Goal: Transaction & Acquisition: Book appointment/travel/reservation

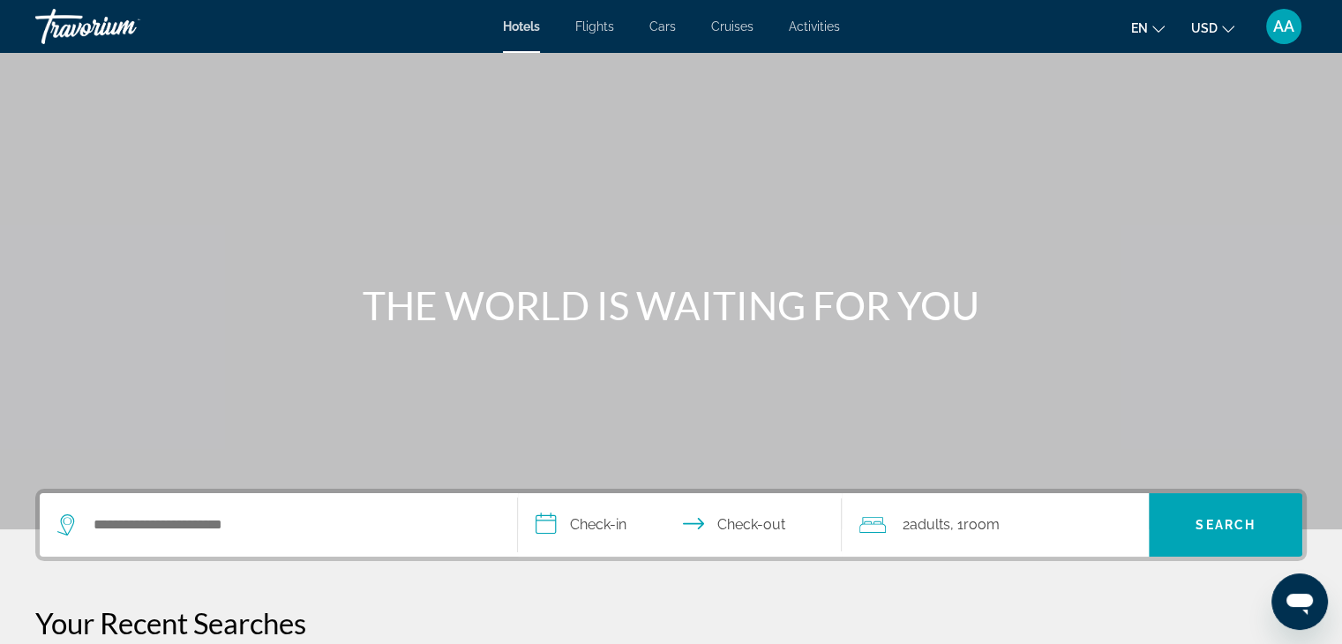
click at [294, 506] on div "Search widget" at bounding box center [278, 525] width 442 height 64
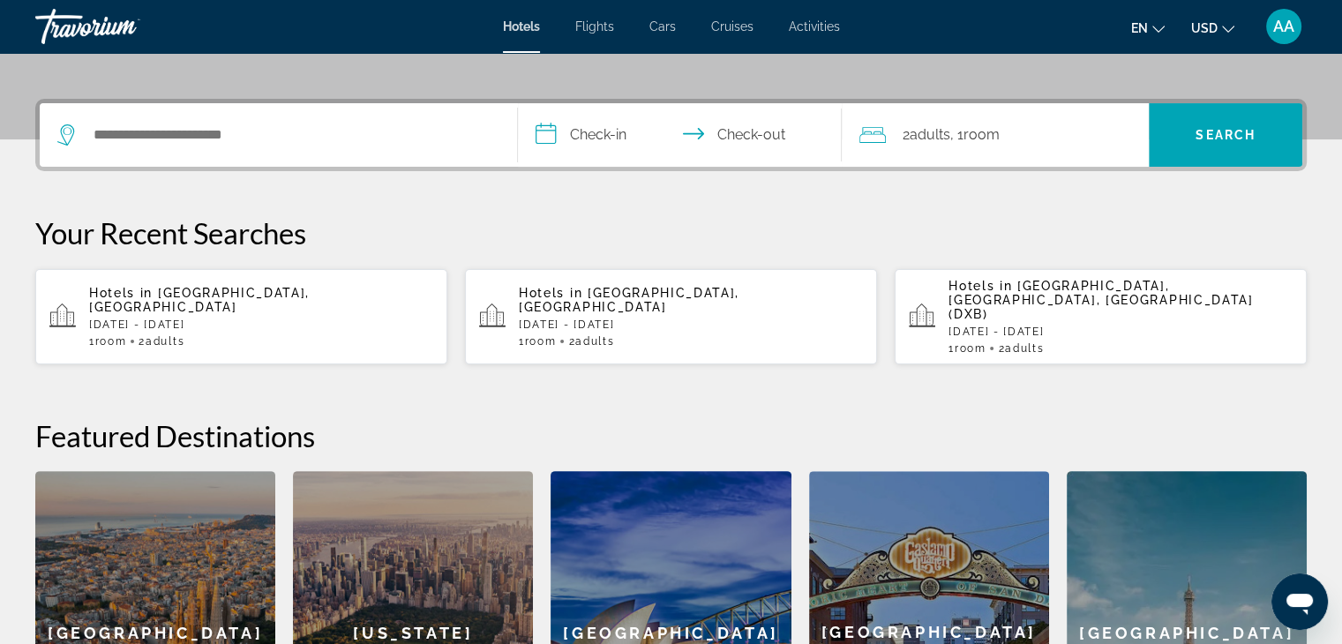
scroll to position [431, 0]
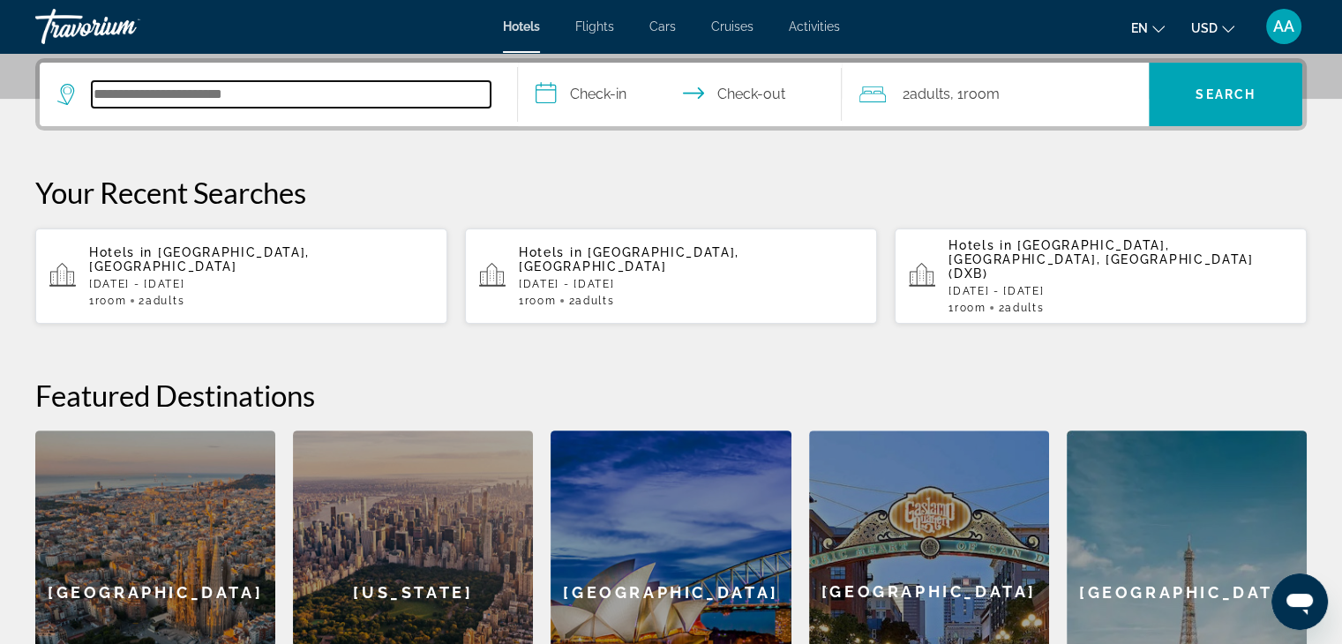
click at [294, 104] on input "Search hotel destination" at bounding box center [291, 94] width 399 height 26
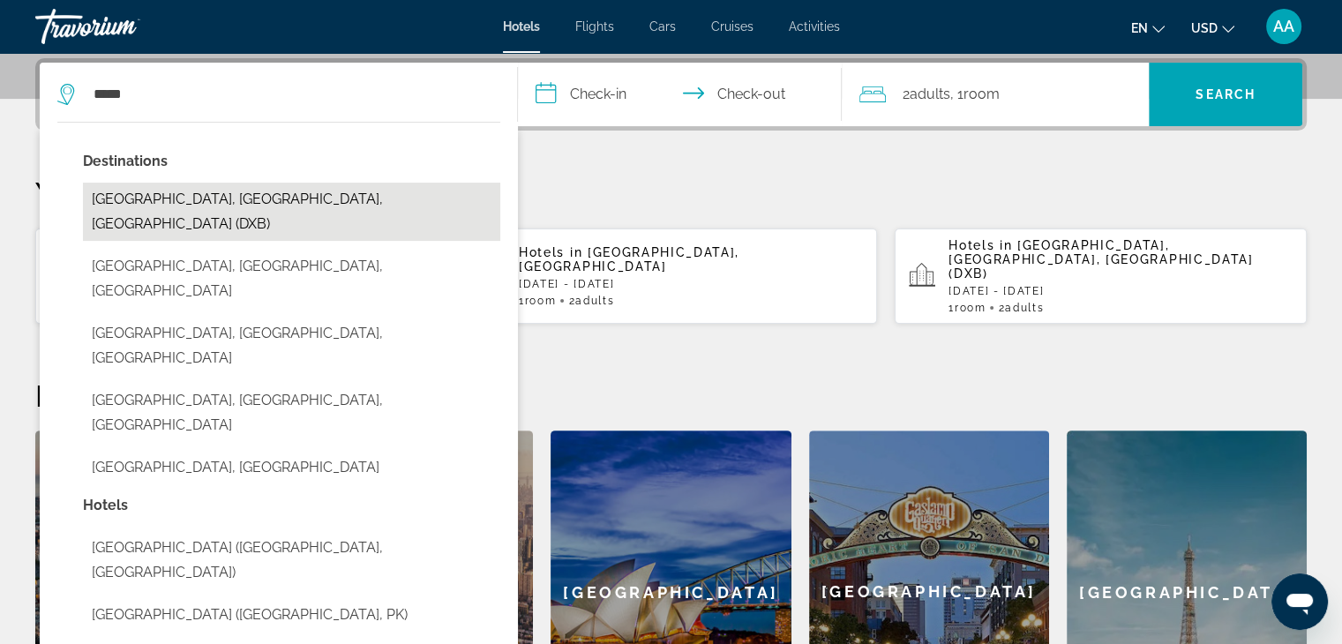
click at [226, 208] on button "[GEOGRAPHIC_DATA], [GEOGRAPHIC_DATA], [GEOGRAPHIC_DATA] (DXB)" at bounding box center [291, 212] width 417 height 58
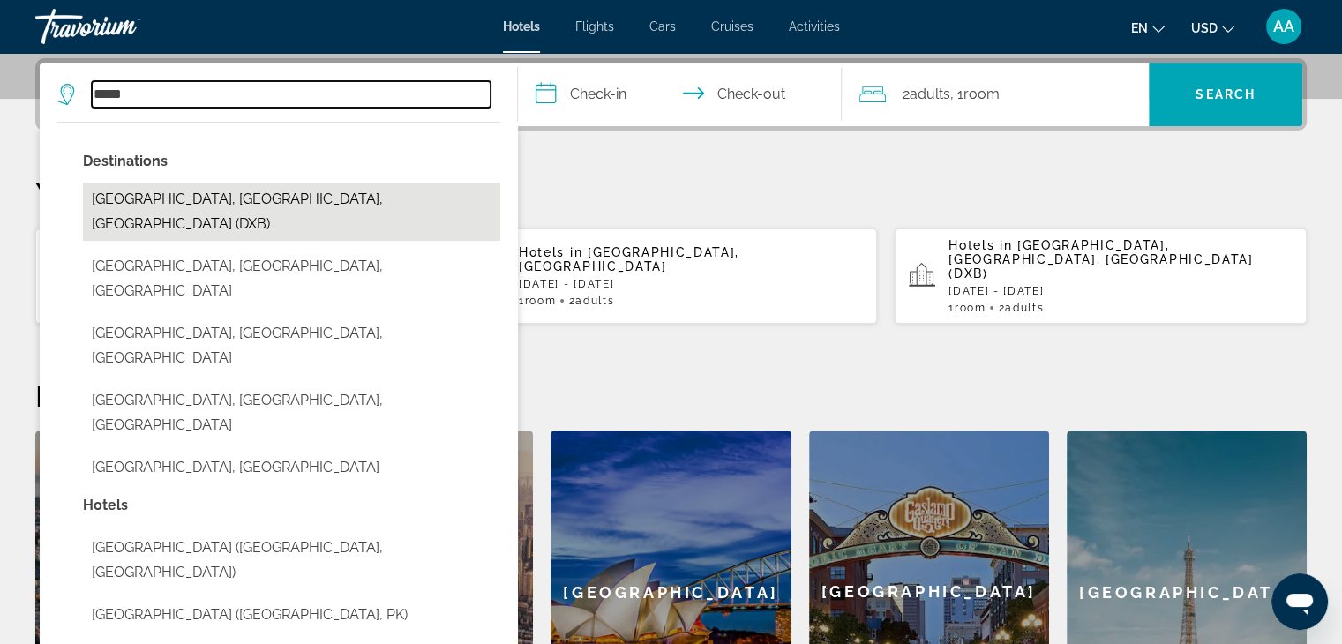
type input "**********"
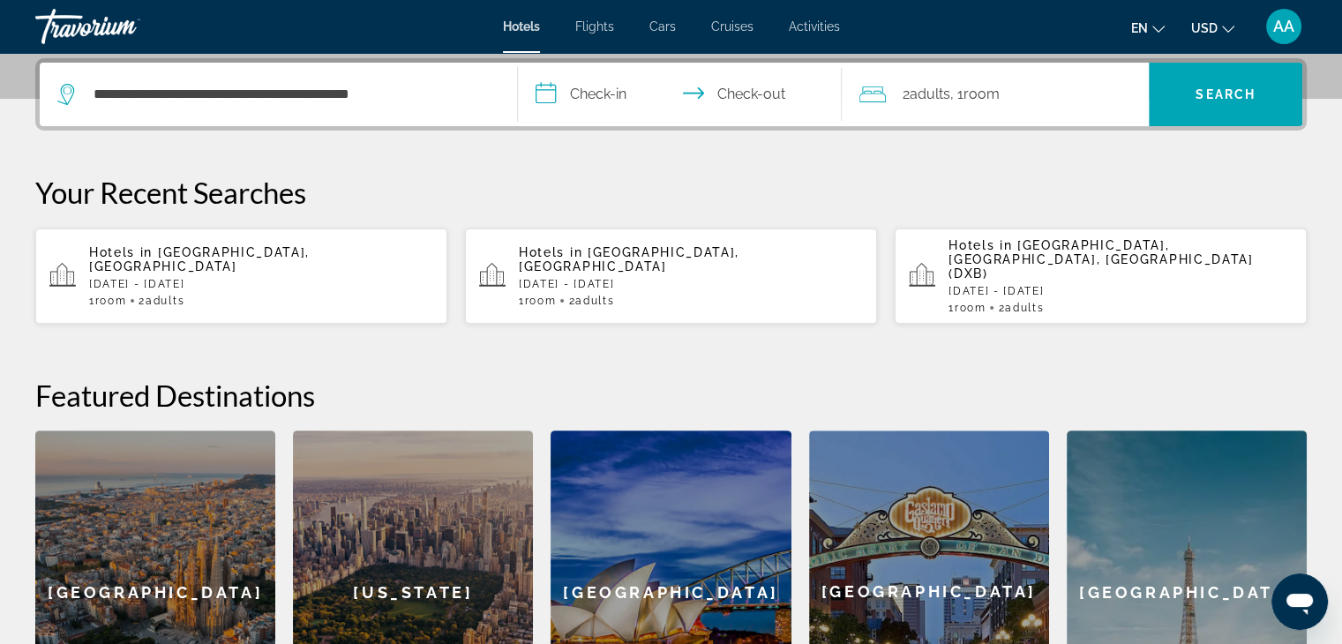
click at [613, 80] on input "**********" at bounding box center [684, 97] width 332 height 69
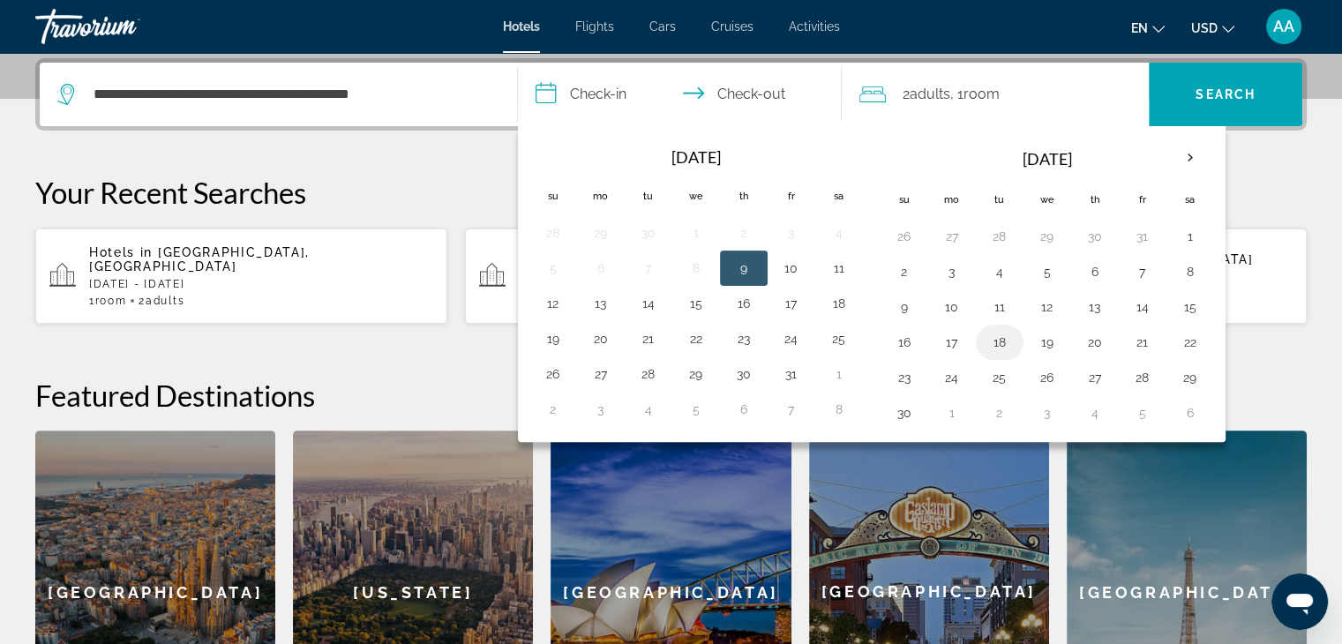
click at [1006, 343] on button "18" at bounding box center [1000, 342] width 28 height 25
click at [1168, 276] on td "8" at bounding box center [1191, 271] width 48 height 35
click at [1183, 273] on button "8" at bounding box center [1190, 271] width 28 height 25
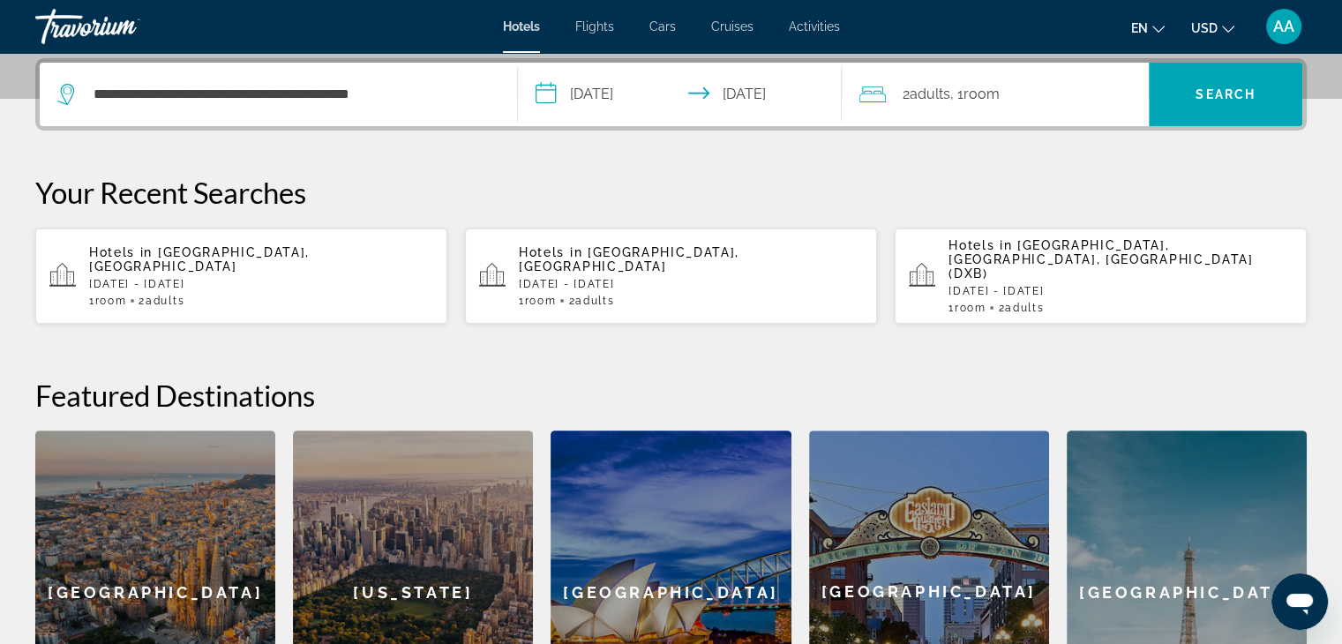
click at [568, 92] on input "**********" at bounding box center [684, 97] width 332 height 69
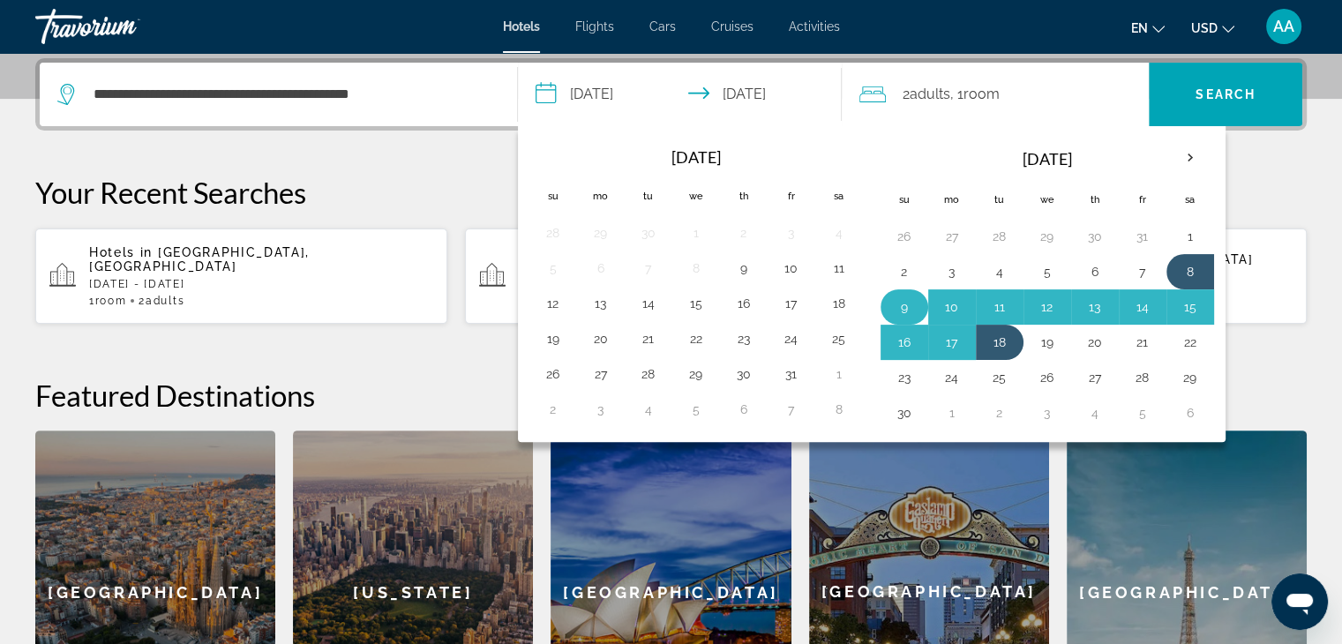
click at [897, 298] on button "9" at bounding box center [904, 307] width 28 height 25
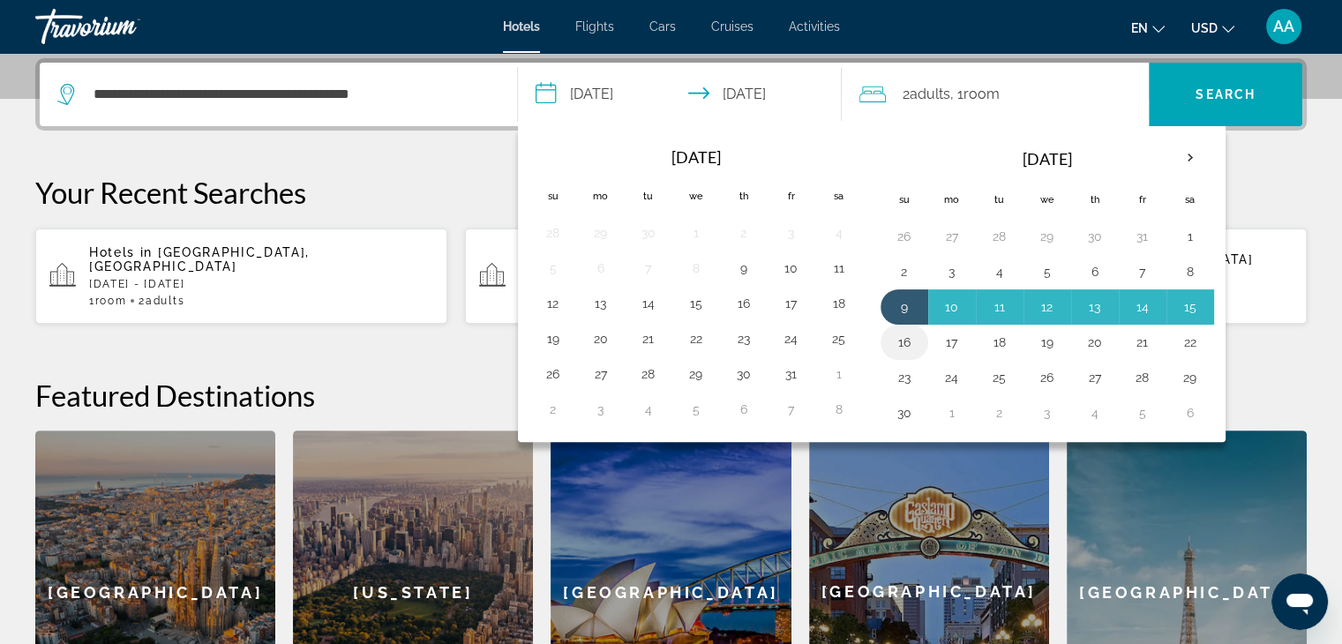
click at [905, 334] on button "16" at bounding box center [904, 342] width 28 height 25
type input "**********"
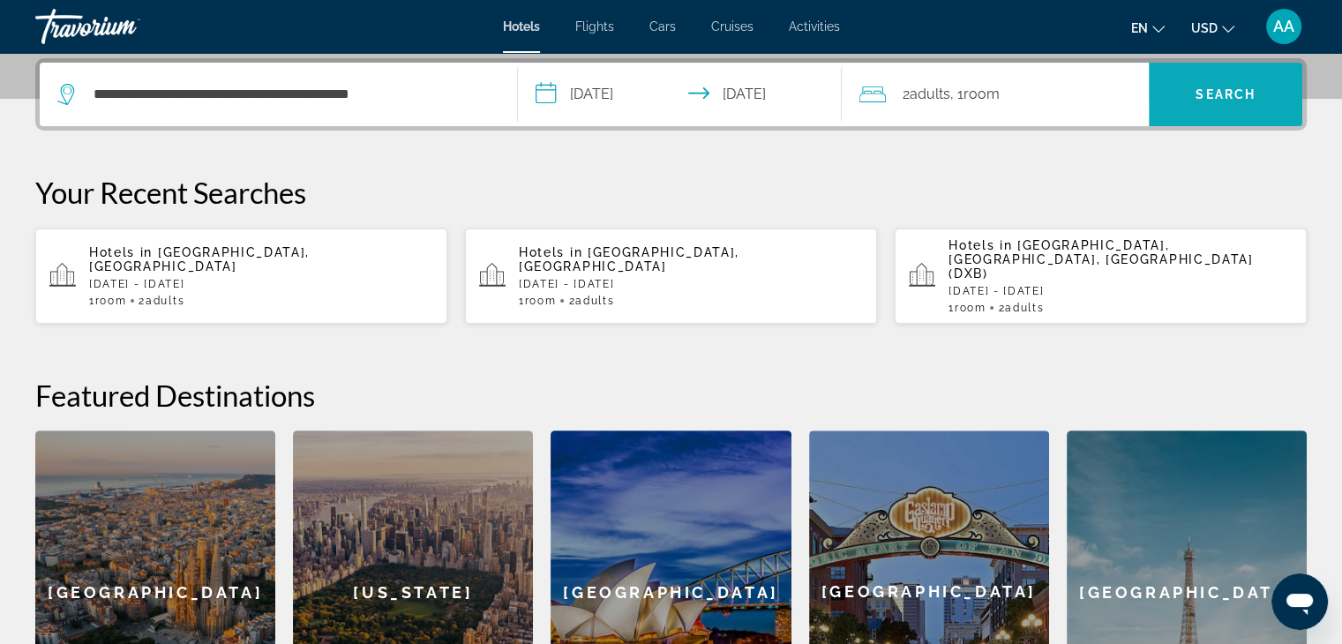
click at [1225, 89] on span "Search" at bounding box center [1226, 94] width 60 height 14
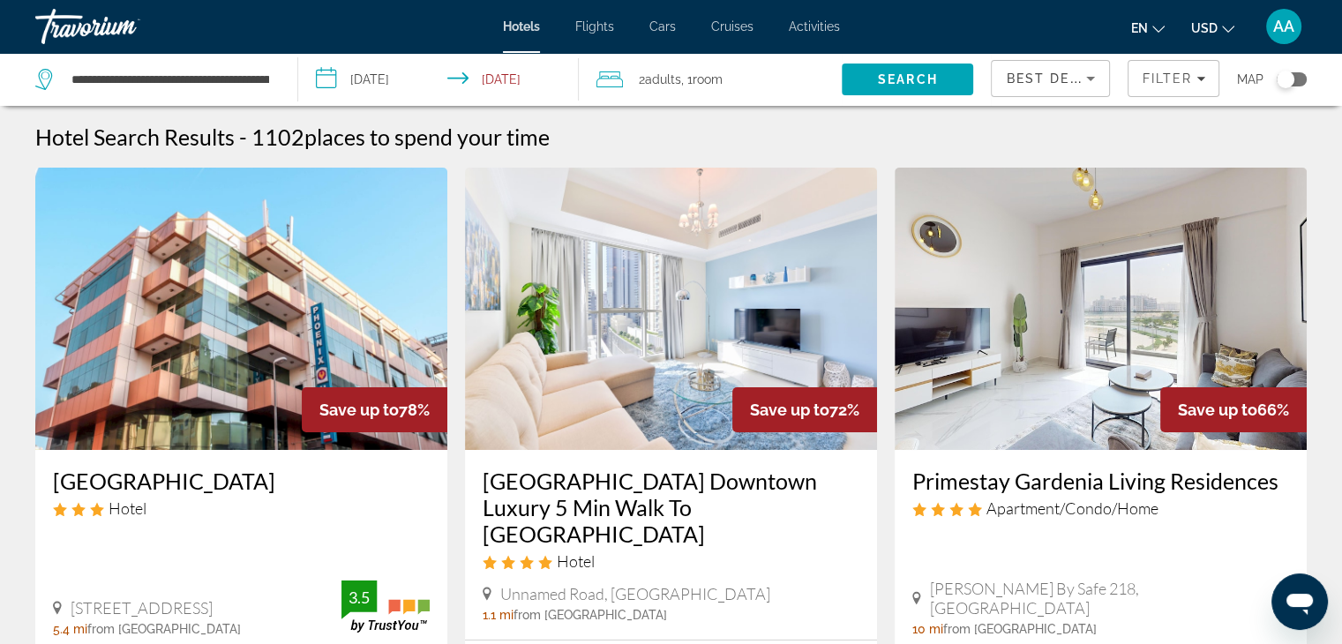
click at [1294, 438] on img "Main content" at bounding box center [1101, 309] width 412 height 282
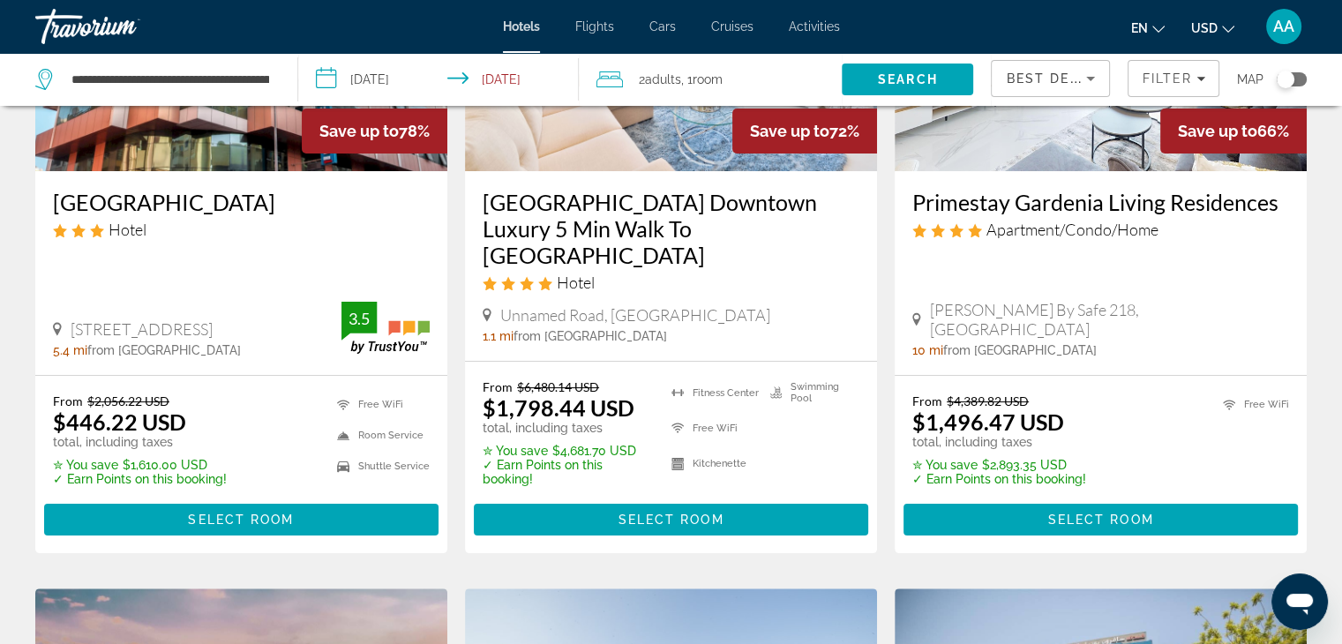
scroll to position [254, 0]
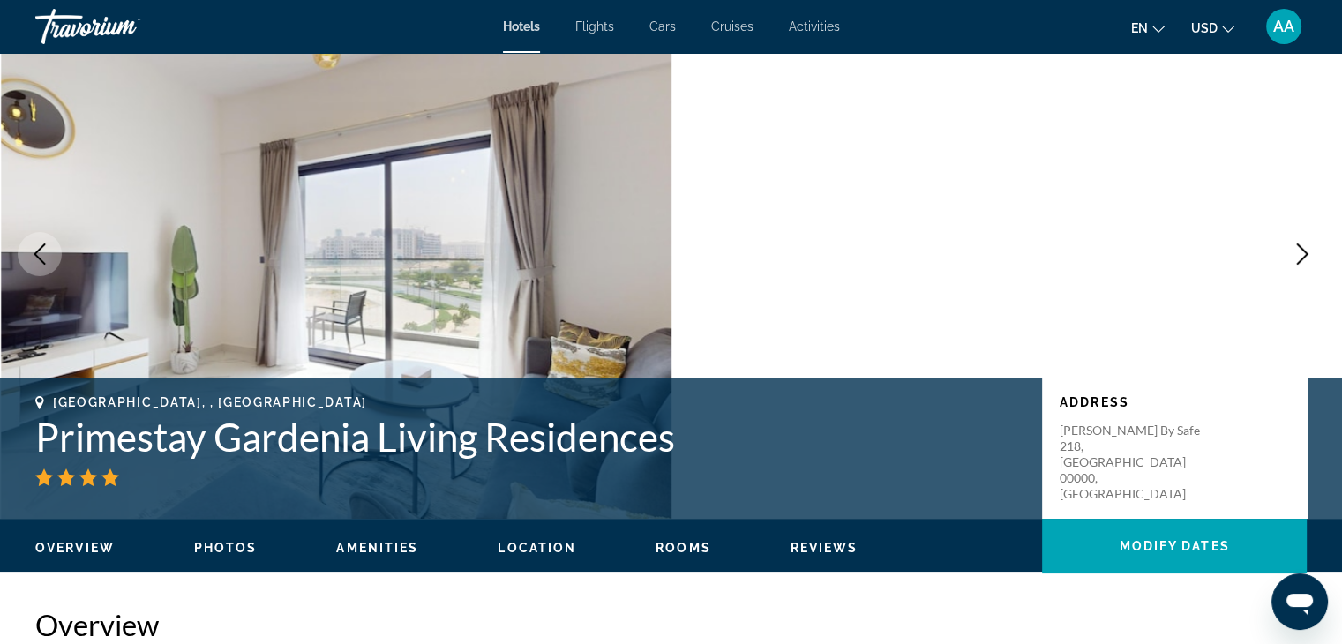
scroll to position [68, 0]
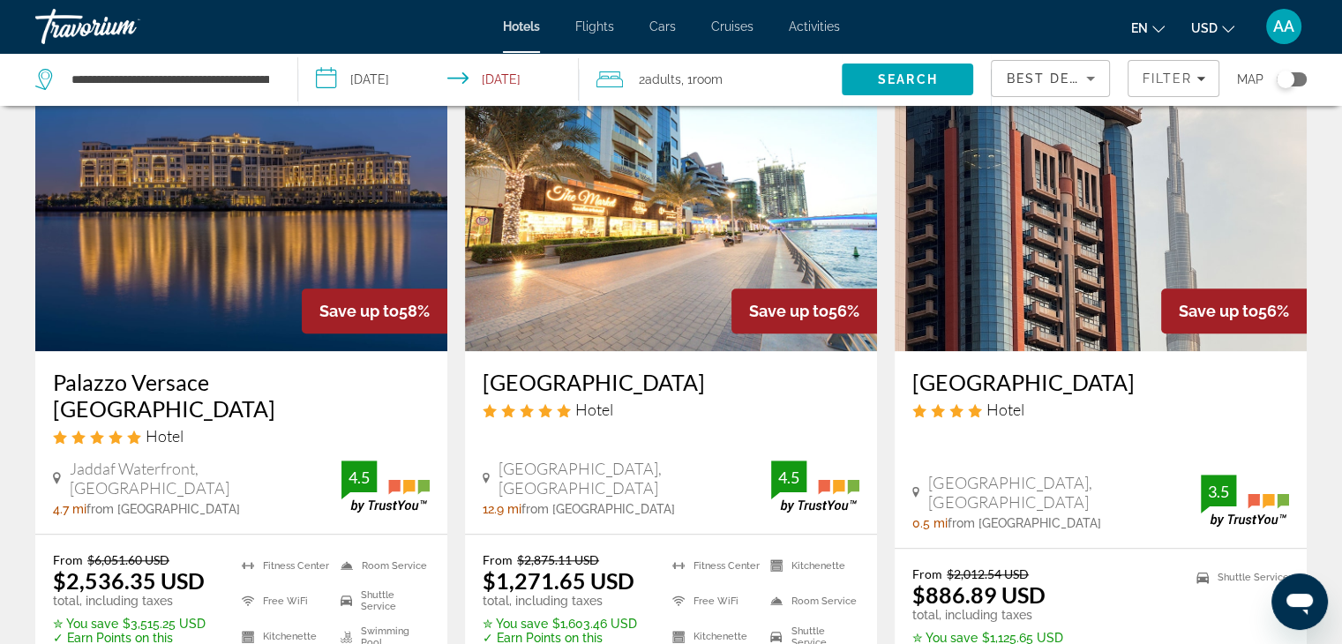
scroll to position [1520, 0]
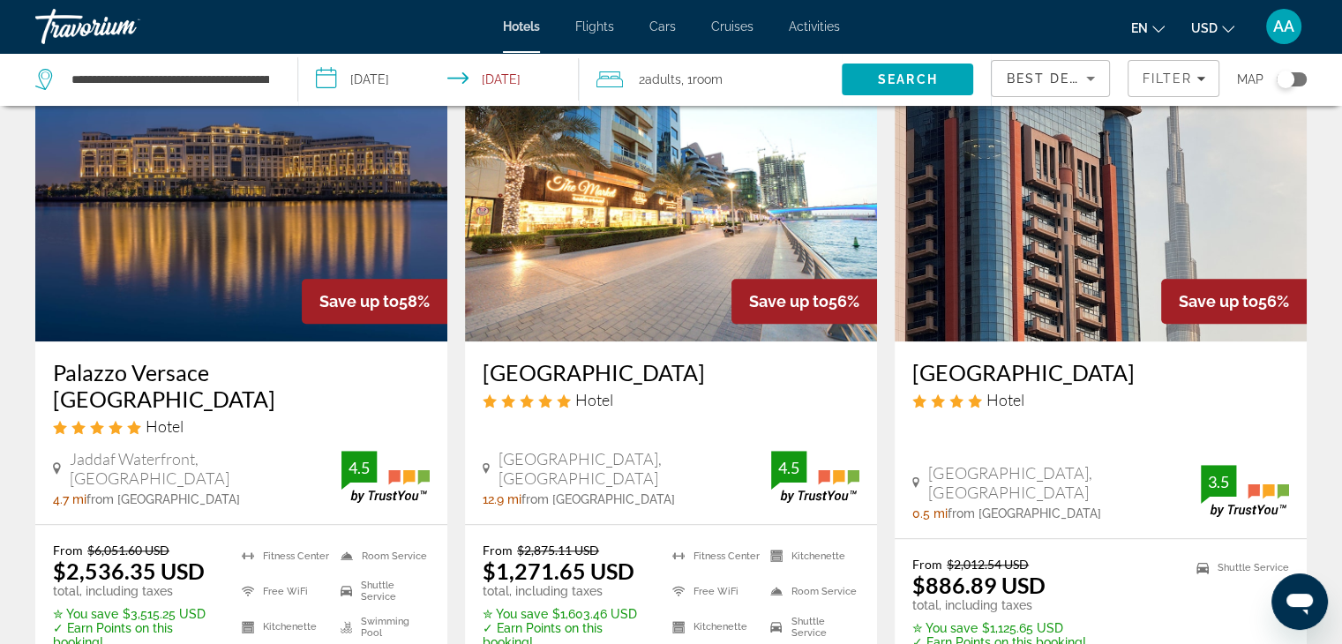
click at [559, 359] on h3 "Pearl Marina Hotel Apartments" at bounding box center [671, 372] width 377 height 26
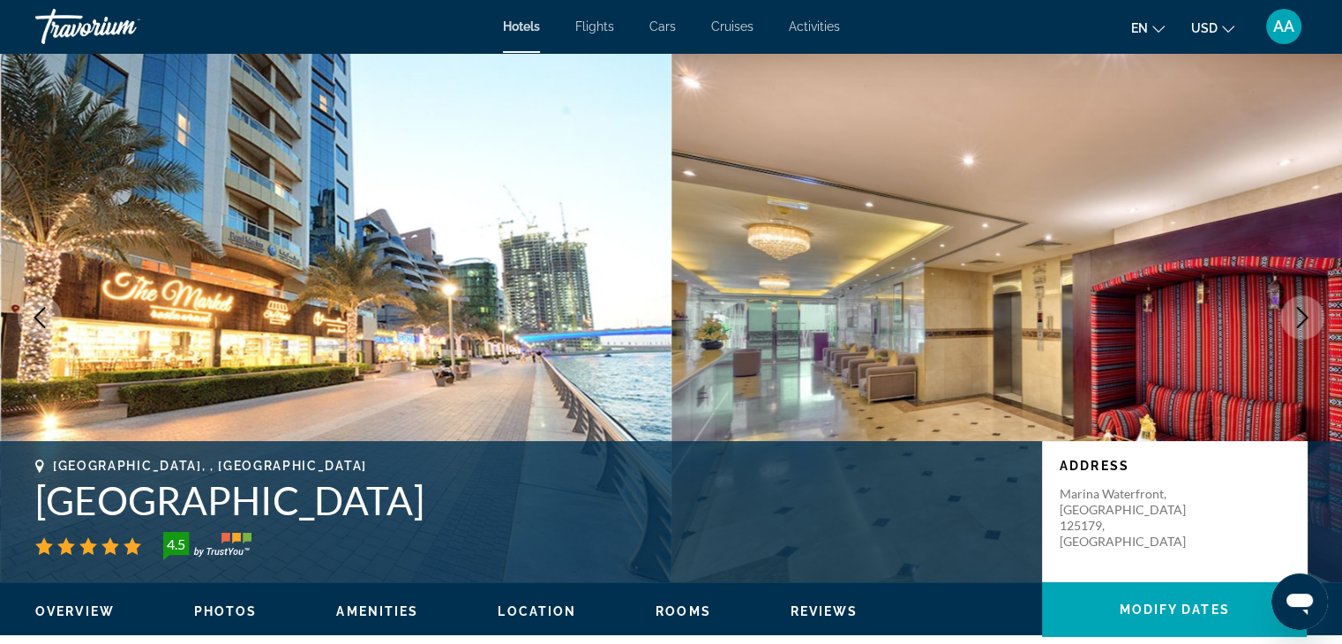
click at [1205, 334] on img "Main content" at bounding box center [1008, 317] width 672 height 529
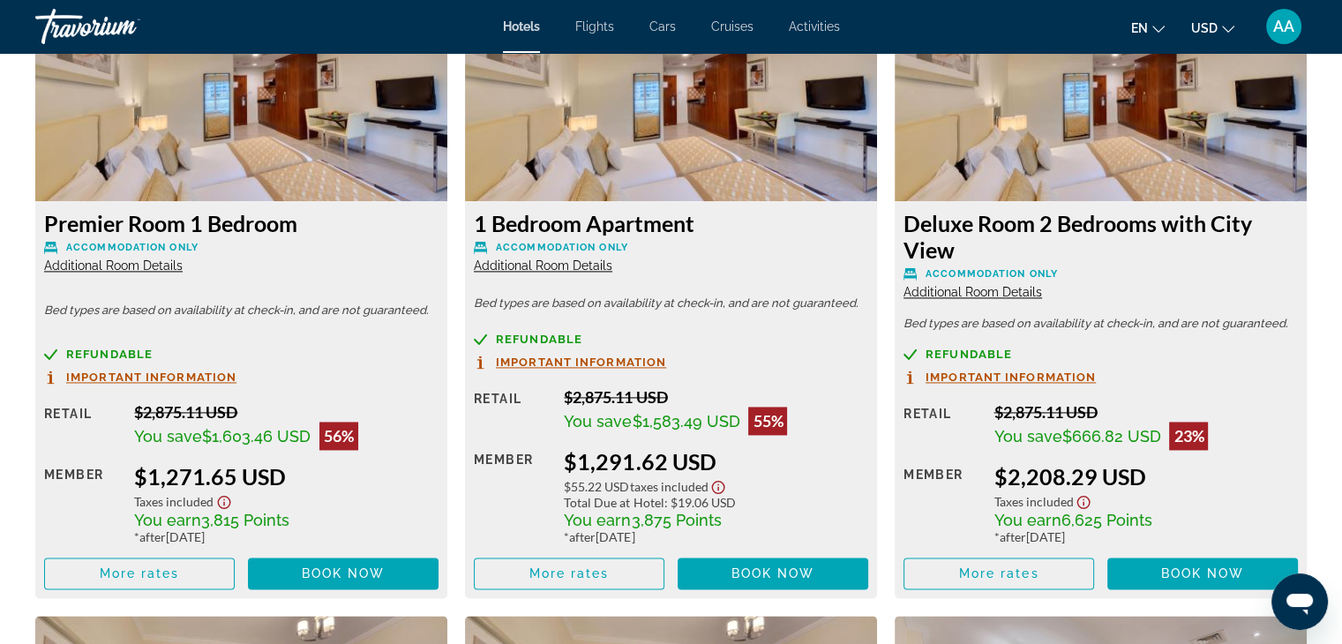
scroll to position [2518, 0]
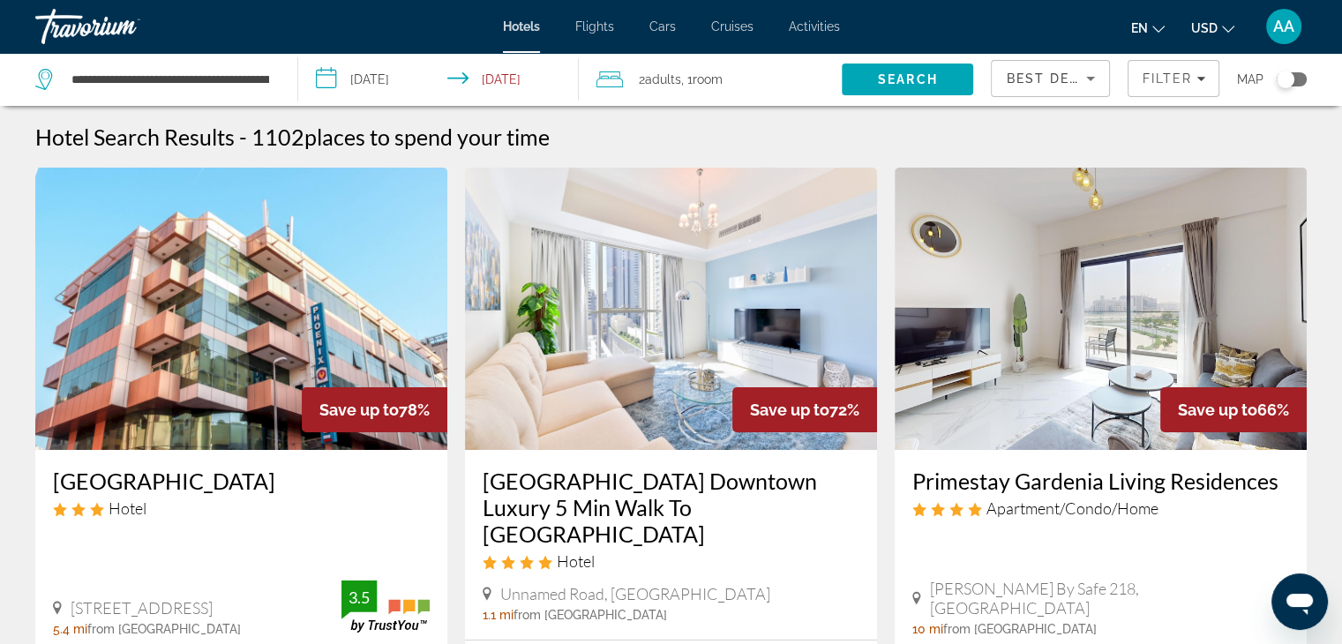
click at [1273, 540] on div "Primestay Gardenia Living Residences Apartment/Condo/Home Gardenia Livings By S…" at bounding box center [1101, 552] width 412 height 204
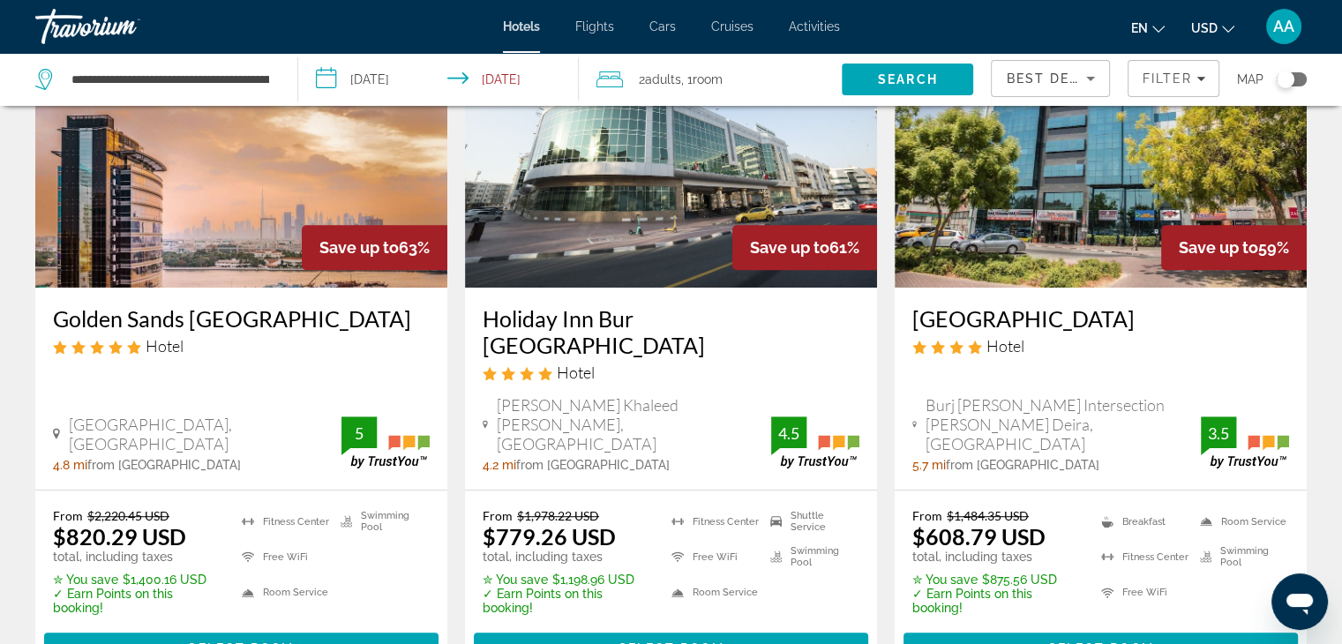
scroll to position [867, 0]
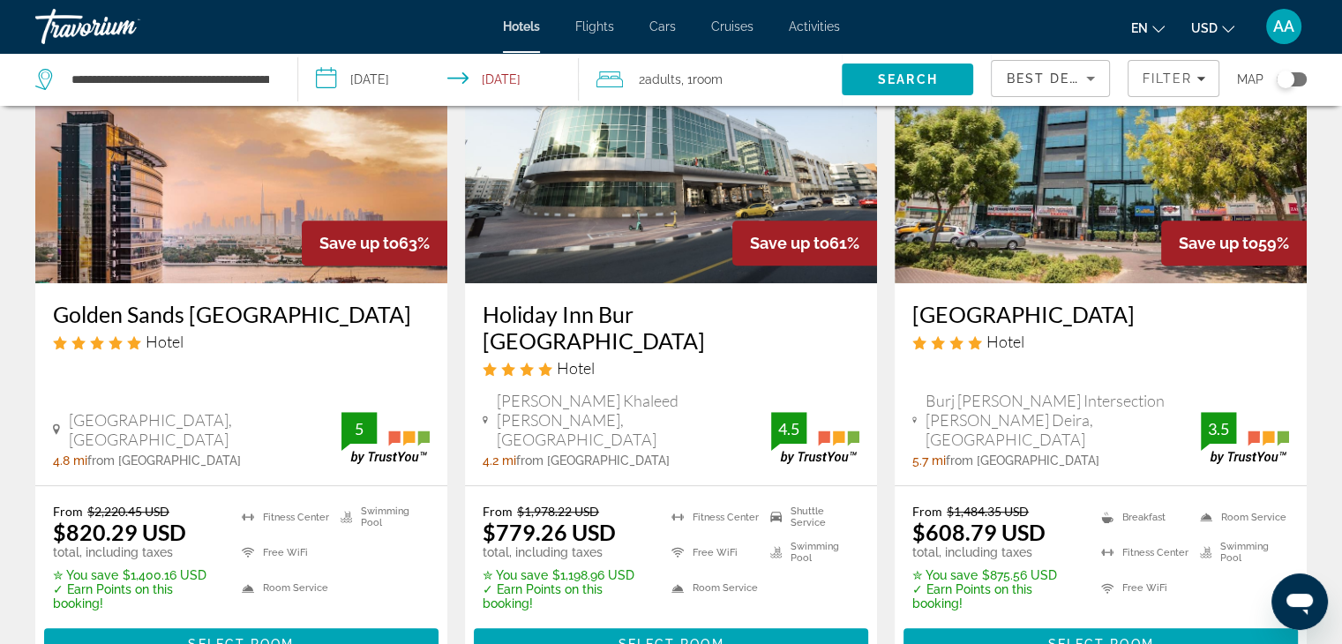
click at [1257, 486] on div "From $1,484.35 USD $608.79 USD total, including taxes ✮ You save $875.56 USD ✓ …" at bounding box center [1101, 581] width 412 height 191
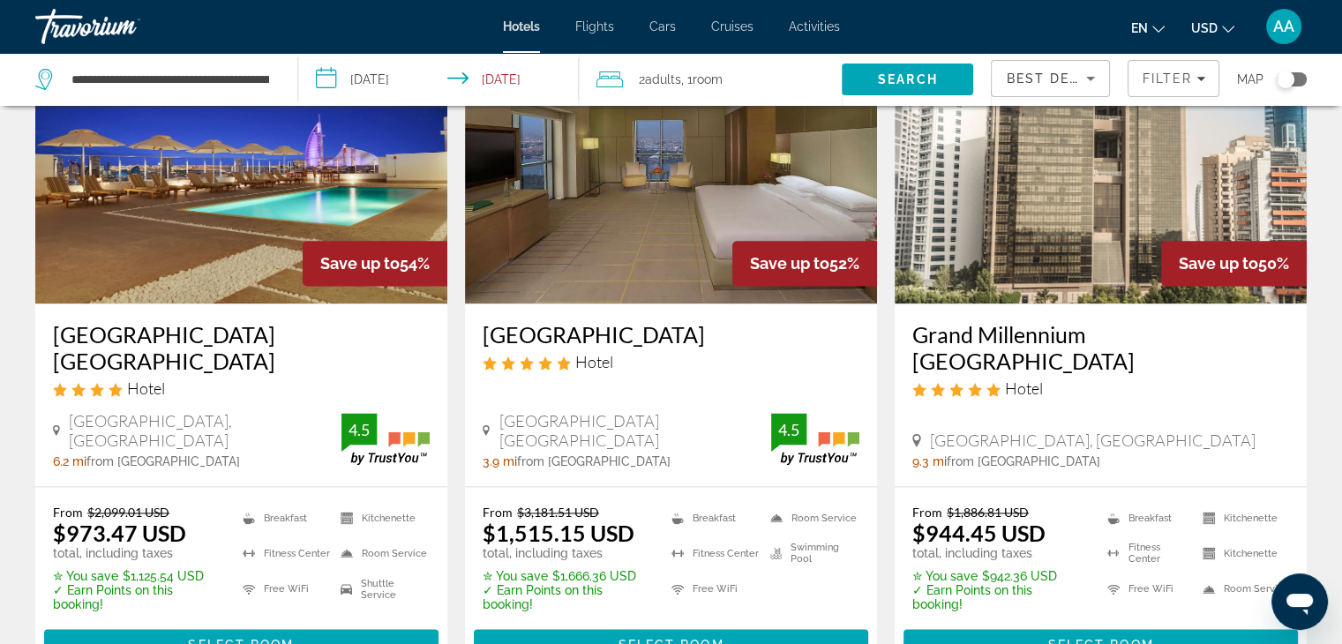
scroll to position [2264, 0]
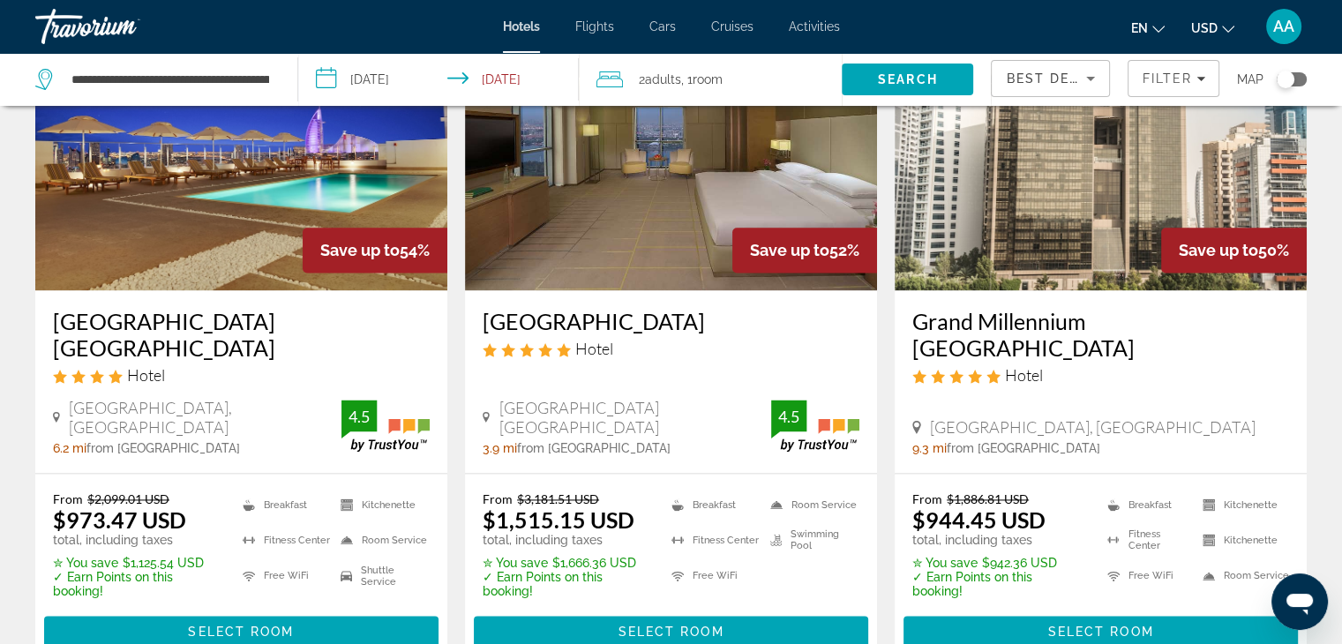
click at [1207, 365] on div "Hotel" at bounding box center [1100, 374] width 377 height 19
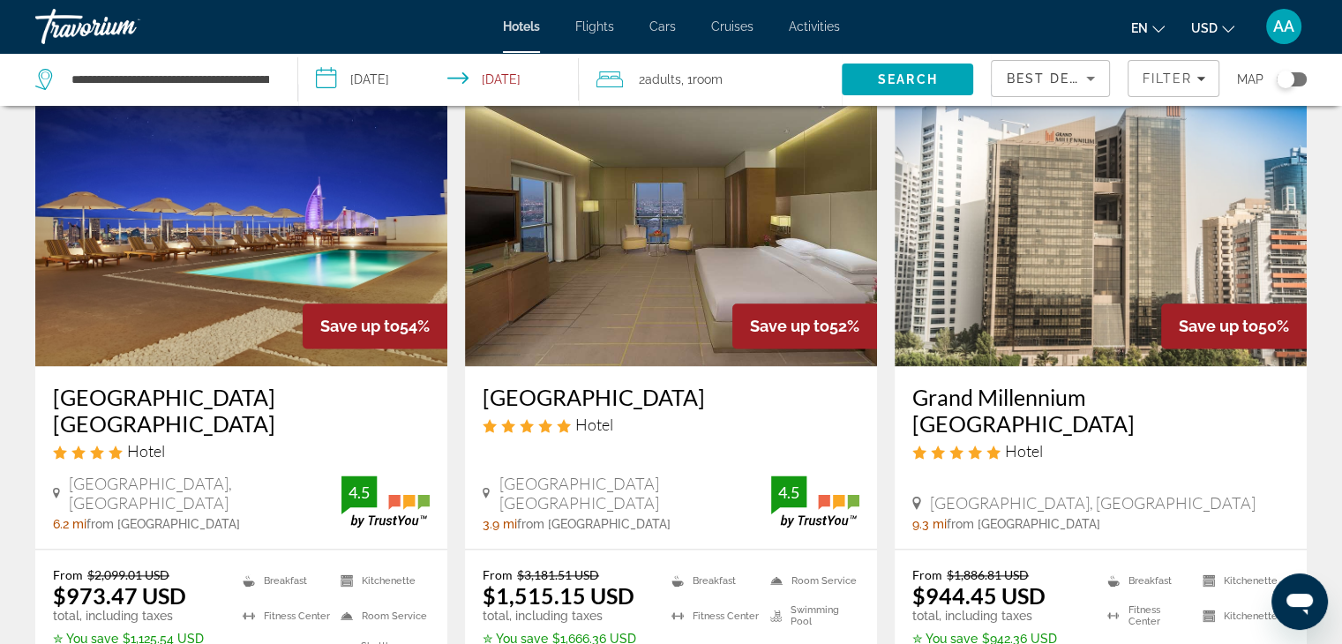
scroll to position [2191, 0]
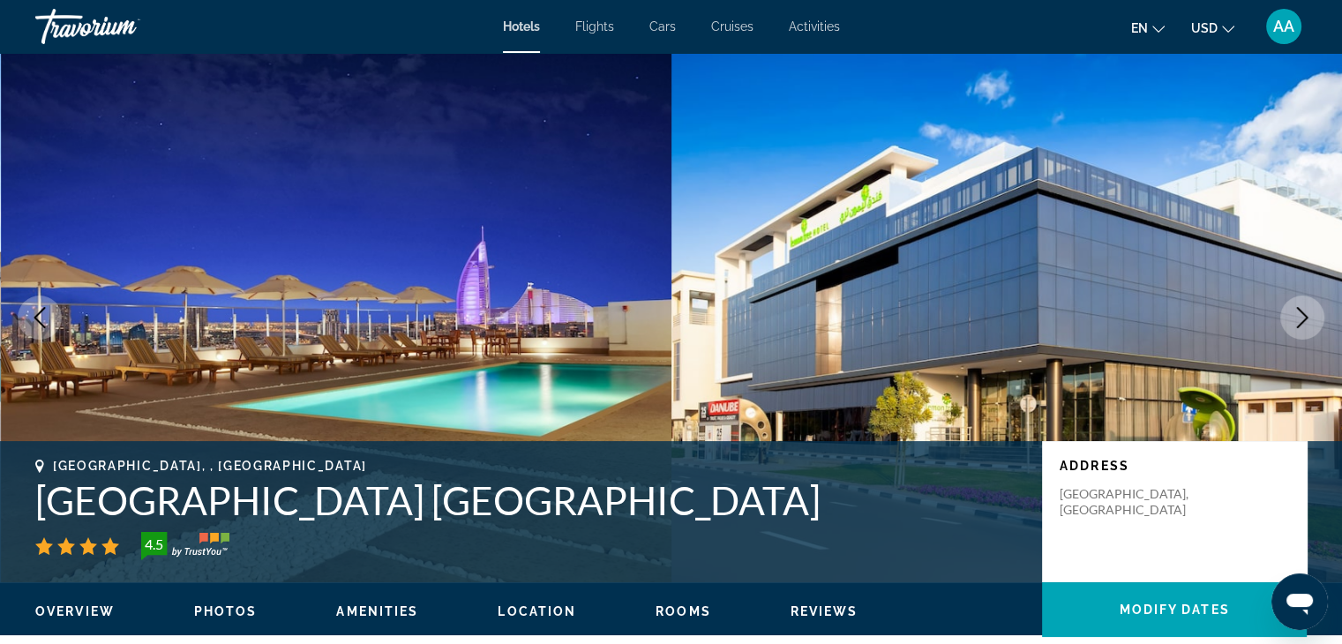
click at [1236, 295] on img "Main content" at bounding box center [1008, 317] width 672 height 529
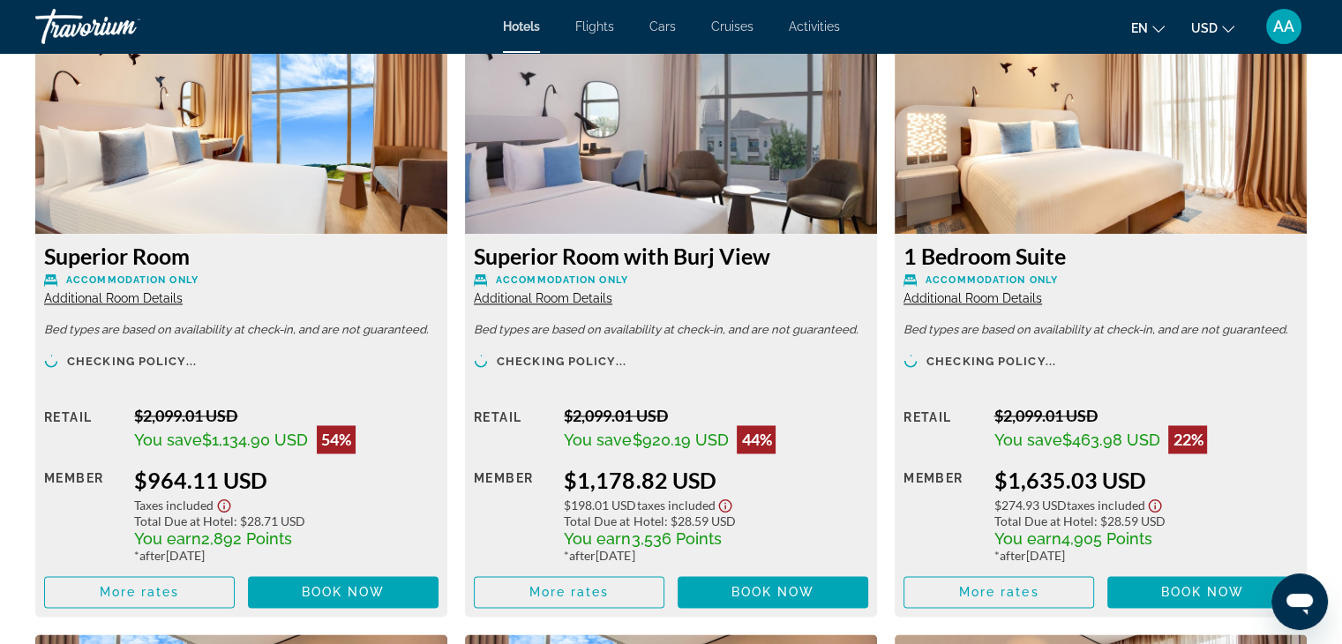
scroll to position [2517, 0]
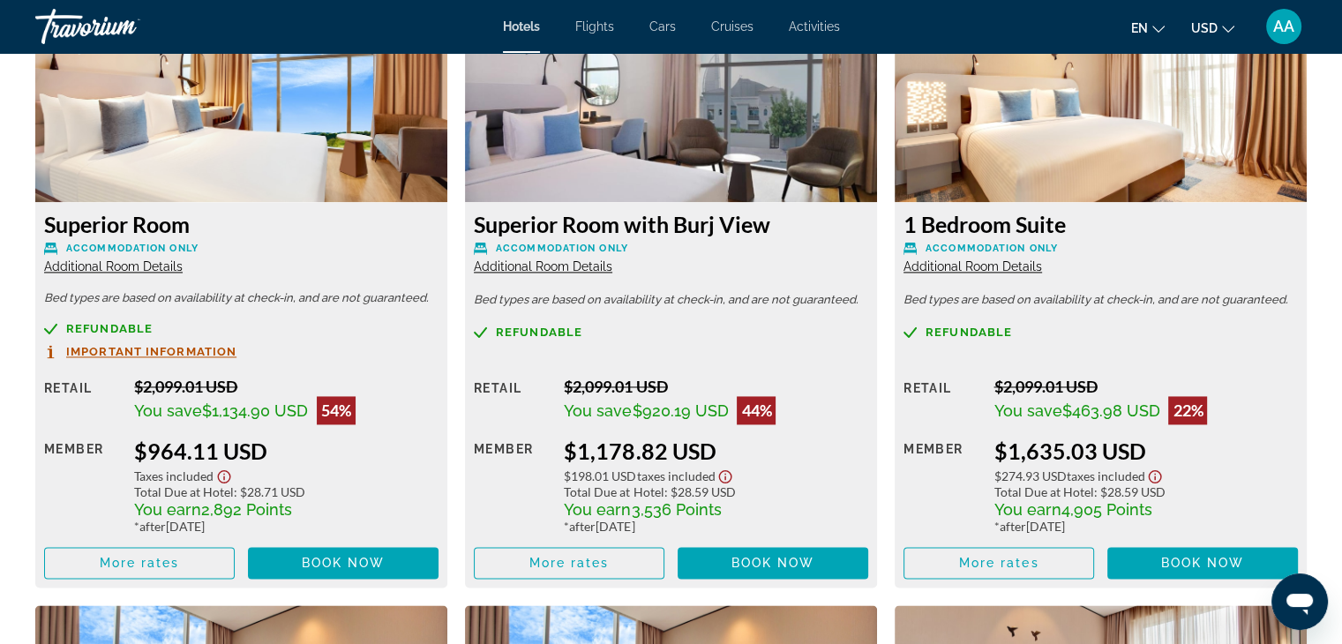
click at [1317, 401] on div "Overview Type Hotel Address Al Wasl Road, Dubai 122487, United Arab Emirates De…" at bounding box center [671, 133] width 1342 height 3958
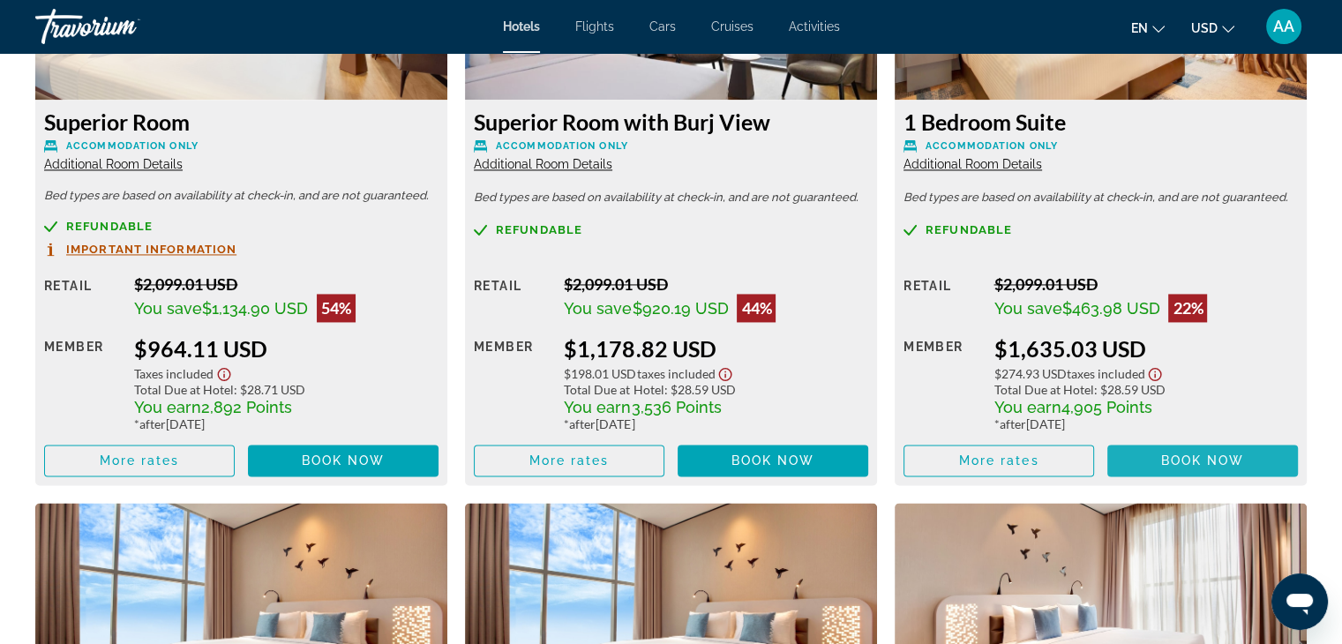
scroll to position [2600, 0]
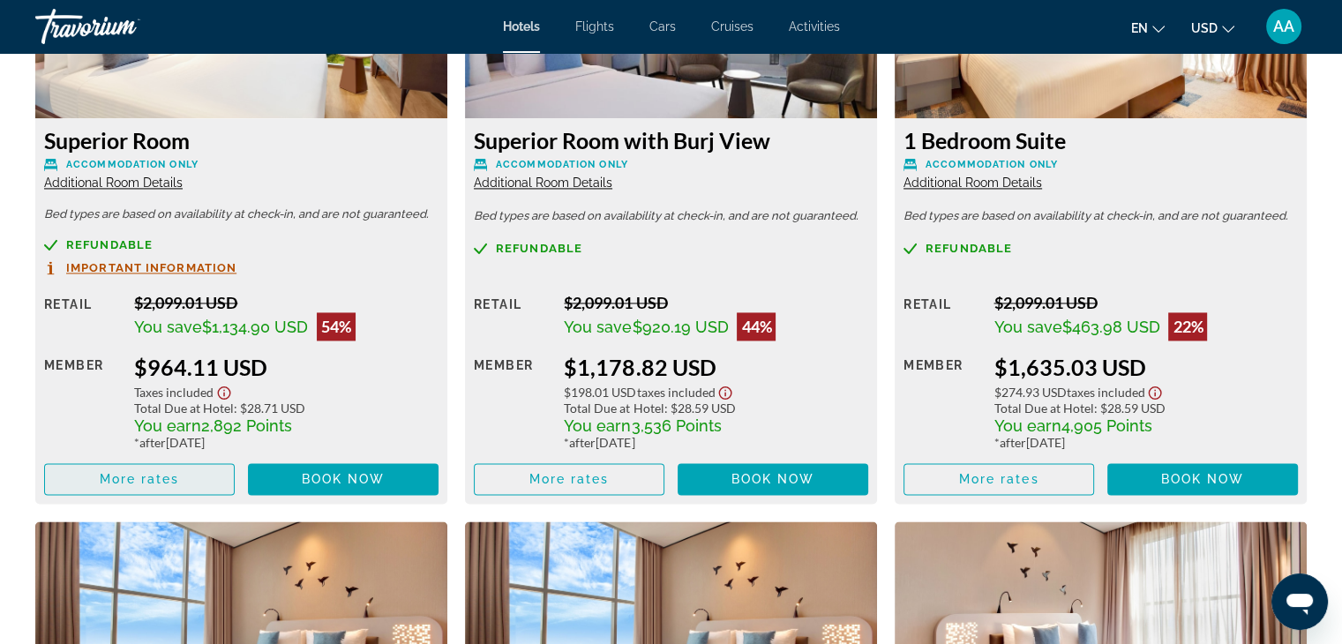
click at [168, 483] on span "More rates" at bounding box center [140, 479] width 80 height 14
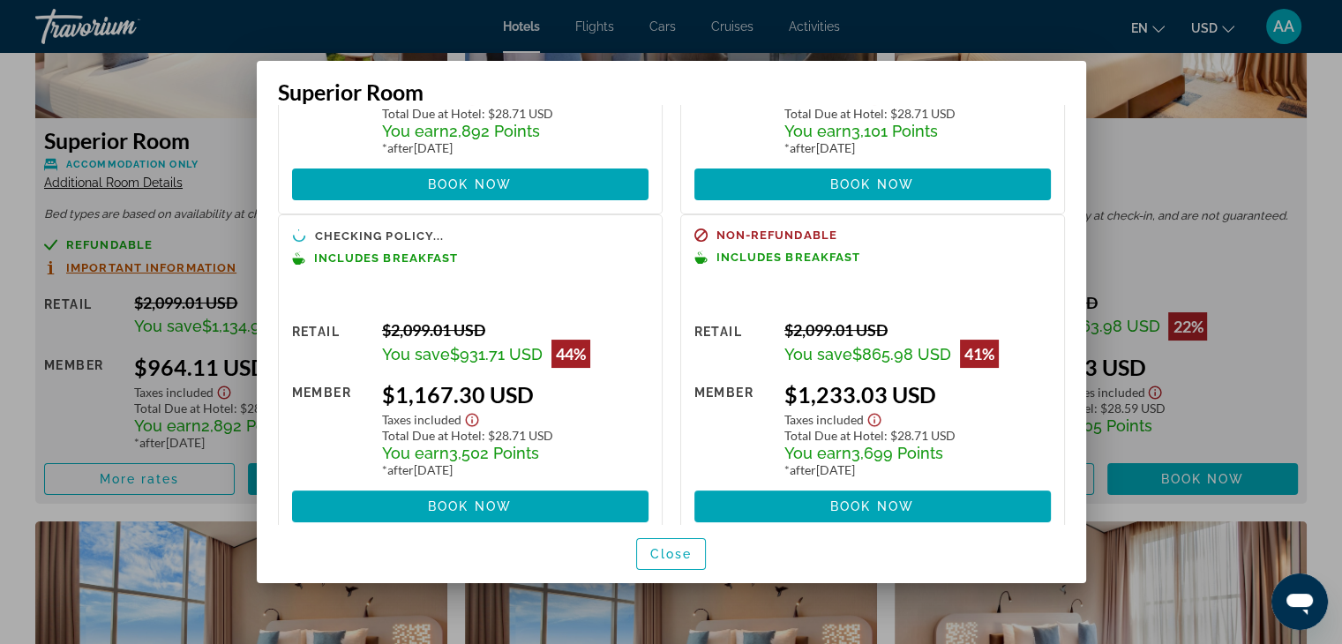
scroll to position [237, 0]
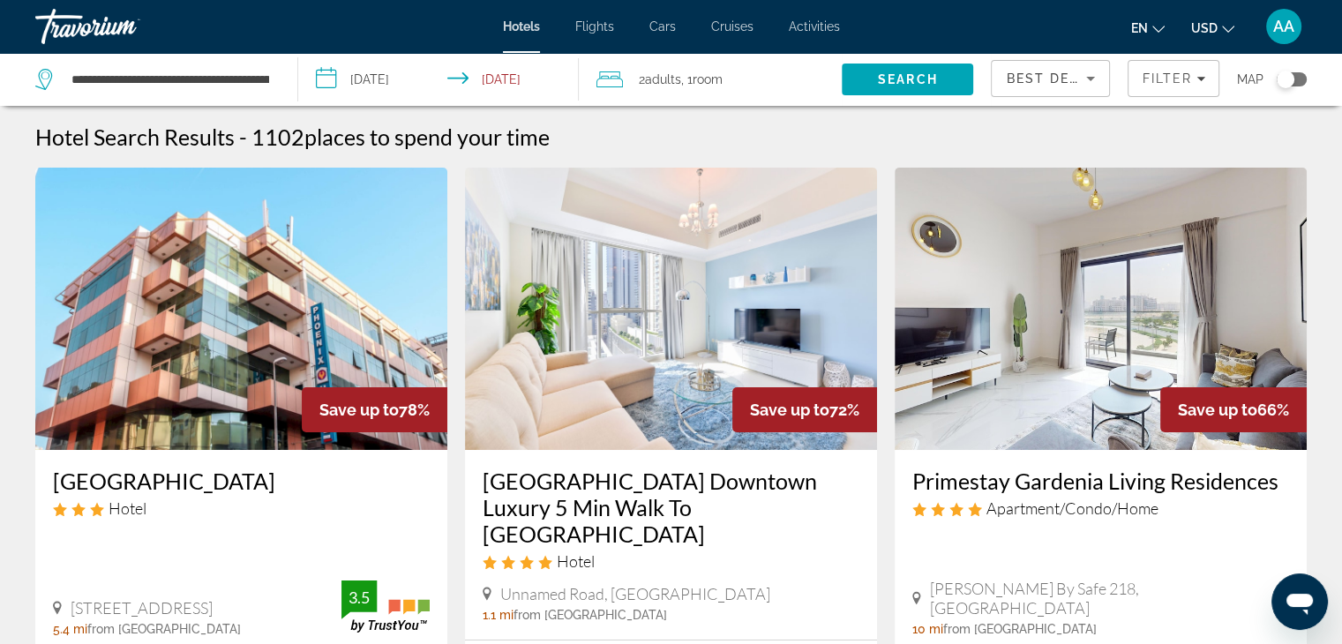
click at [1308, 459] on app-hotels-search-item "Save up to 66% Primestay Gardenia Living Residences Apartment/Condo/Home Garden…" at bounding box center [1101, 500] width 430 height 664
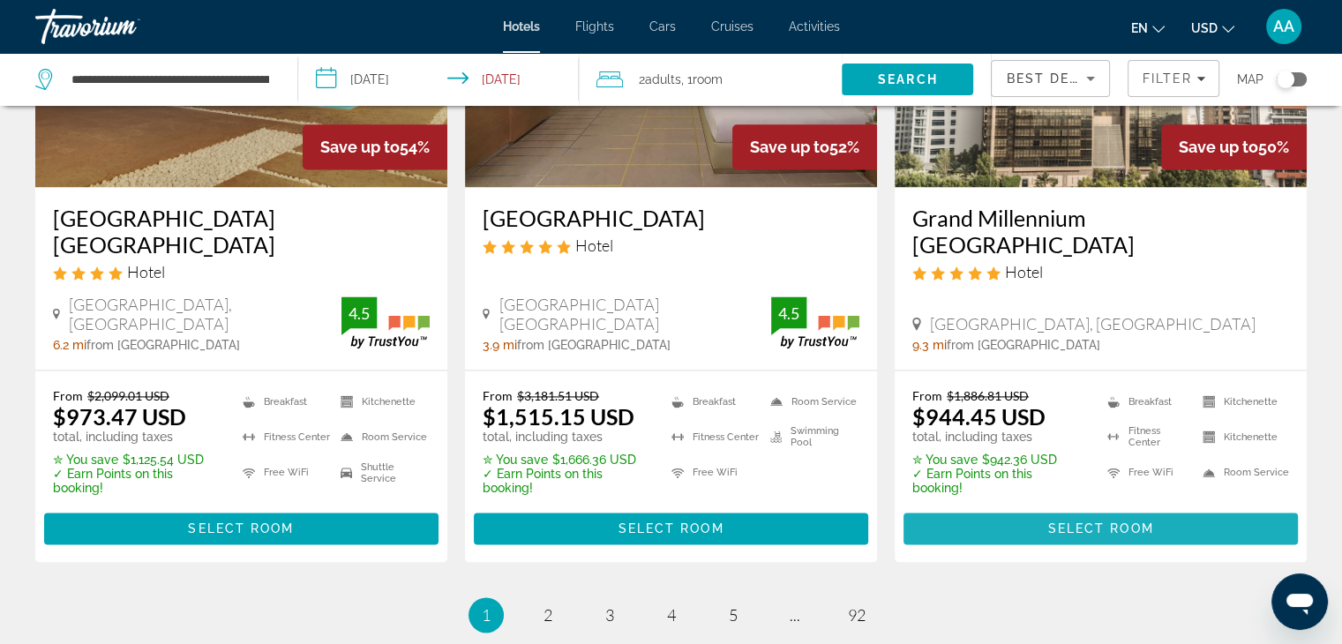
scroll to position [2368, 0]
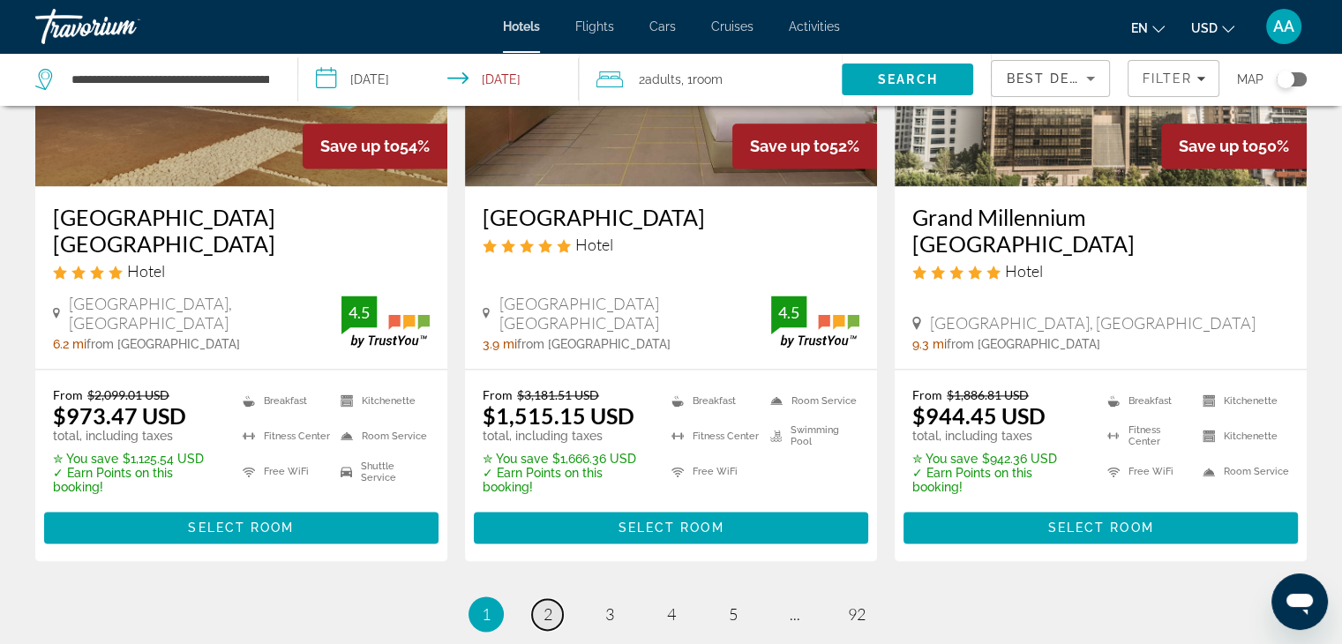
click at [557, 599] on link "page 2" at bounding box center [547, 614] width 31 height 31
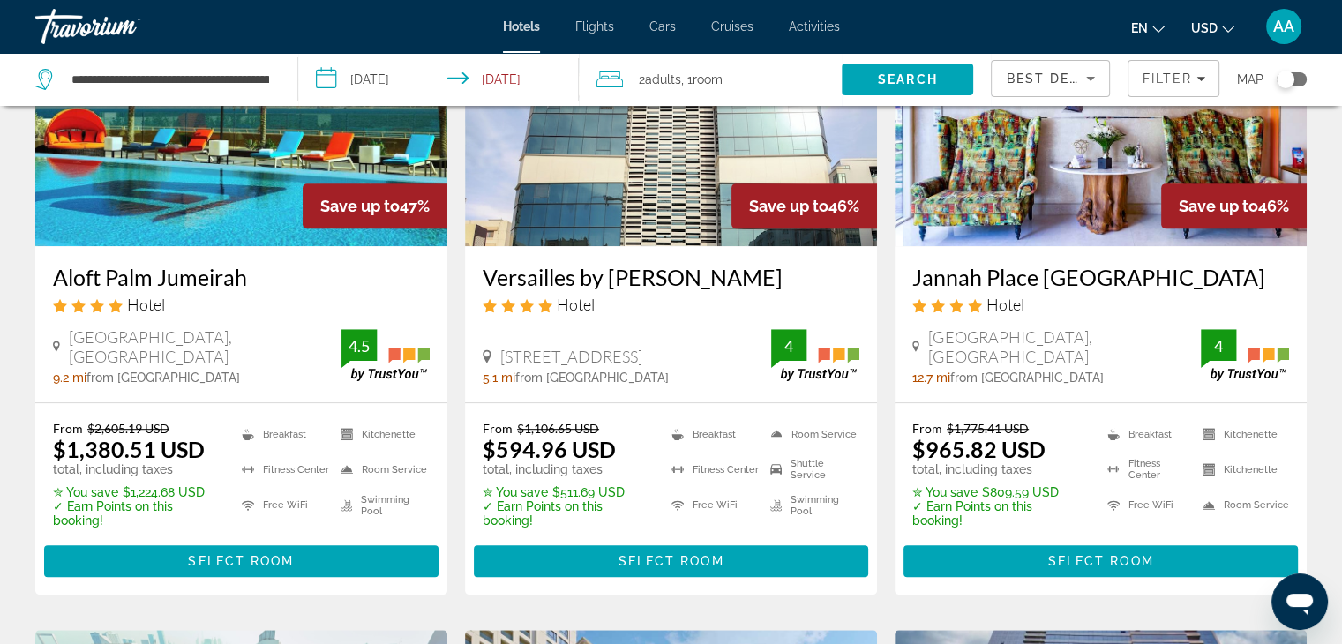
scroll to position [882, 0]
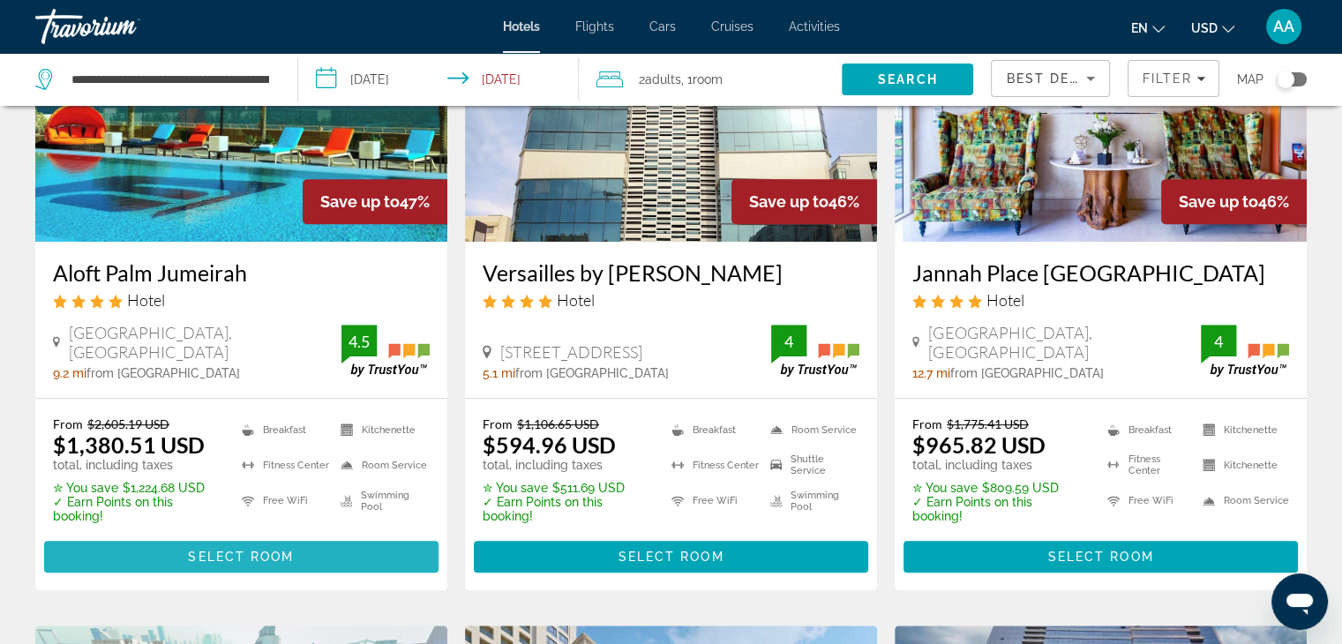
click at [222, 555] on span "Select Room" at bounding box center [241, 557] width 106 height 14
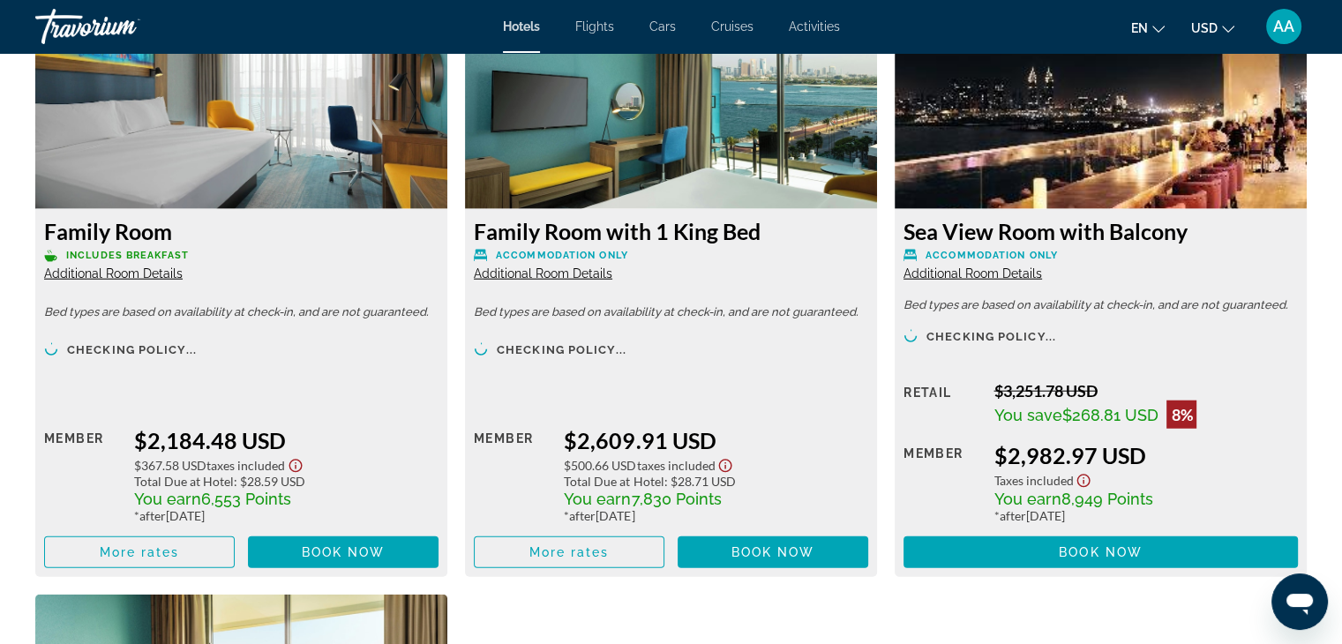
scroll to position [4378, 0]
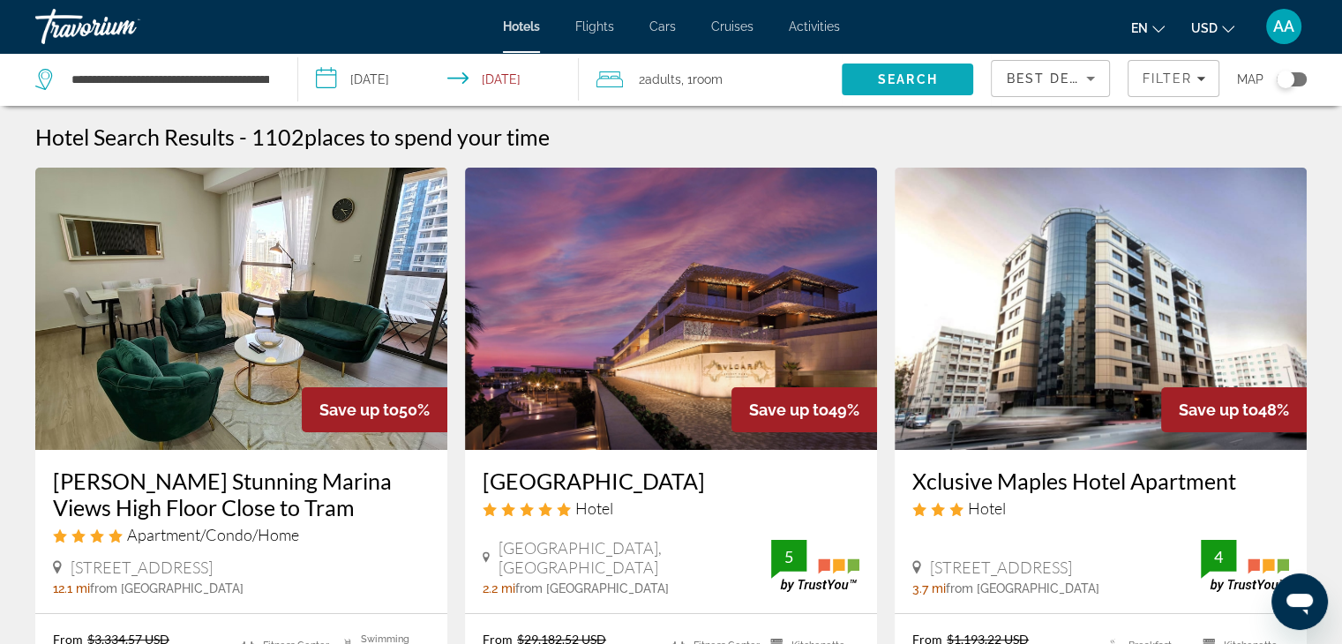
click at [885, 76] on span "Search" at bounding box center [908, 79] width 60 height 14
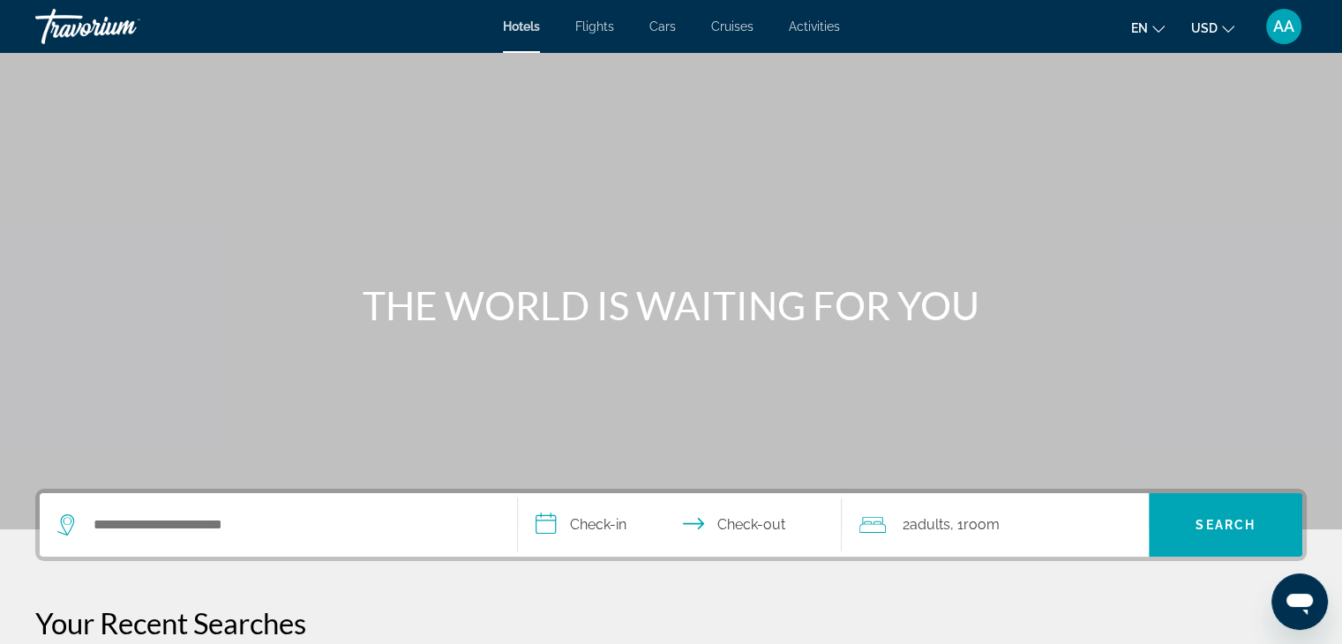
click at [1280, 295] on div "THE WORLD IS WAITING FOR YOU" at bounding box center [671, 305] width 1342 height 46
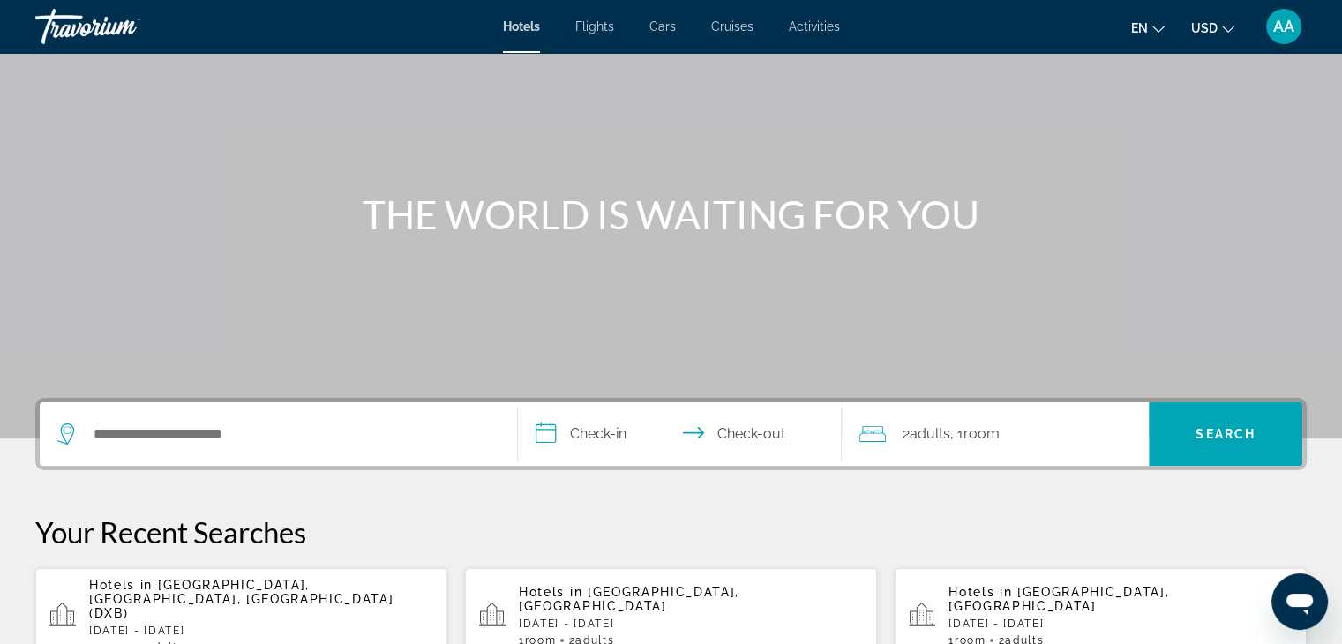
scroll to position [97, 0]
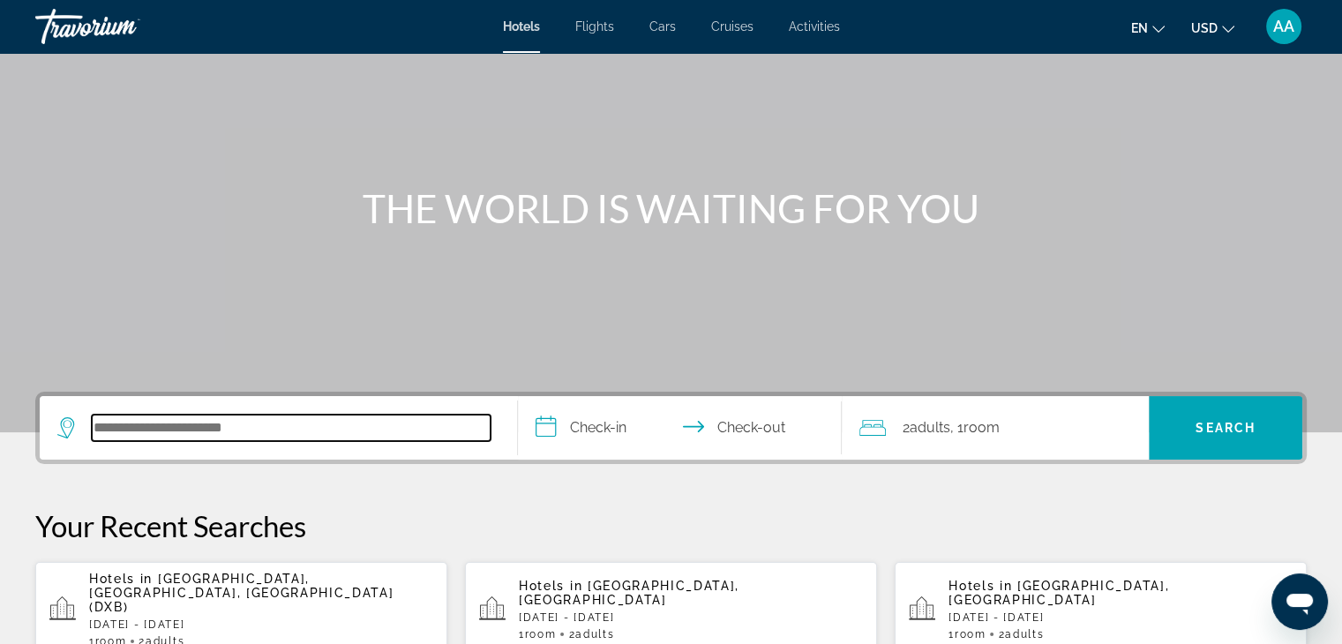
click at [180, 439] on input "Search hotel destination" at bounding box center [291, 428] width 399 height 26
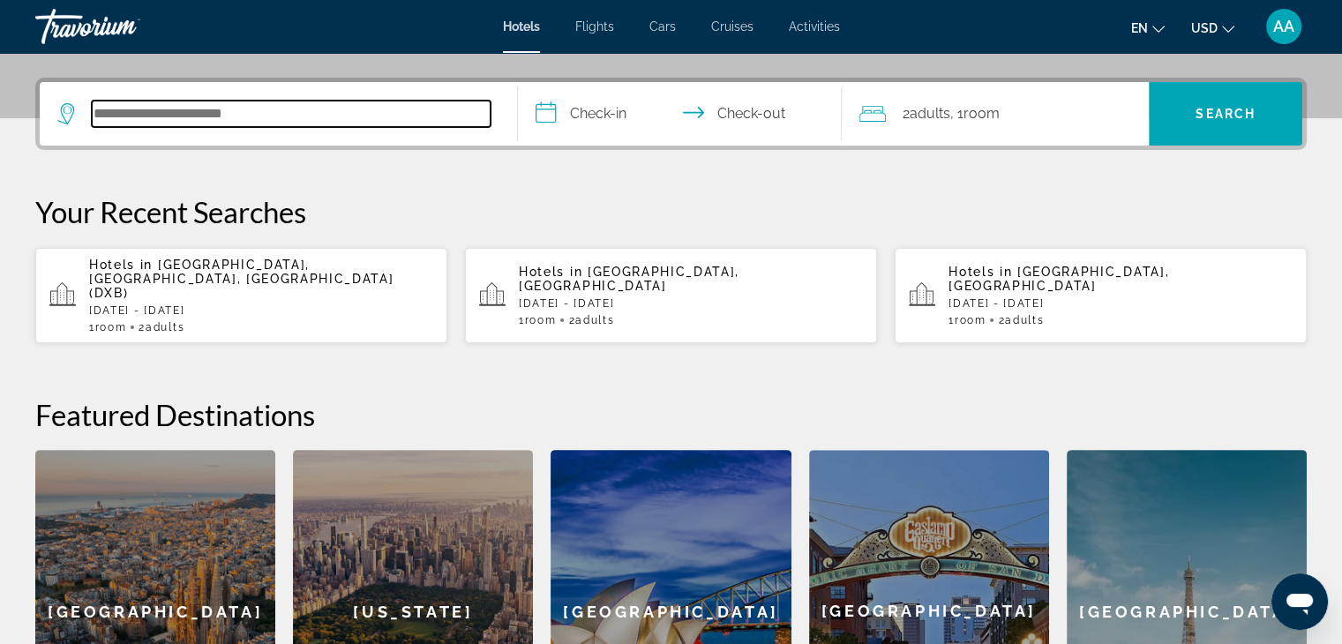
scroll to position [431, 0]
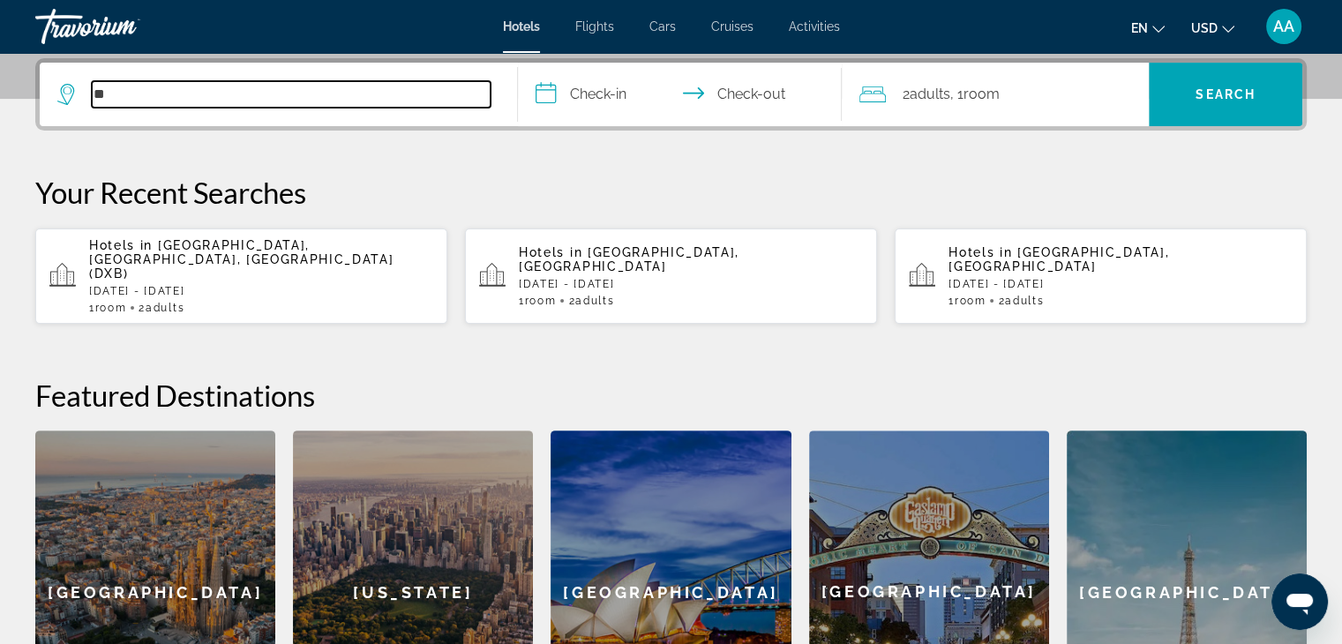
type input "*"
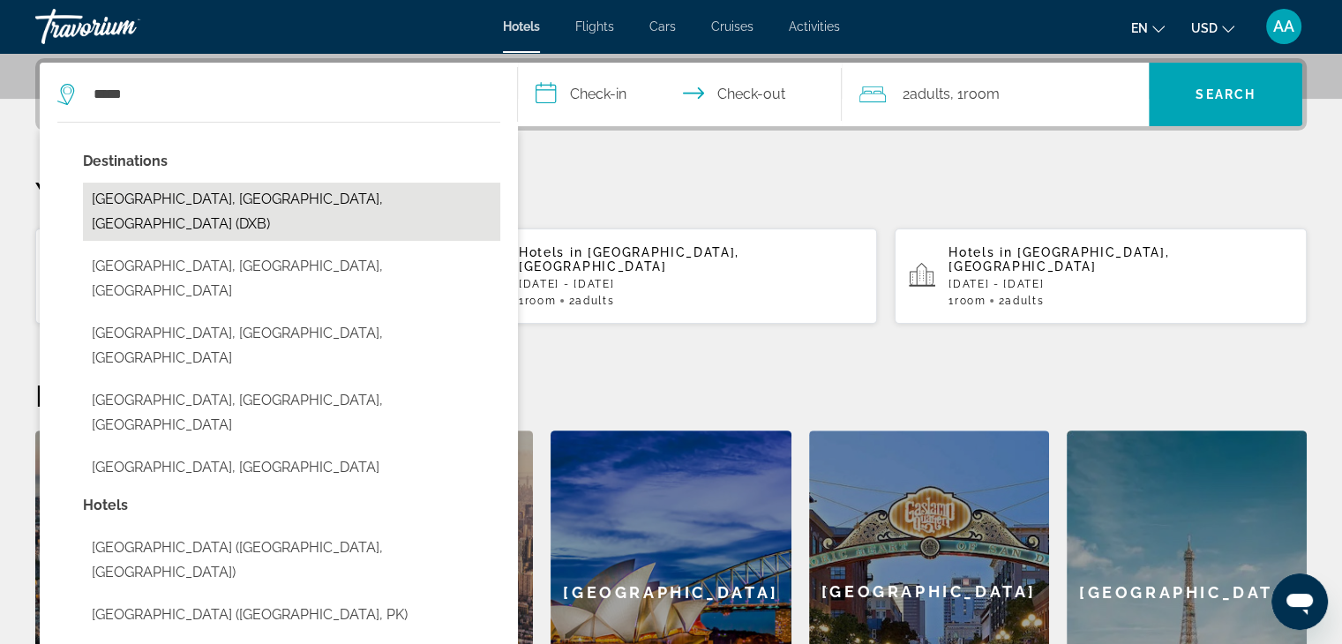
click at [356, 195] on button "[GEOGRAPHIC_DATA], [GEOGRAPHIC_DATA], [GEOGRAPHIC_DATA] (DXB)" at bounding box center [291, 212] width 417 height 58
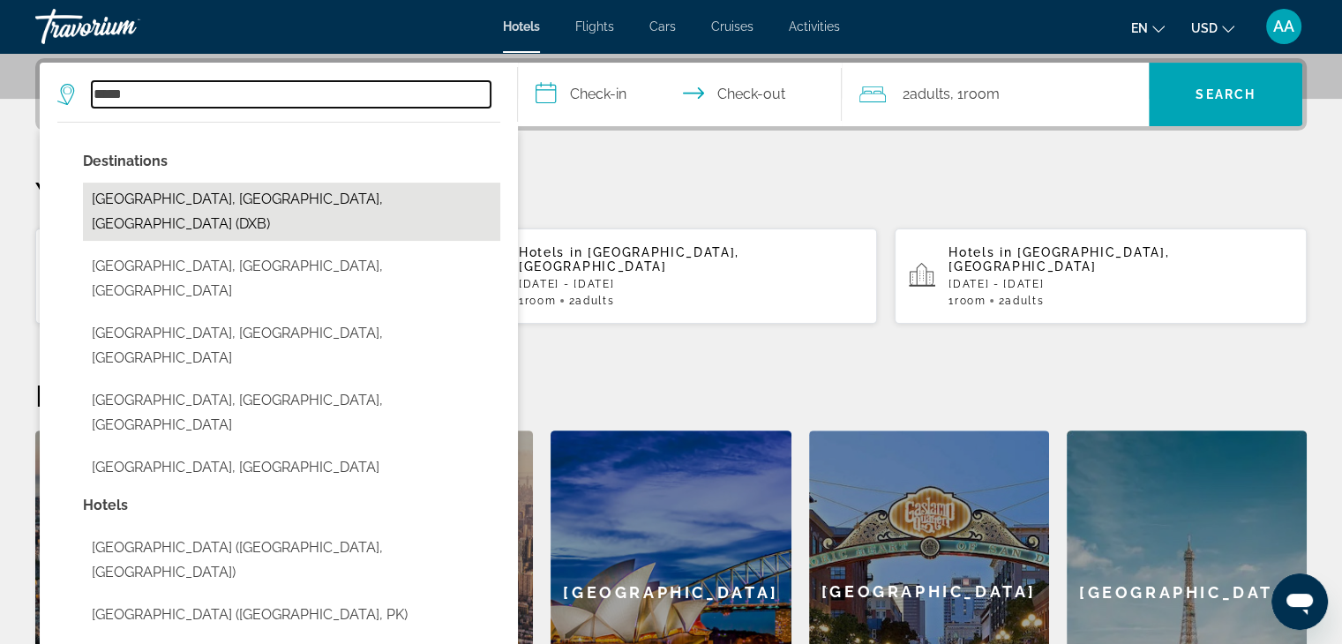
type input "**********"
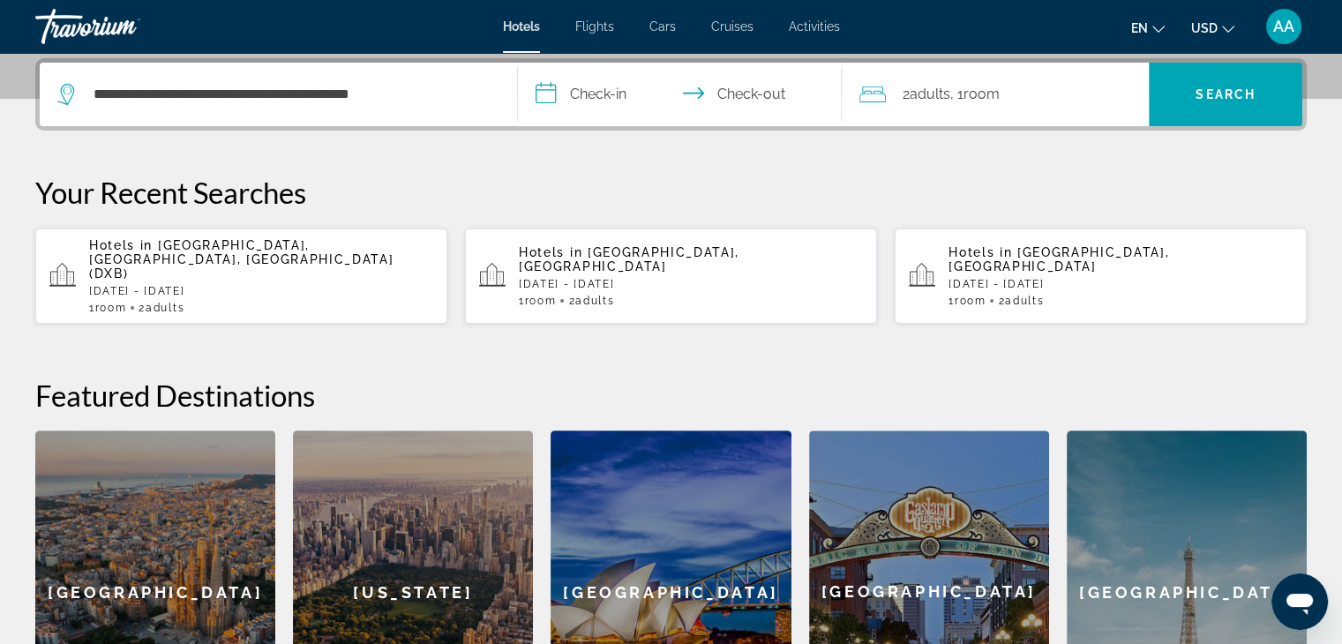
click at [578, 81] on input "**********" at bounding box center [684, 97] width 332 height 69
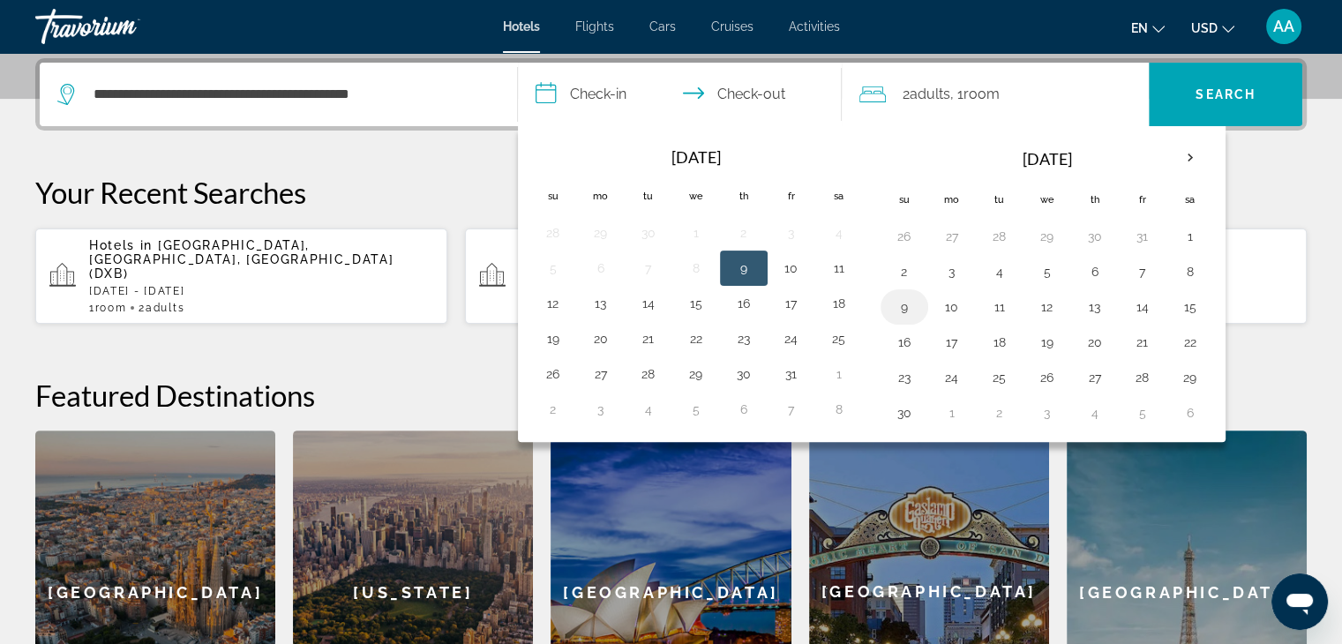
click at [911, 299] on button "9" at bounding box center [904, 307] width 28 height 25
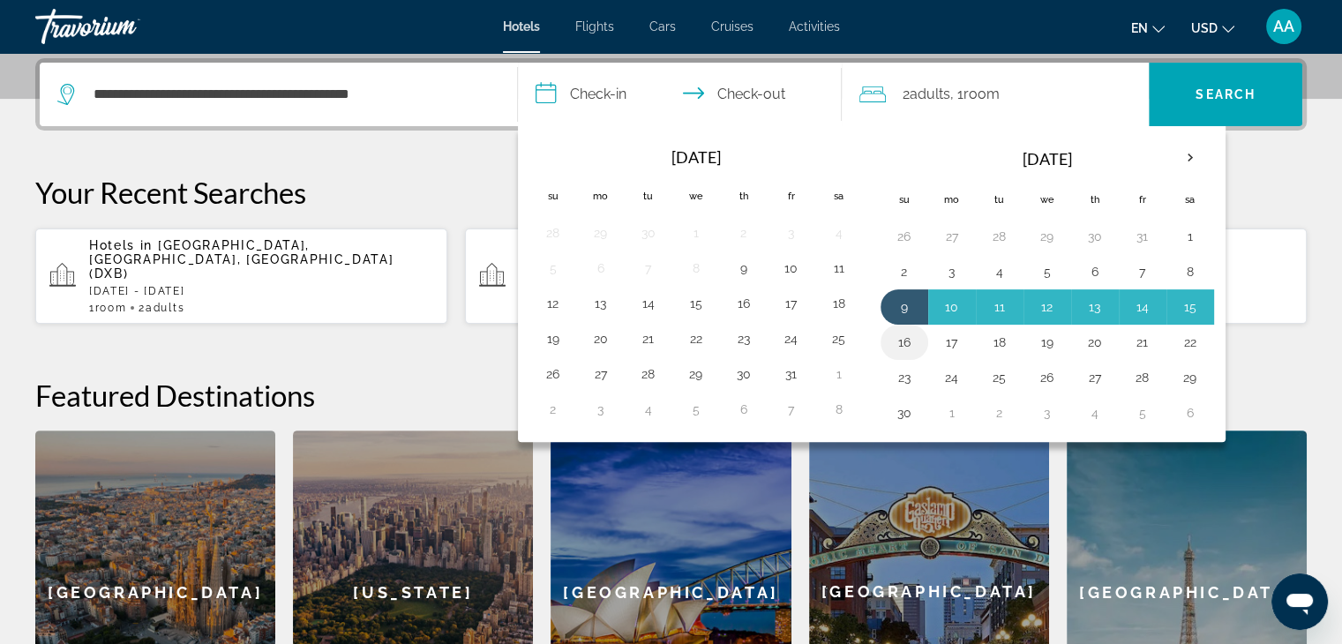
click at [908, 334] on button "16" at bounding box center [904, 342] width 28 height 25
type input "**********"
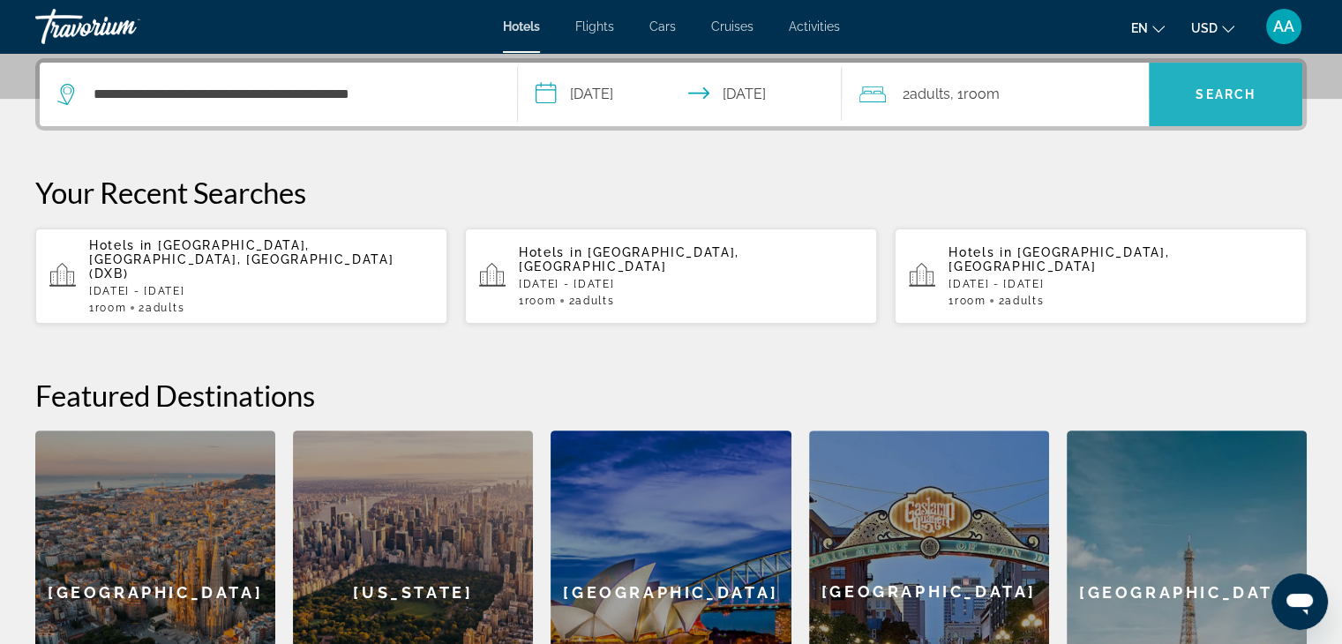
click at [1185, 96] on span "Search" at bounding box center [1226, 94] width 154 height 42
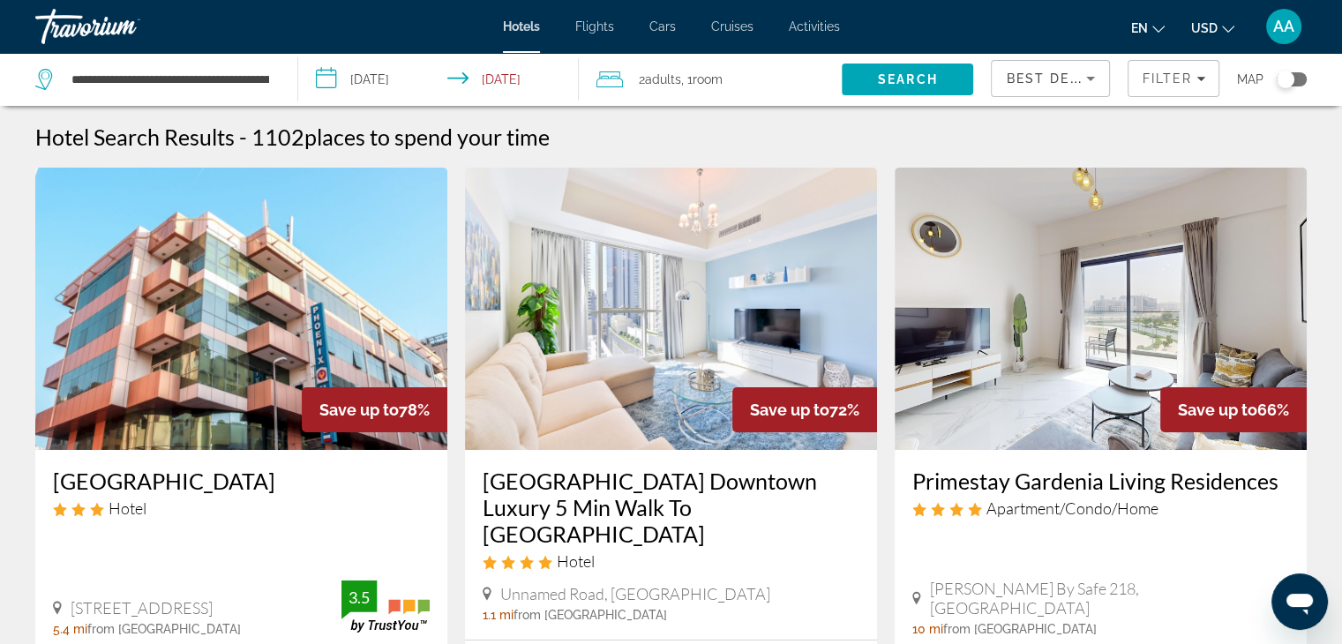
click at [1249, 332] on img "Main content" at bounding box center [1101, 309] width 412 height 282
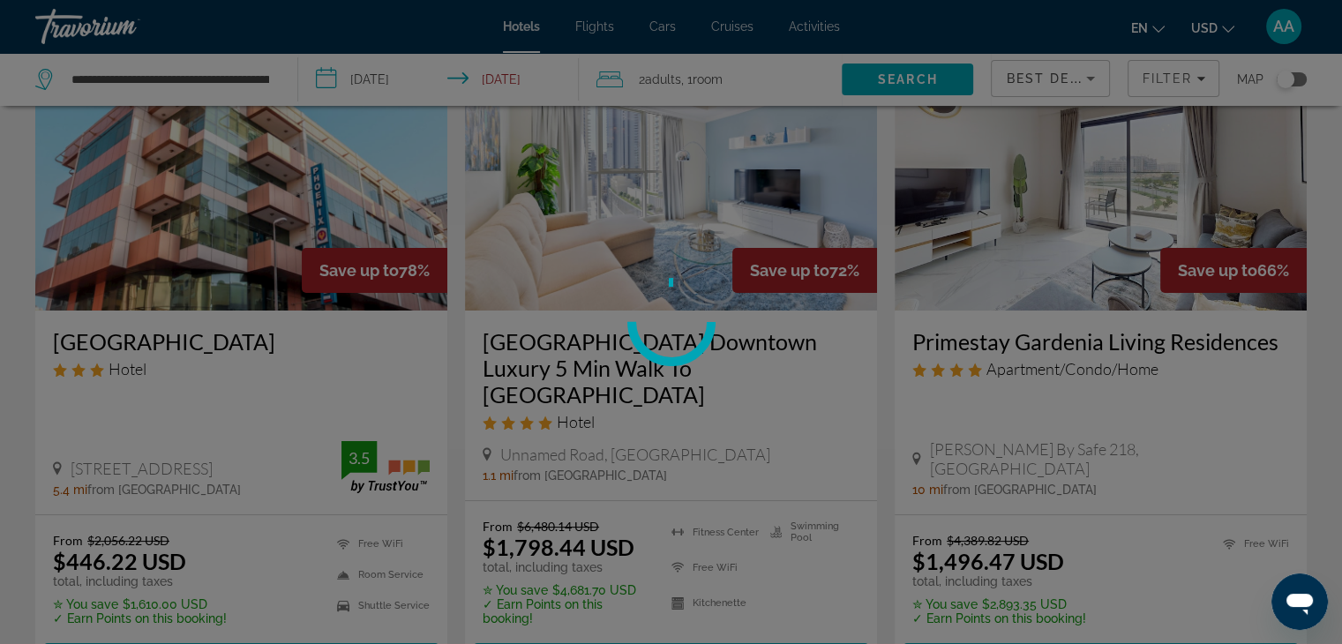
scroll to position [148, 0]
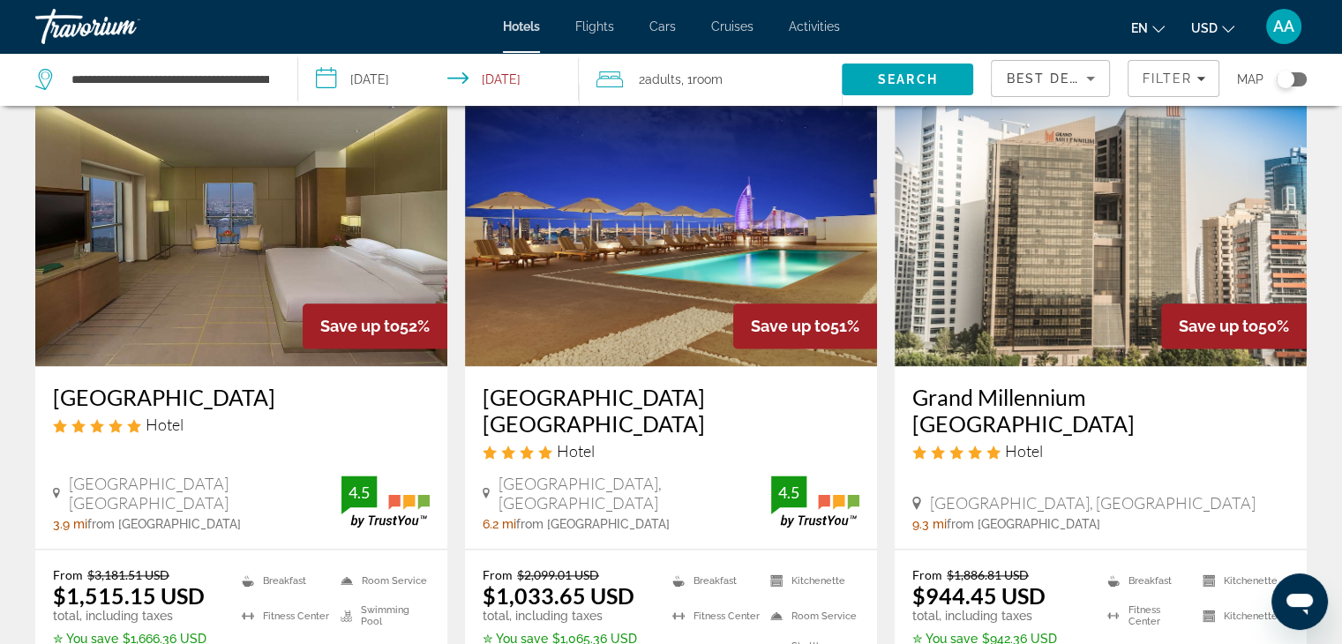
scroll to position [2197, 0]
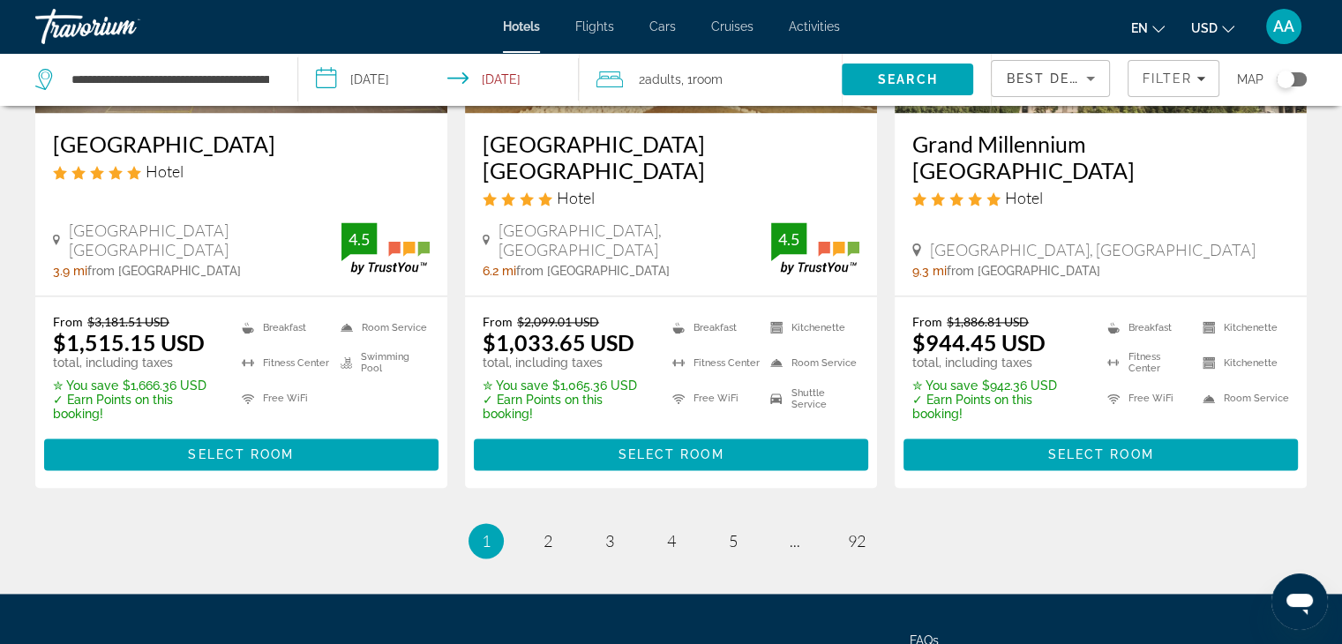
scroll to position [2482, 0]
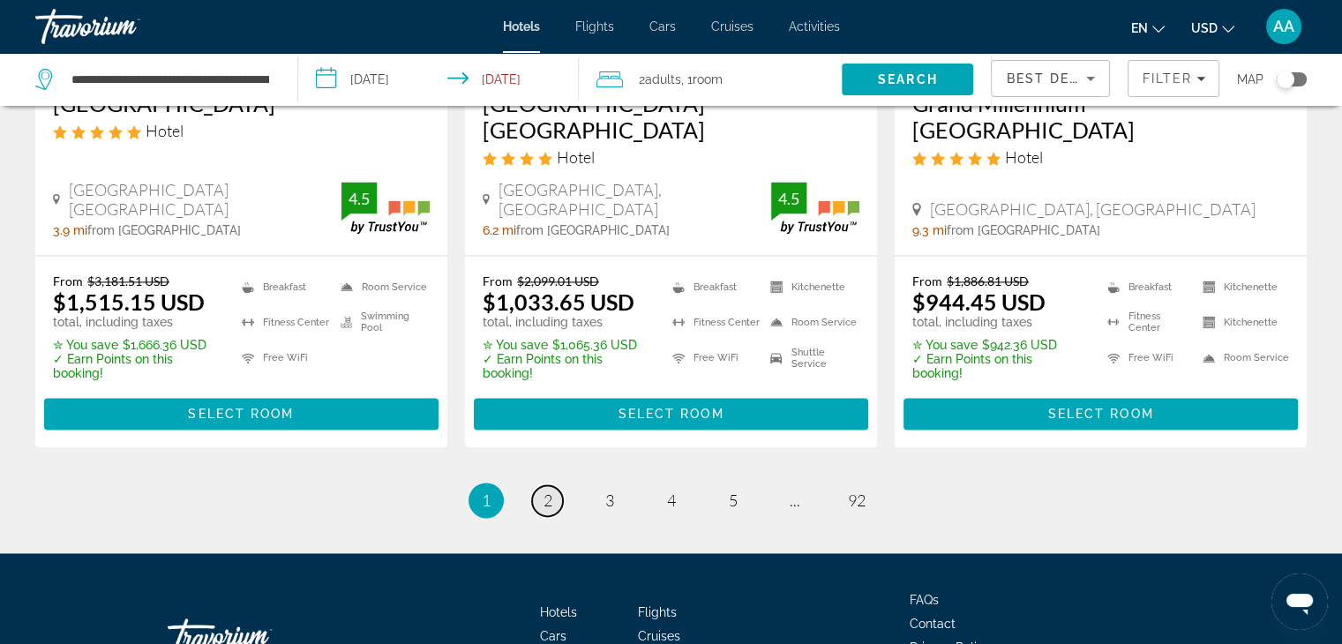
click at [551, 491] on span "2" at bounding box center [548, 500] width 9 height 19
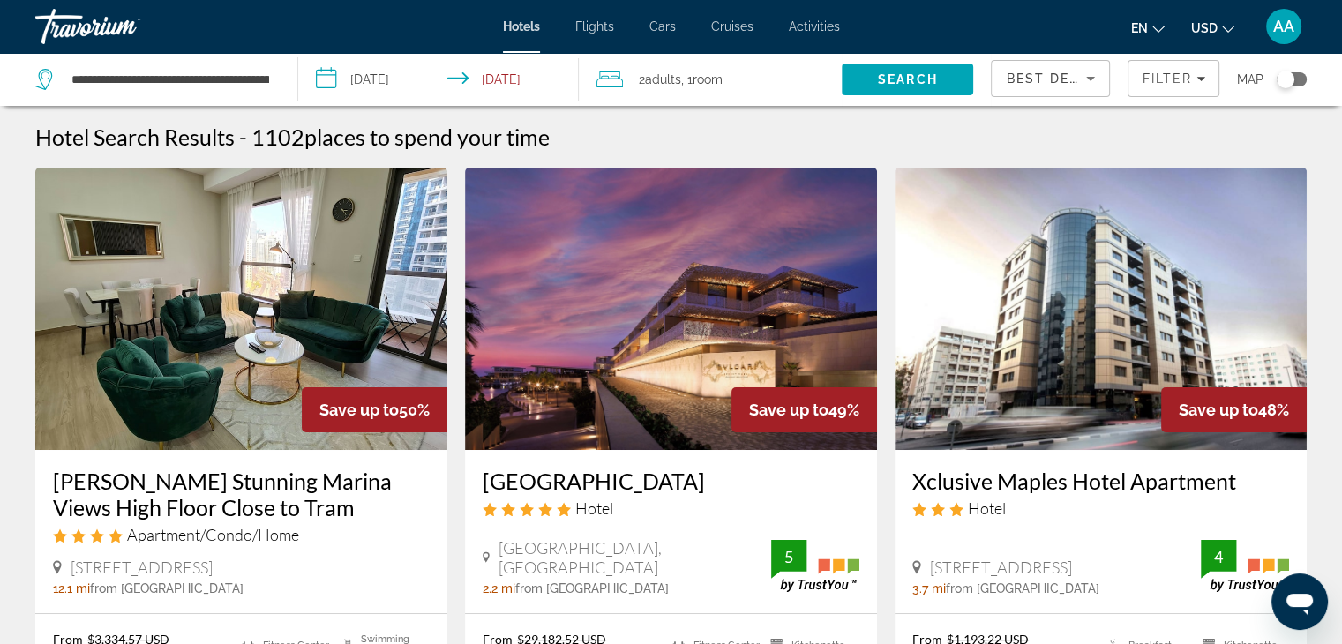
click at [1271, 385] on img "Main content" at bounding box center [1101, 309] width 412 height 282
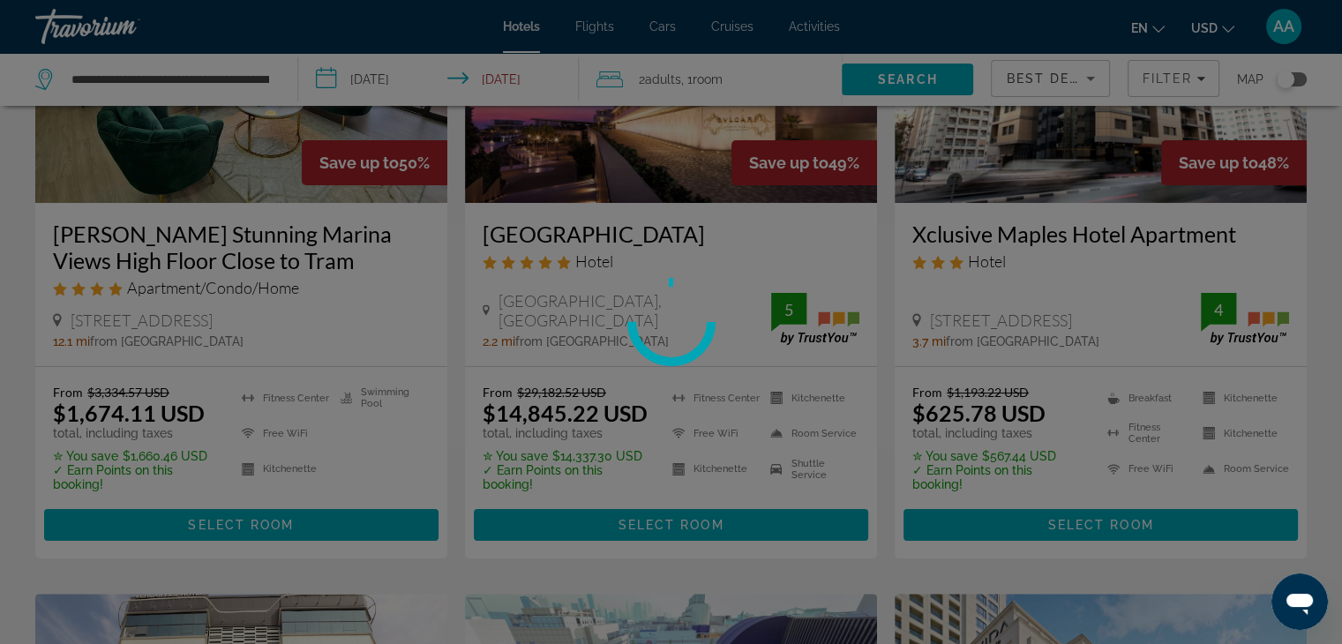
scroll to position [250, 0]
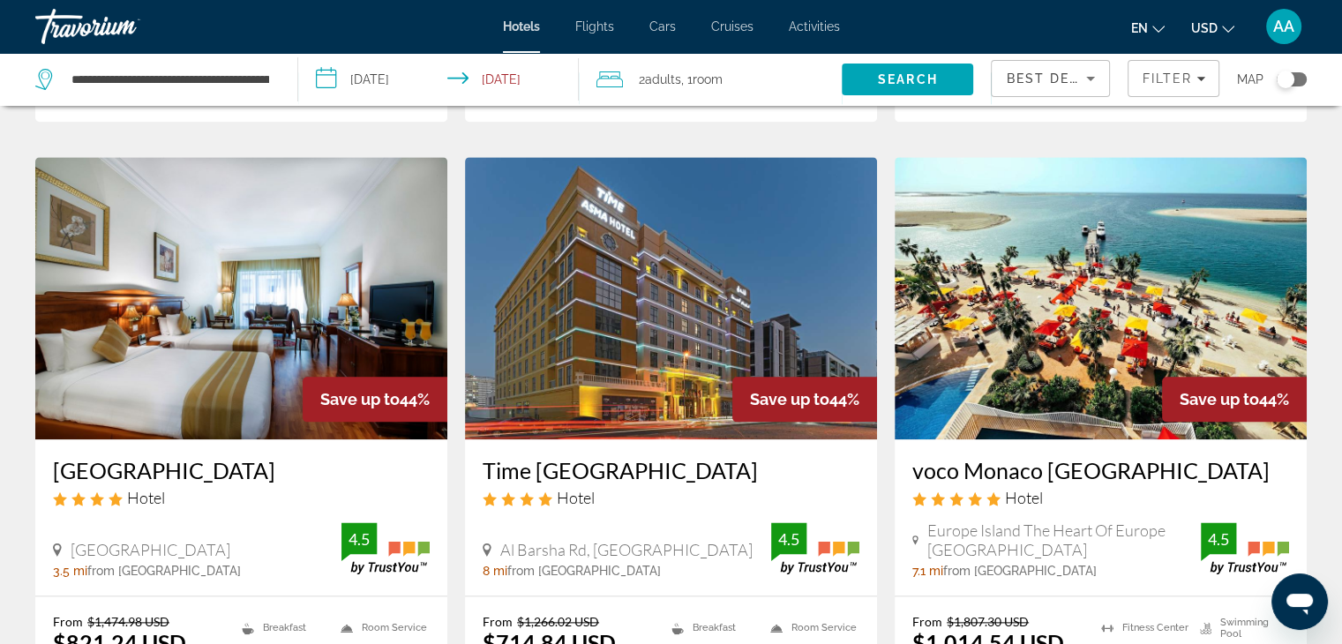
scroll to position [2016, 0]
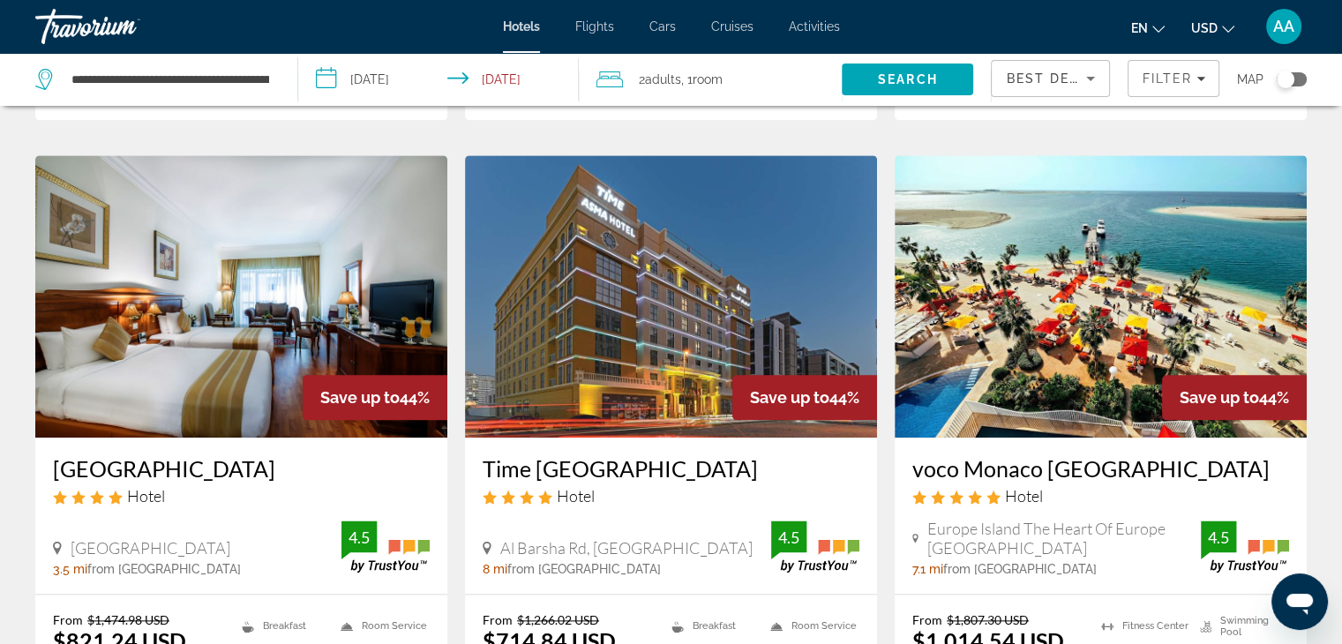
click at [1122, 386] on img "Main content" at bounding box center [1101, 296] width 412 height 282
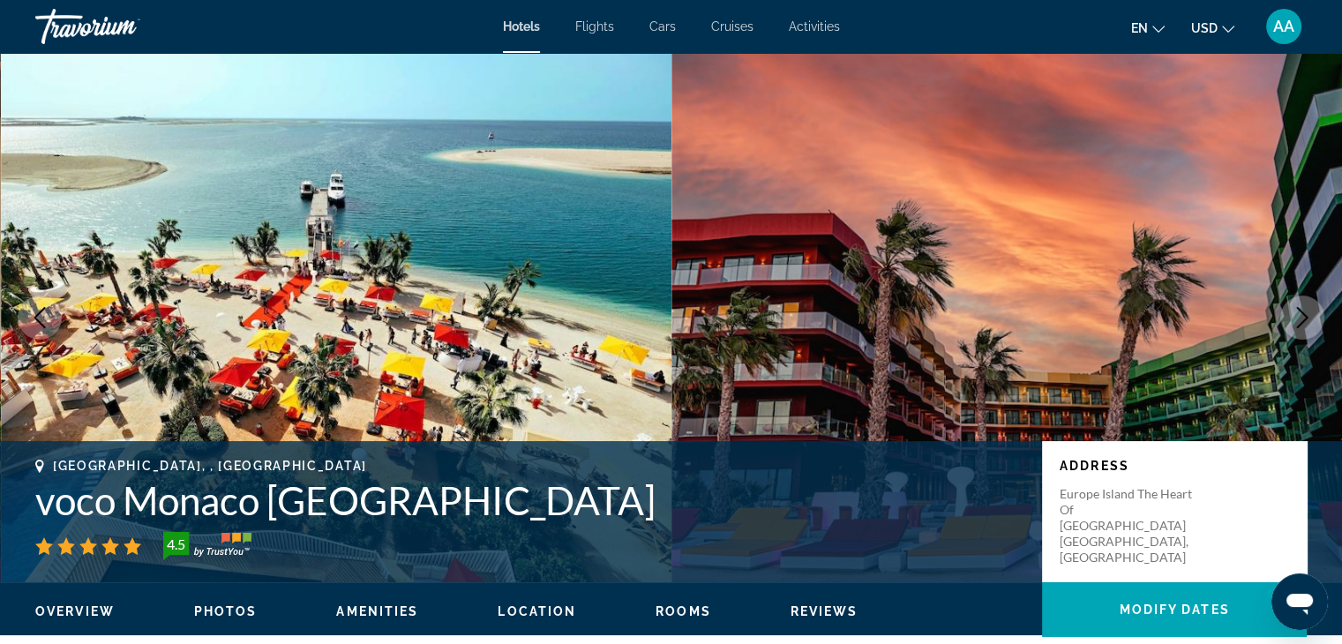
click at [1287, 347] on img "Main content" at bounding box center [1008, 317] width 672 height 529
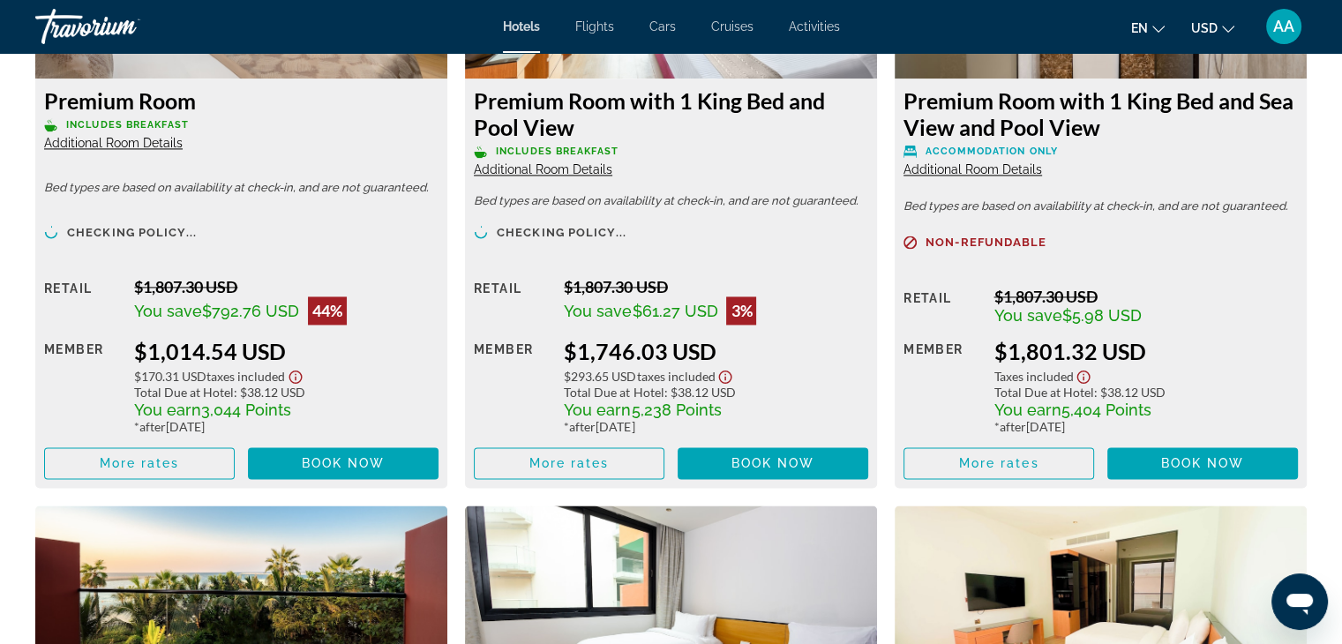
scroll to position [2641, 0]
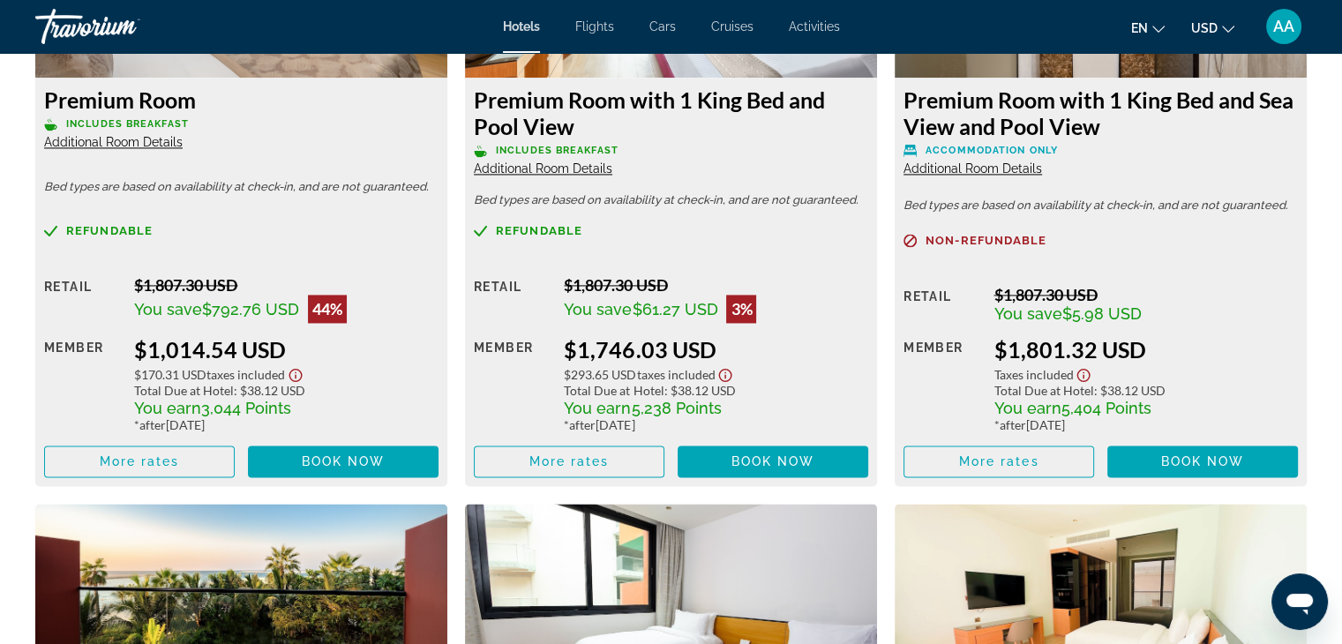
click at [125, 286] on div "Retail $1,807.30 USD You save $792.76 USD 44% when you redeem Member $1,014.54 …" at bounding box center [241, 376] width 394 height 202
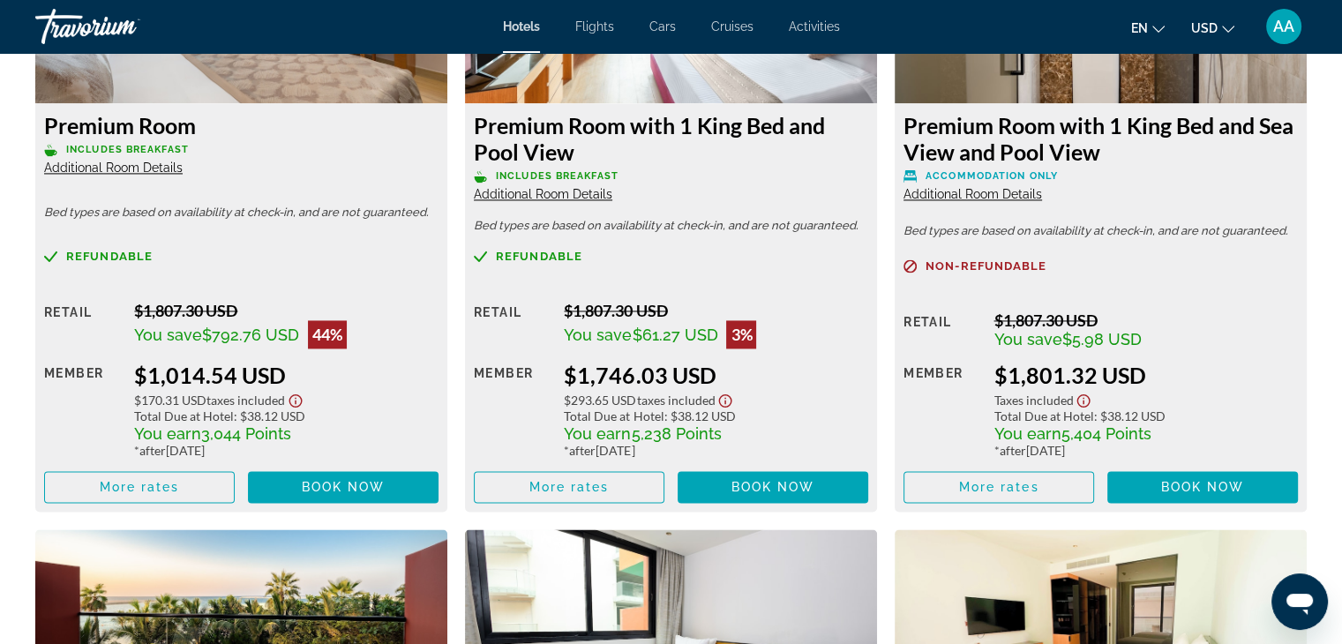
scroll to position [2622, 0]
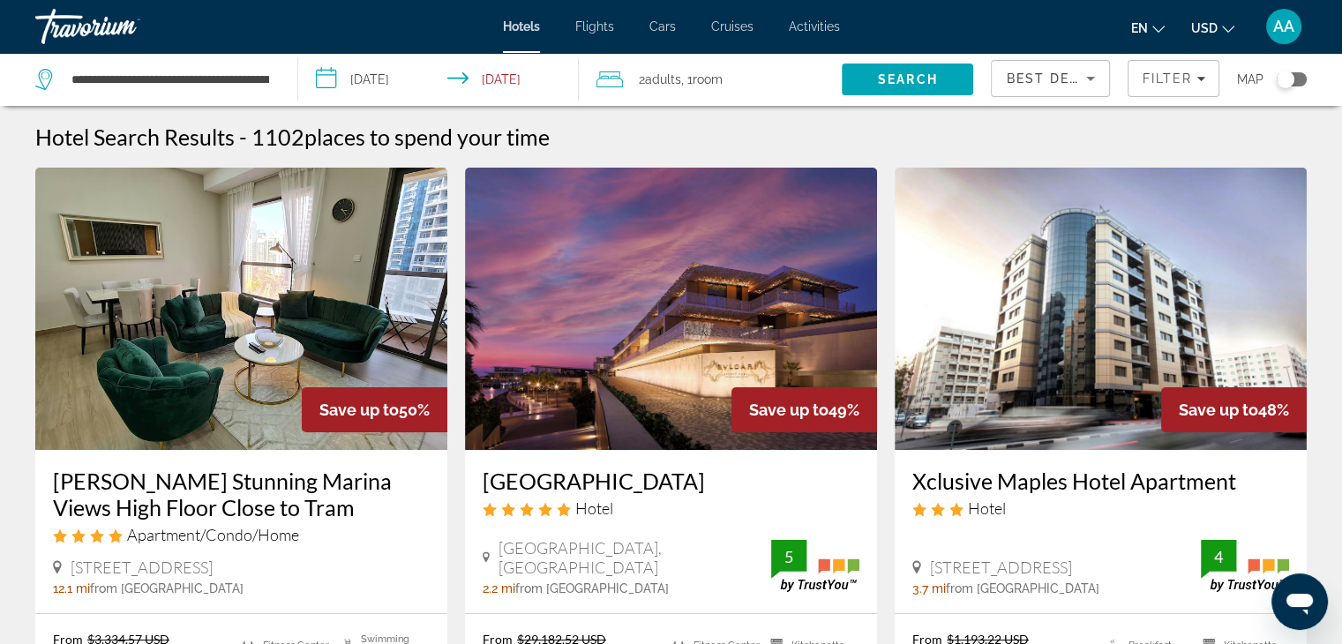
click at [1279, 362] on img "Main content" at bounding box center [1101, 309] width 412 height 282
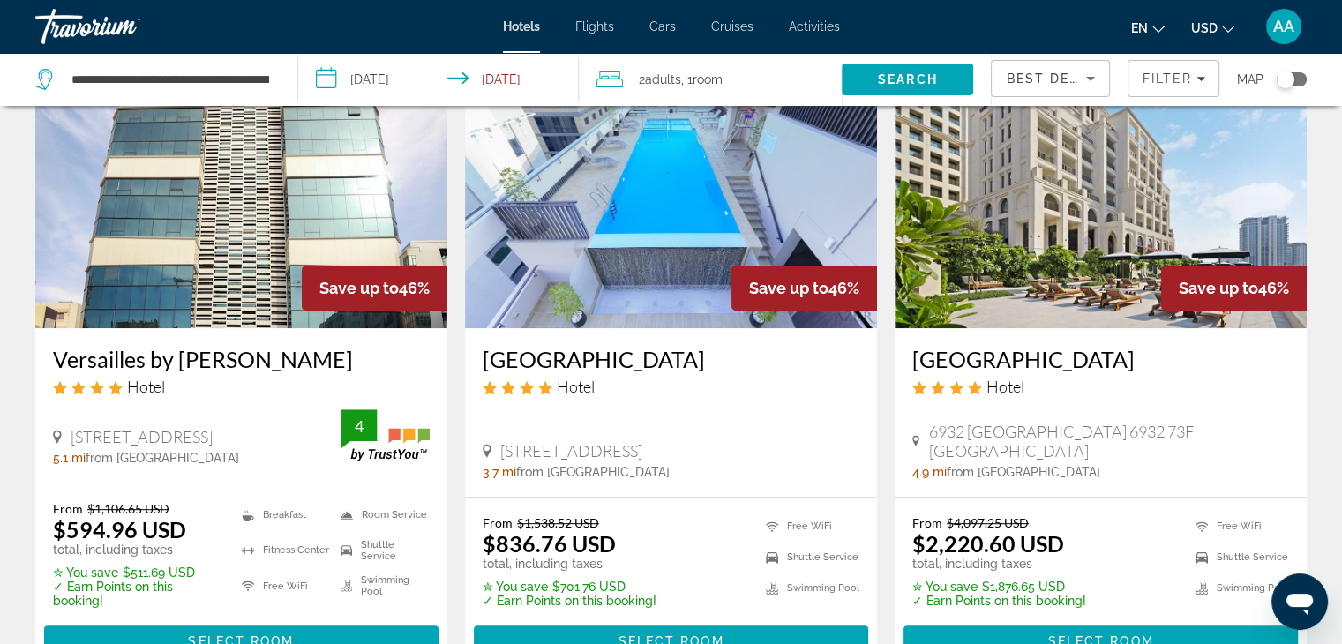
scroll to position [817, 0]
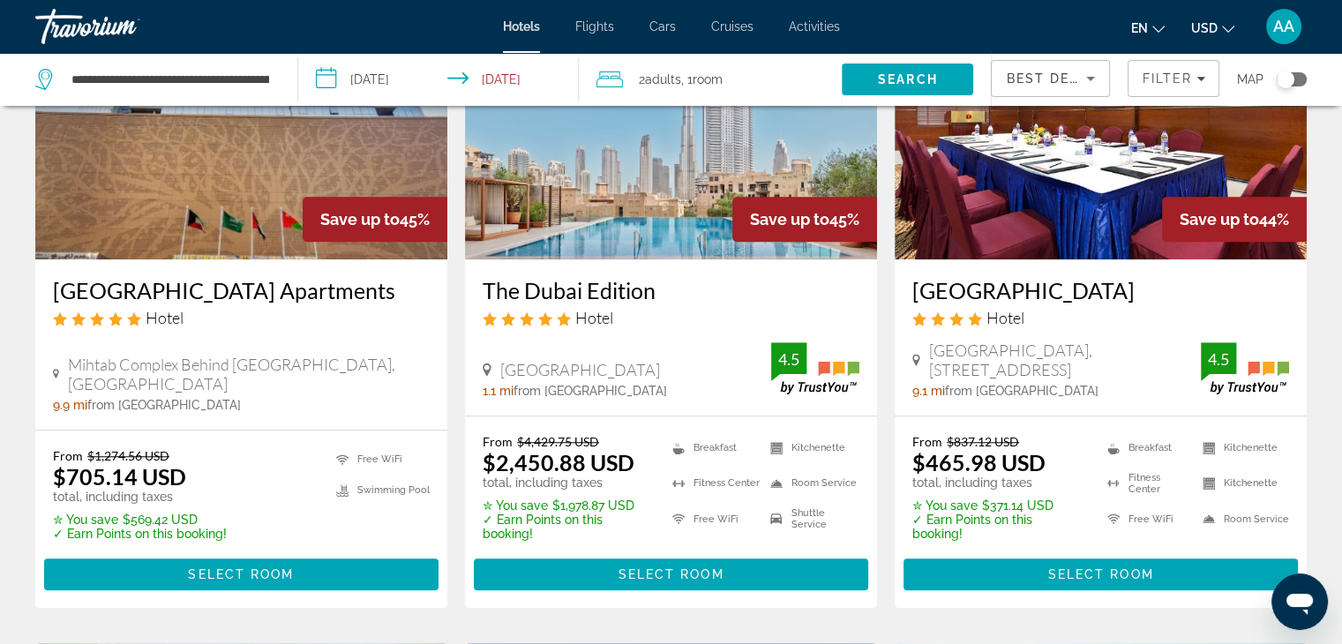
scroll to position [1534, 0]
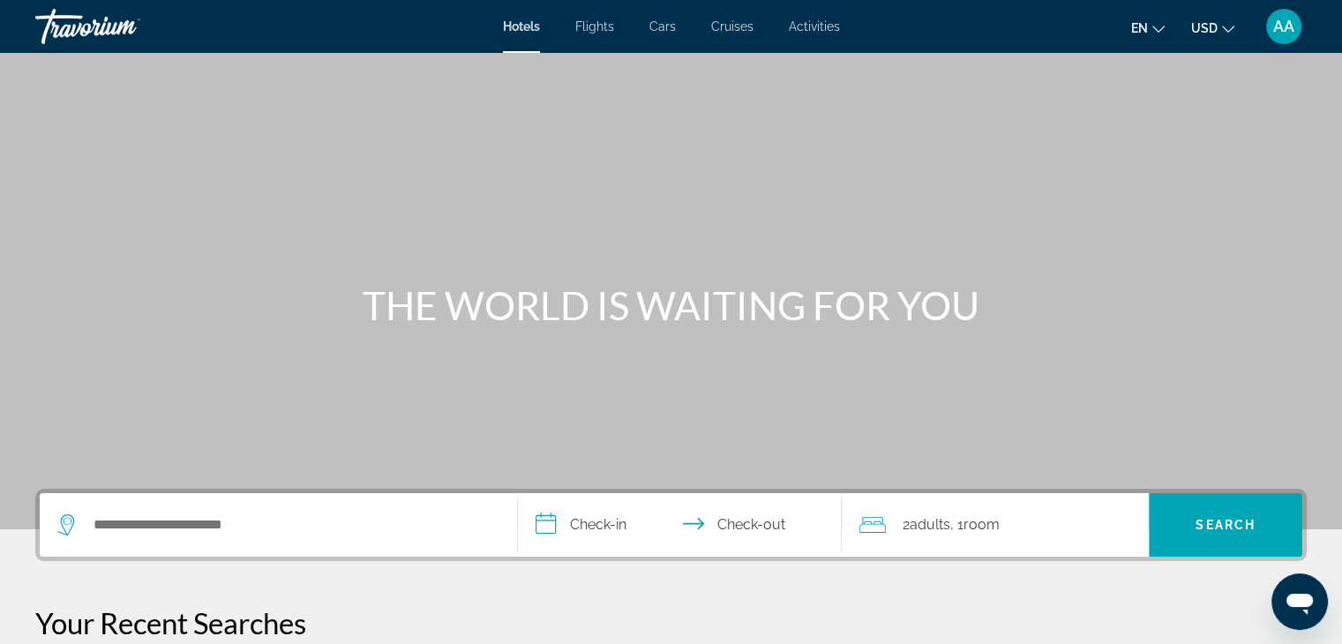
click at [121, 284] on div "THE WORLD IS WAITING FOR YOU" at bounding box center [671, 305] width 1342 height 46
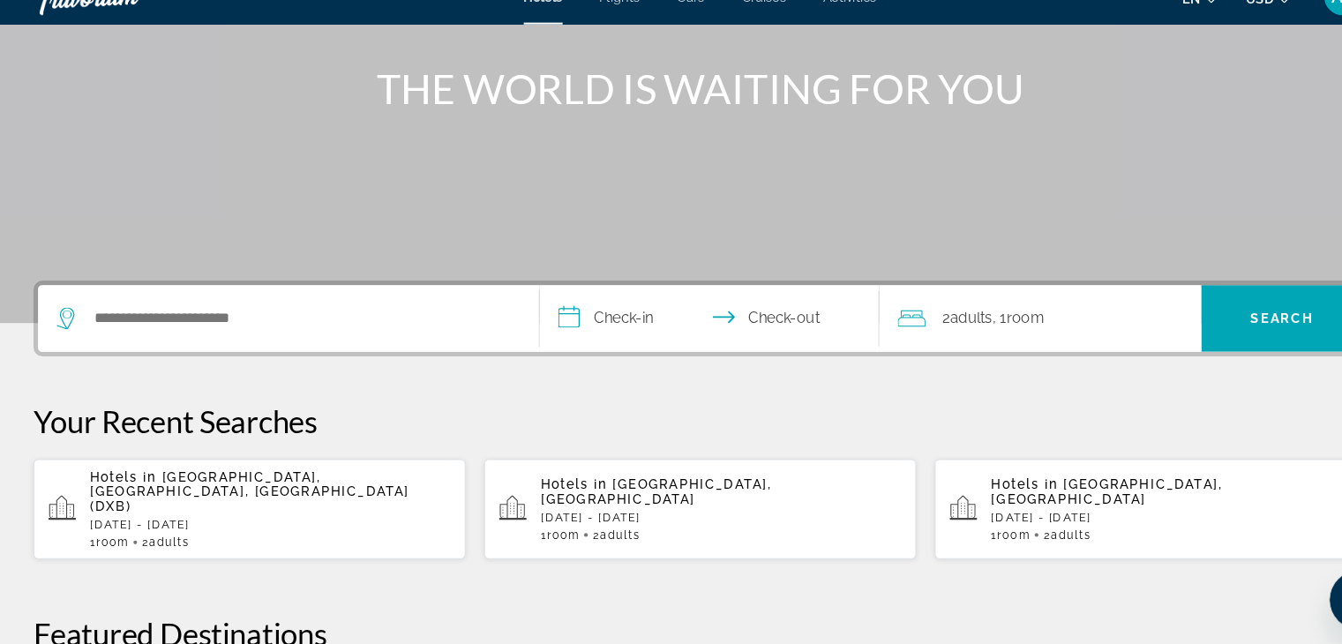
scroll to position [197, 0]
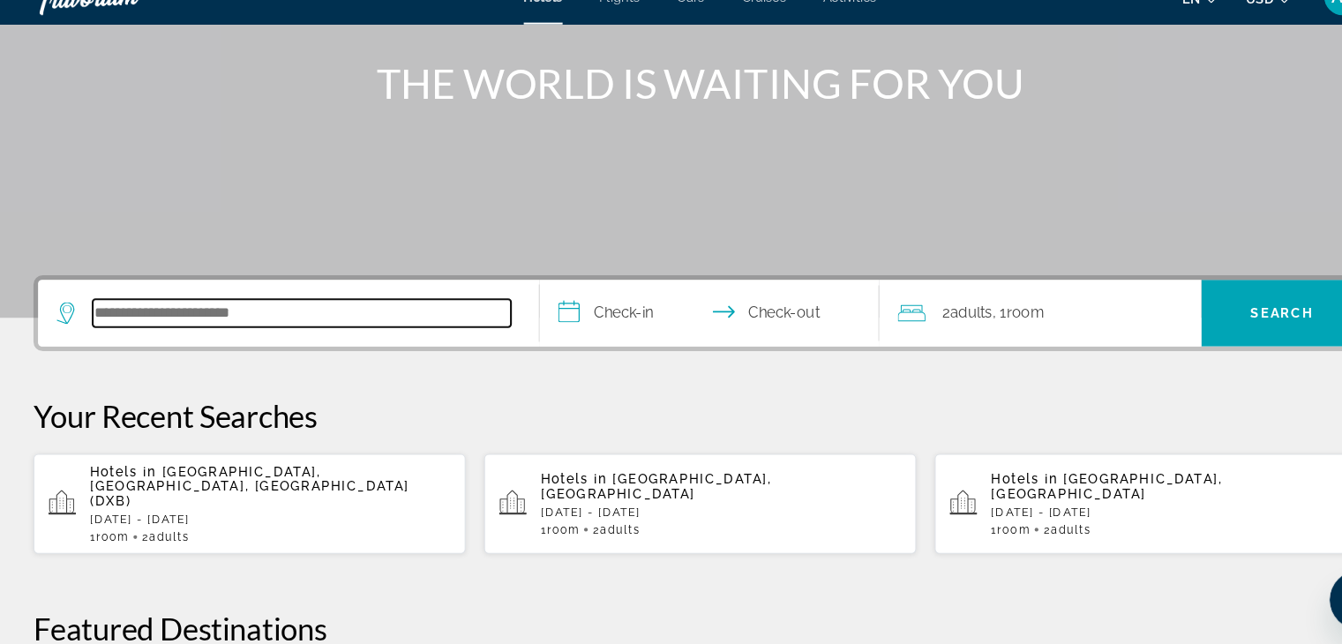
click at [290, 318] on input "Search hotel destination" at bounding box center [291, 328] width 399 height 26
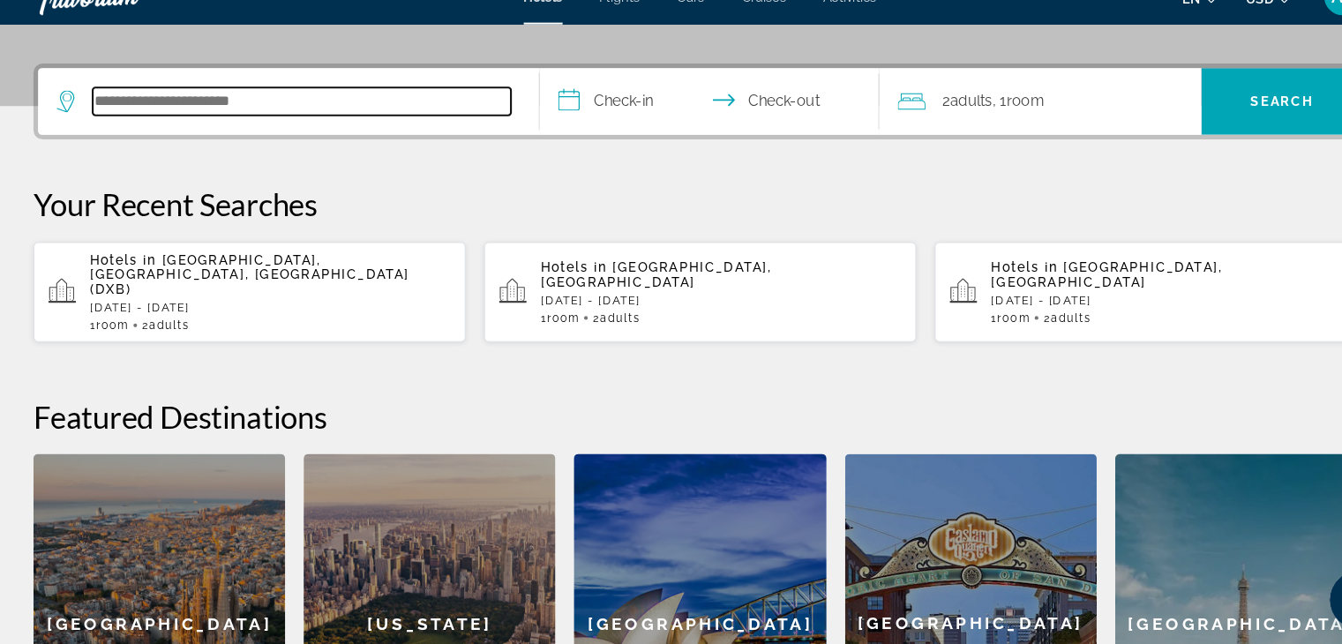
scroll to position [401, 0]
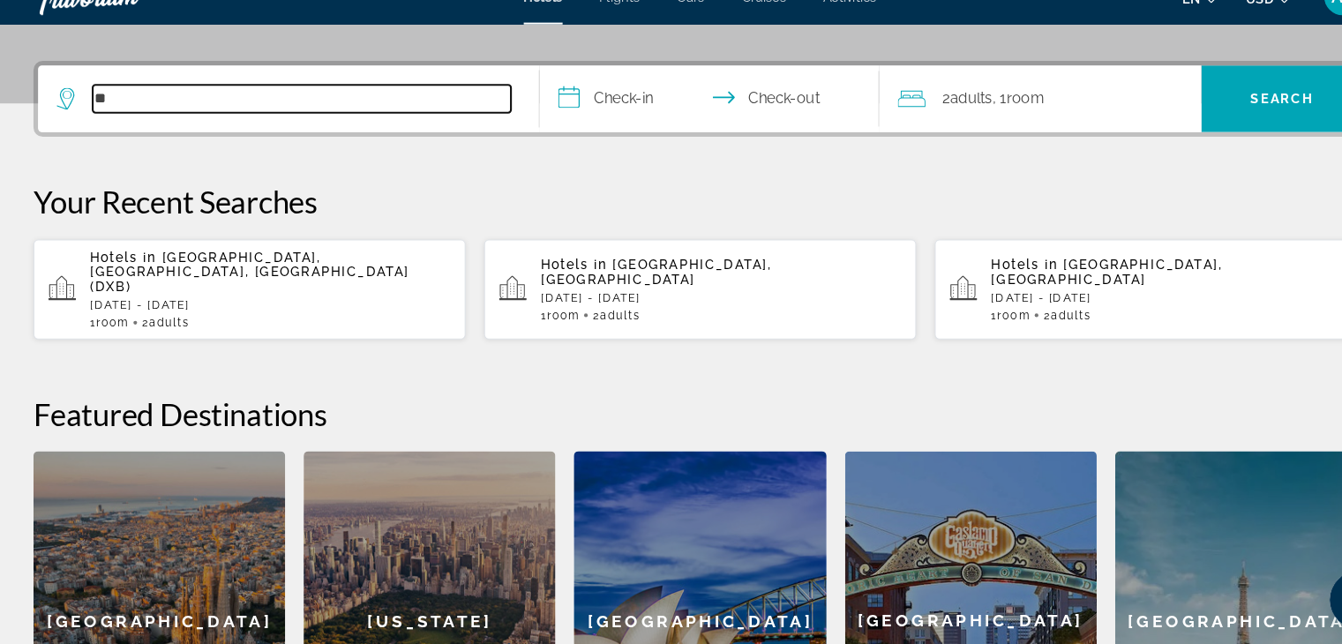
type input "*"
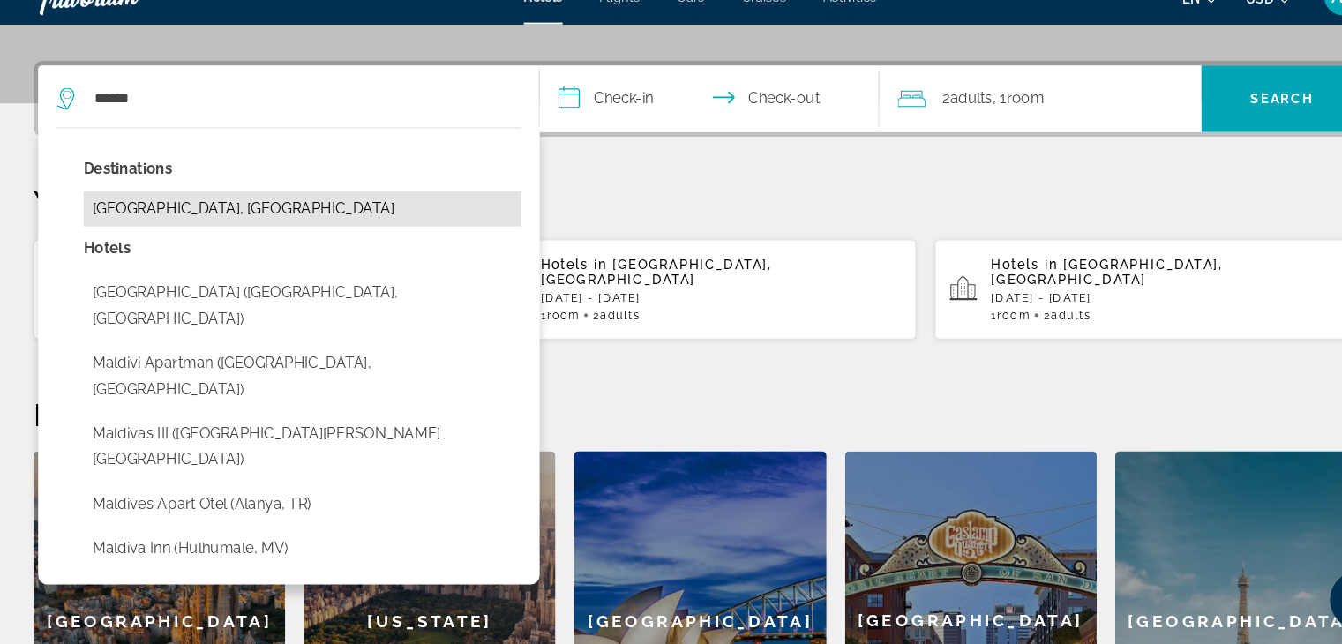
click at [162, 221] on button "[GEOGRAPHIC_DATA], [GEOGRAPHIC_DATA]" at bounding box center [291, 229] width 417 height 34
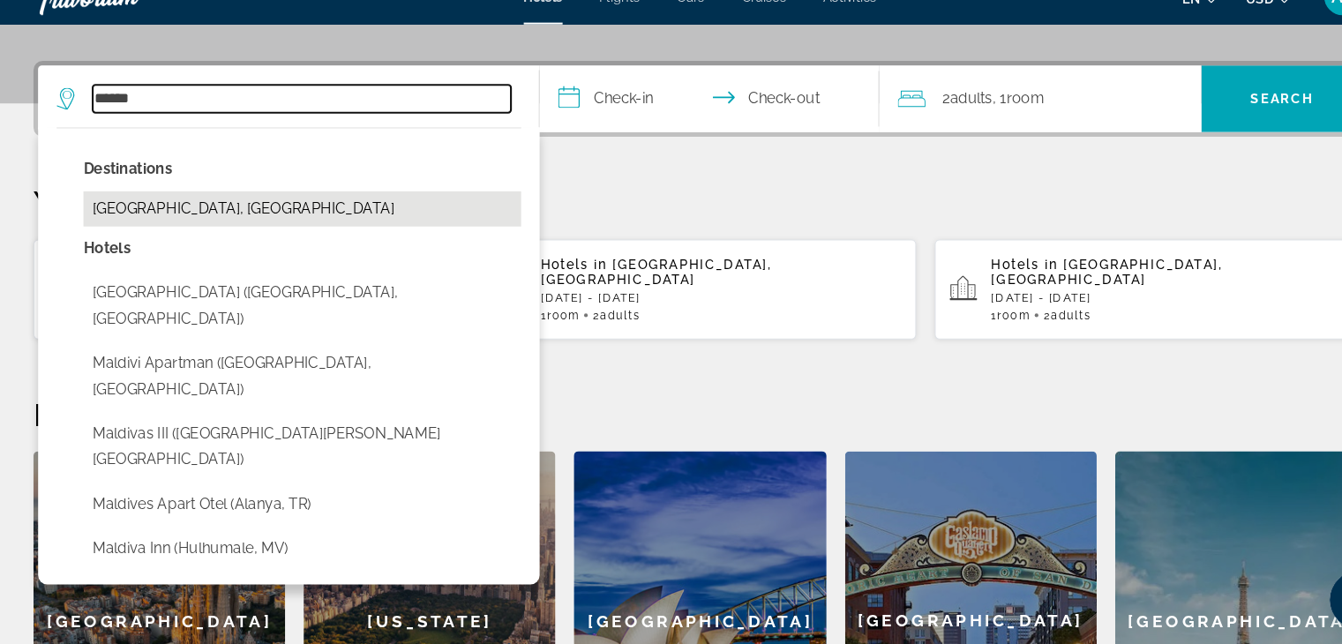
type input "**********"
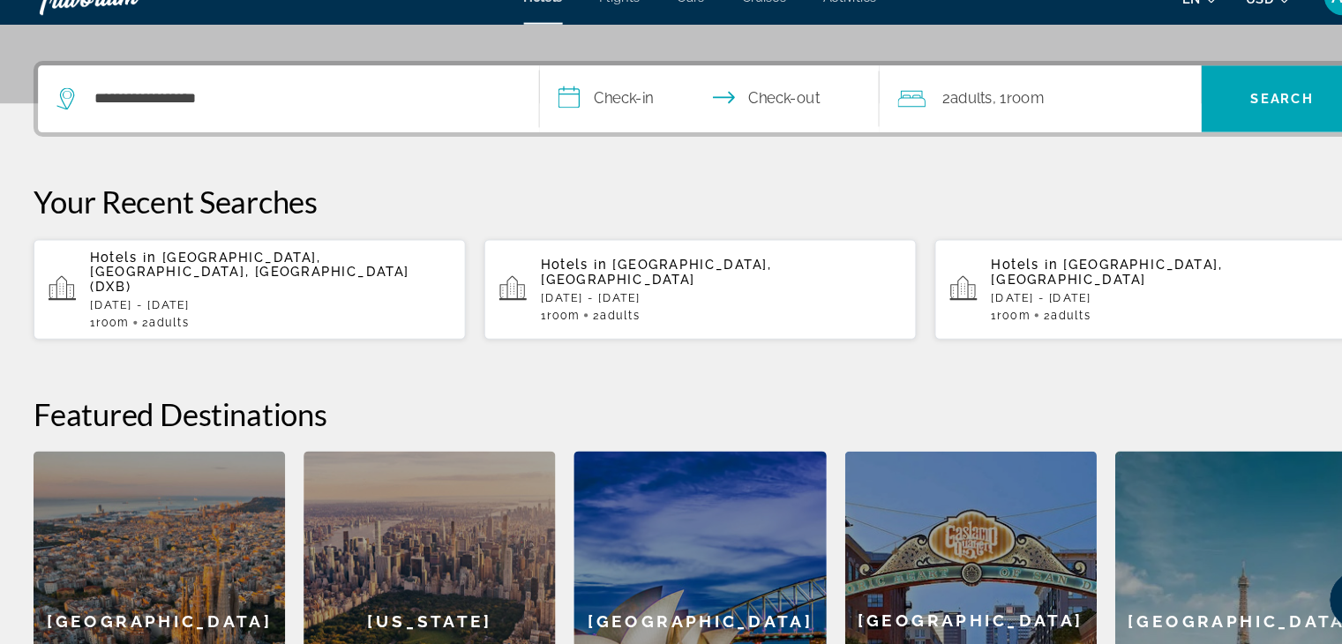
click at [567, 140] on input "**********" at bounding box center [684, 126] width 332 height 69
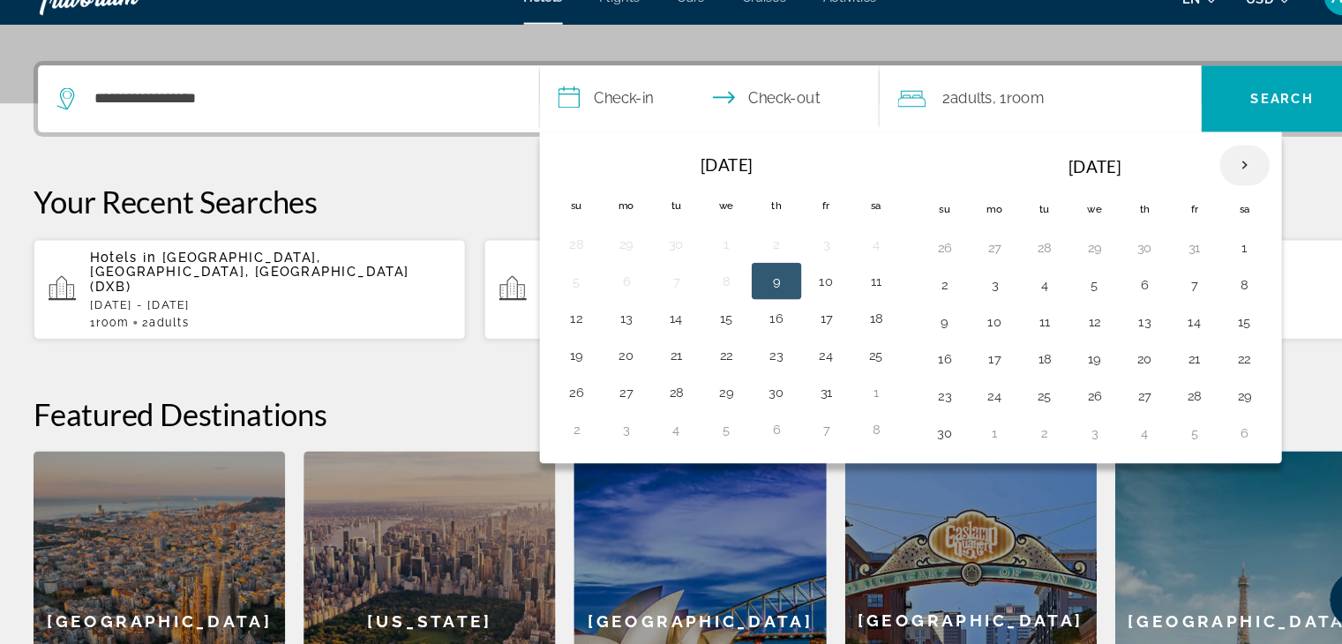
click at [1172, 190] on th "Next month" at bounding box center [1191, 187] width 48 height 39
click at [1173, 190] on th "Next month" at bounding box center [1191, 187] width 48 height 39
click at [941, 449] on button "30" at bounding box center [952, 442] width 28 height 25
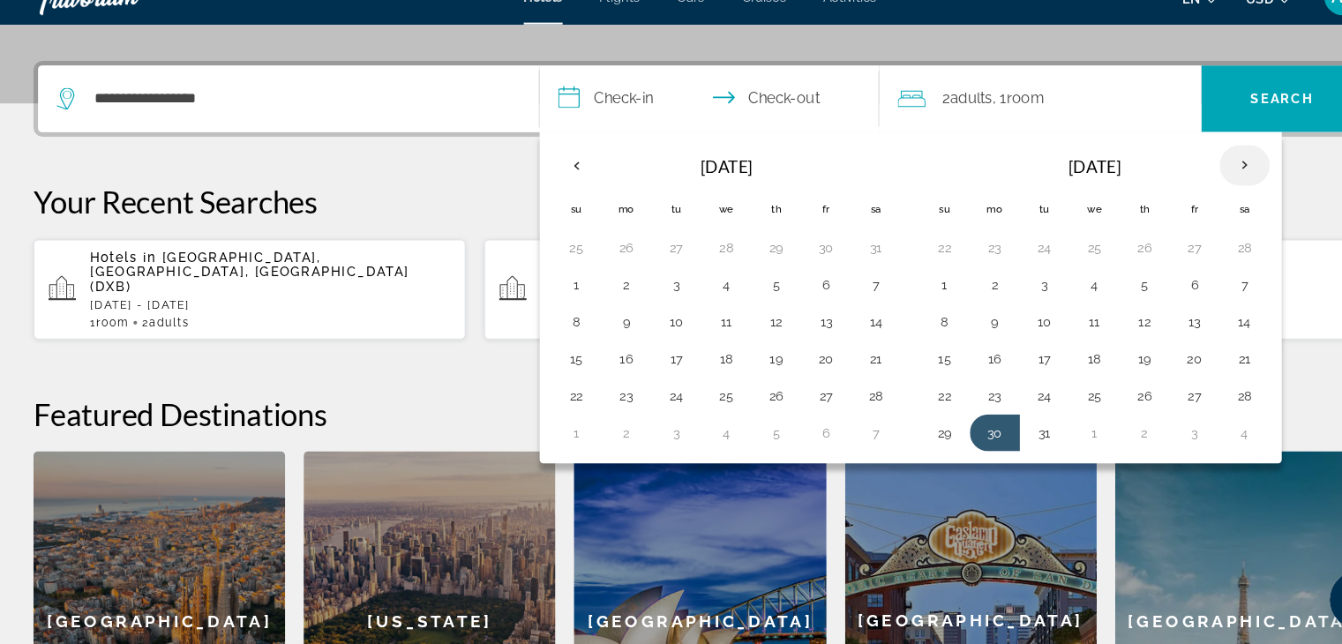
click at [1173, 177] on th "Next month" at bounding box center [1191, 187] width 48 height 39
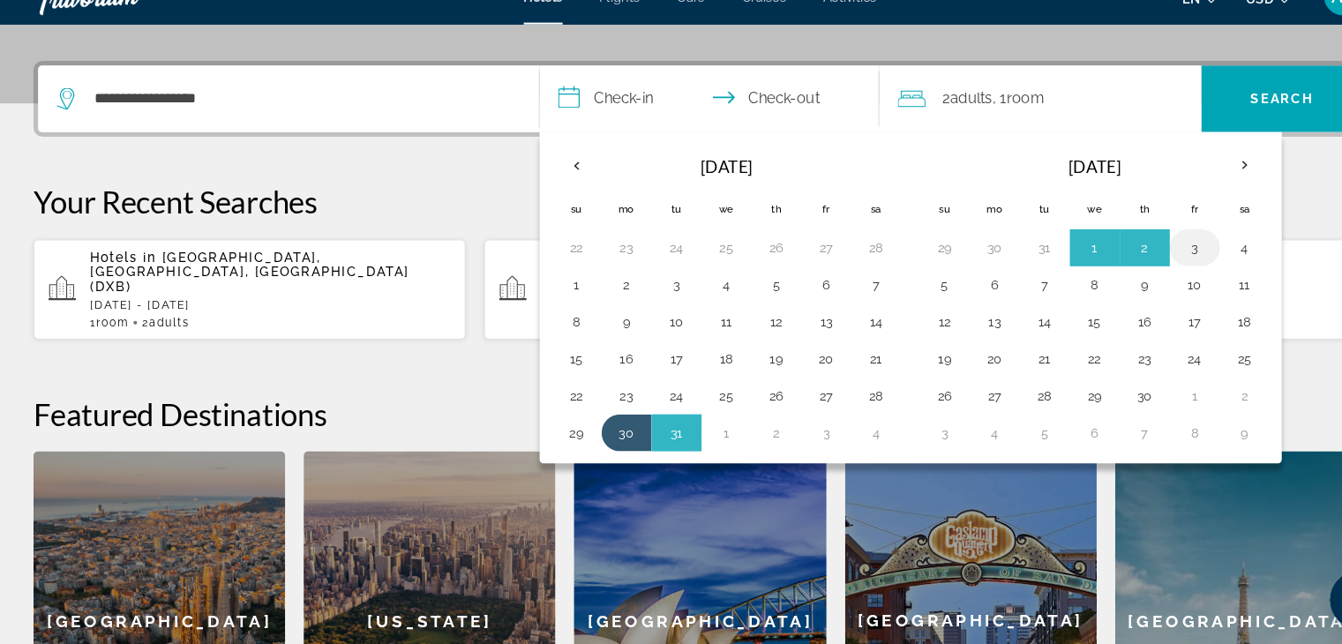
click at [1137, 265] on button "3" at bounding box center [1143, 265] width 28 height 25
type input "**********"
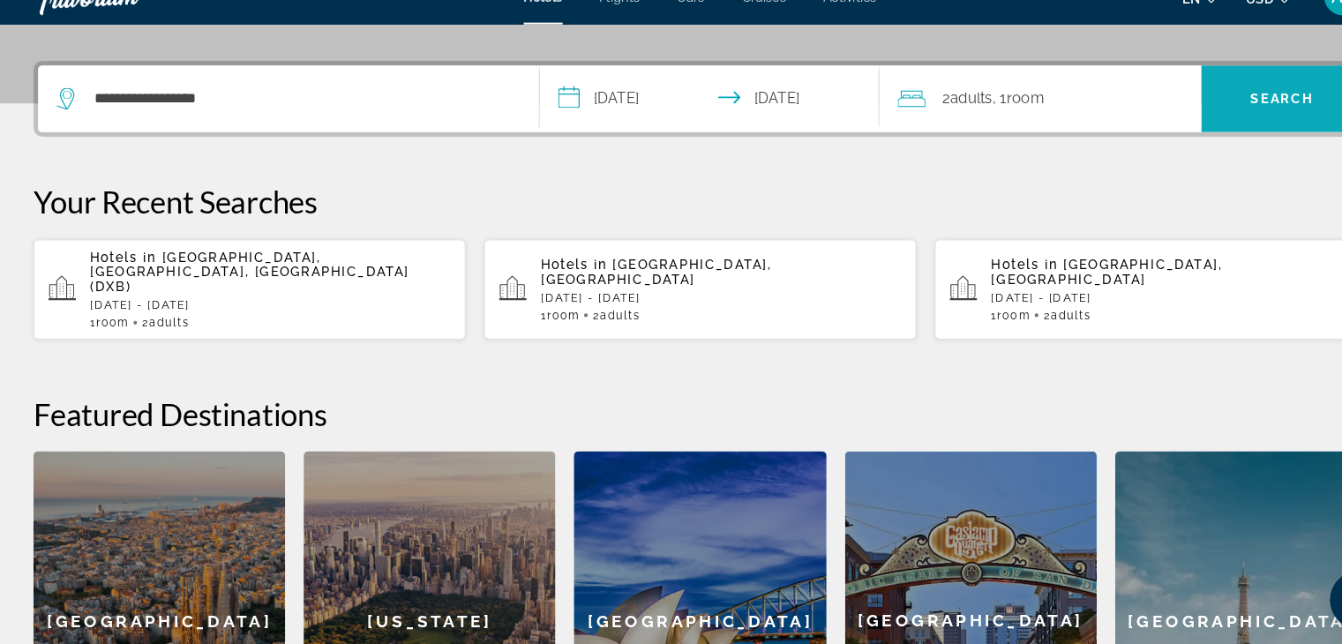
click at [1195, 139] on span "Search" at bounding box center [1226, 123] width 154 height 42
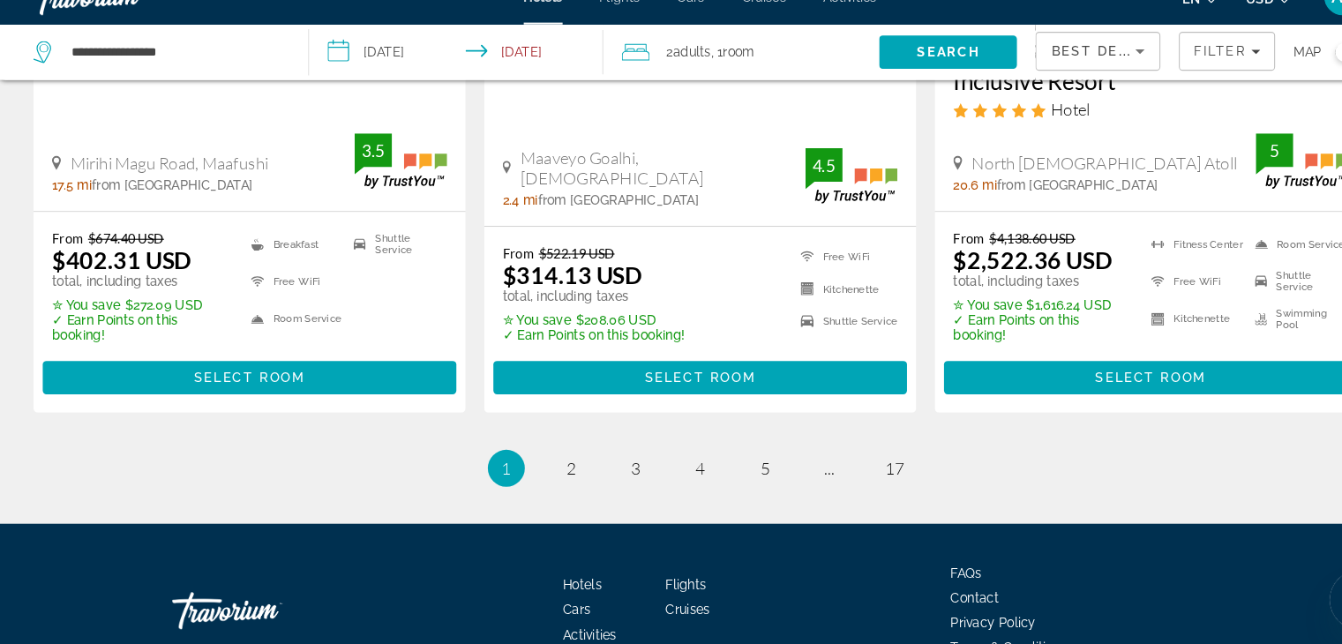
scroll to position [2471, 0]
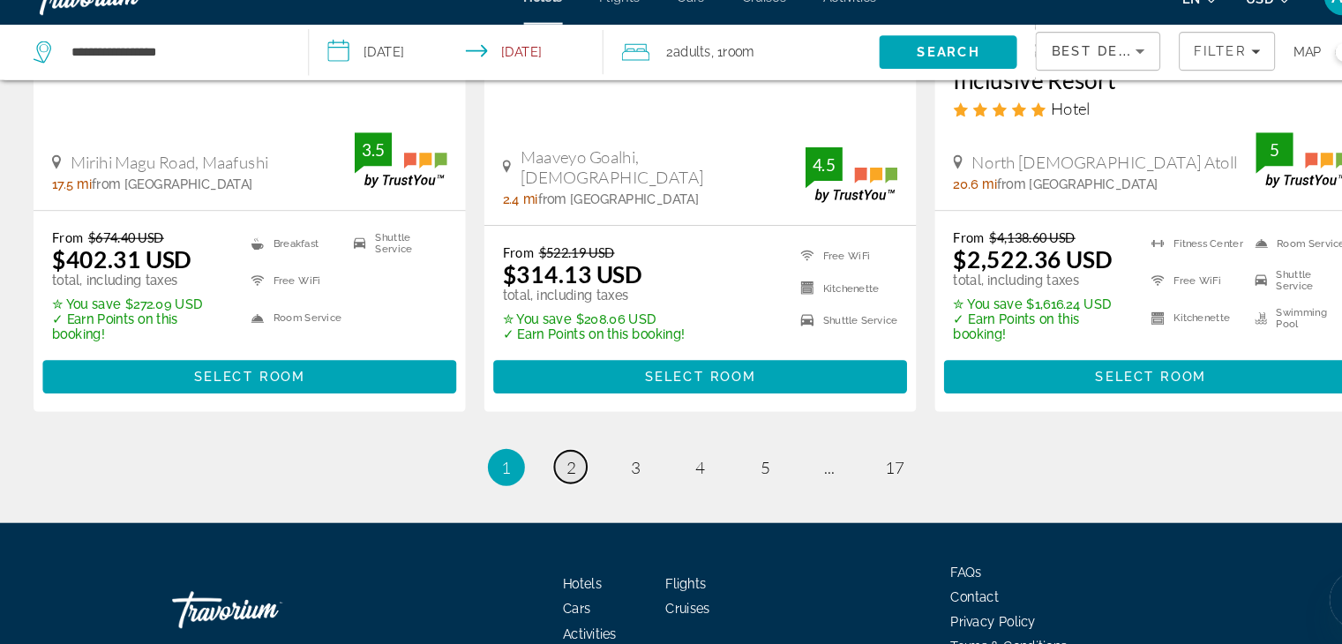
click at [553, 460] on link "page 2" at bounding box center [547, 475] width 31 height 31
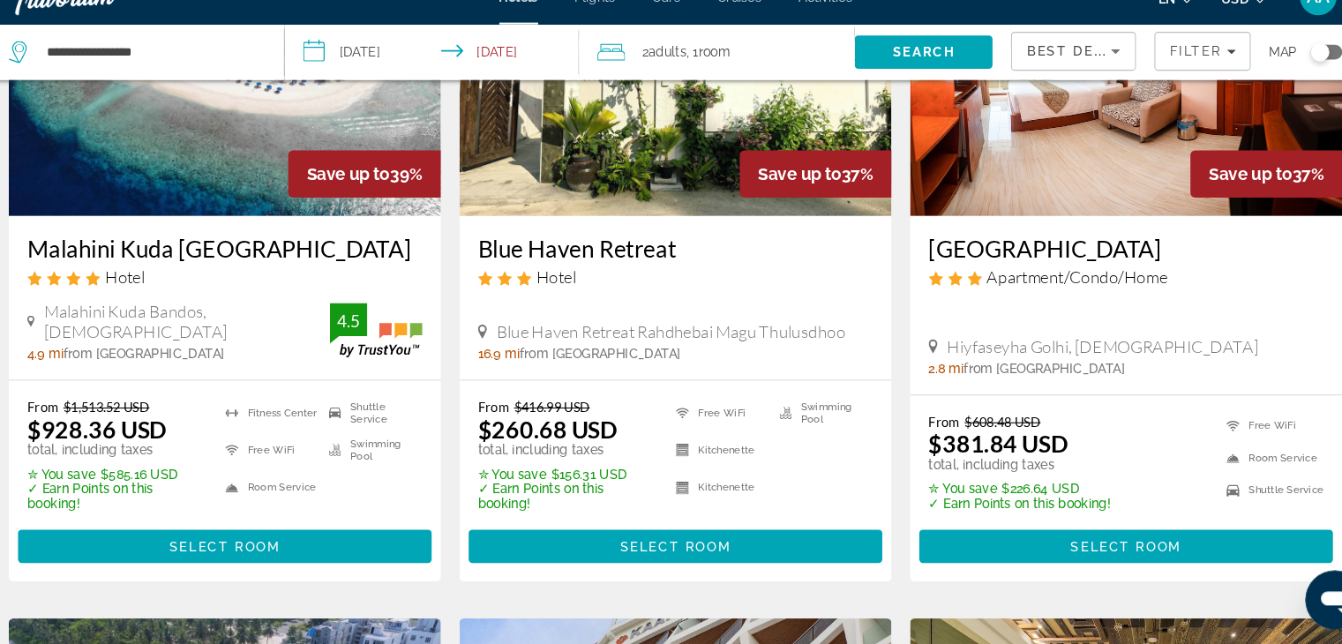
scroll to position [216, 0]
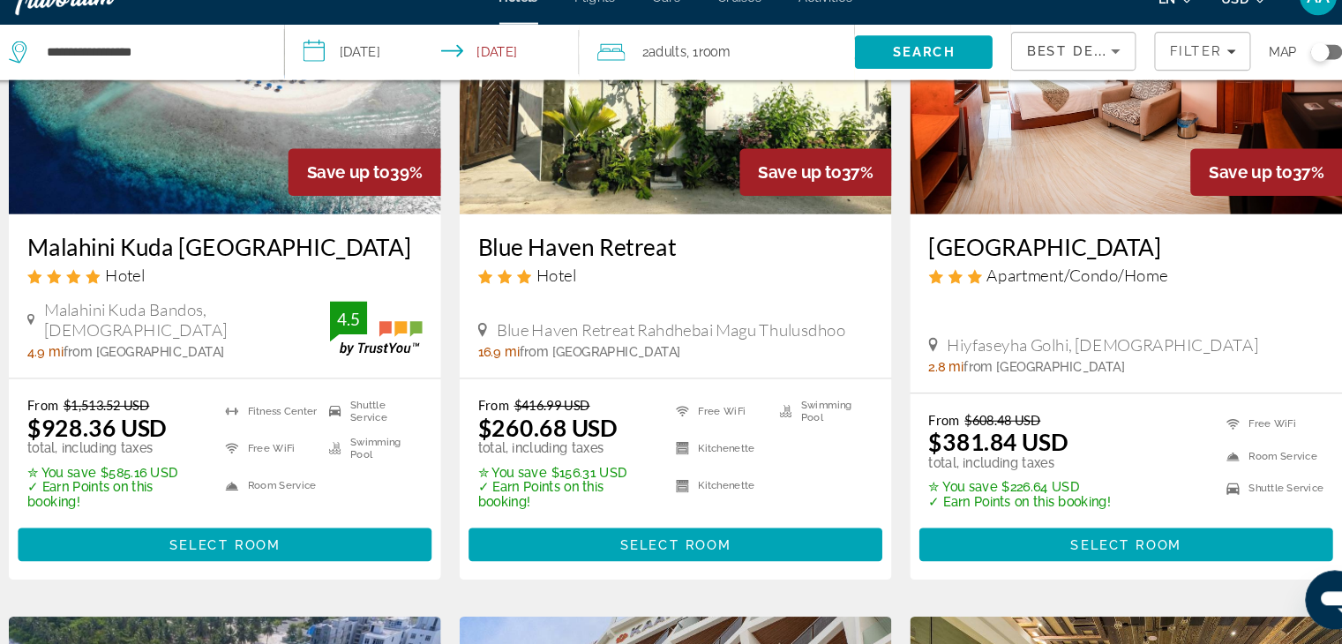
click at [303, 262] on h3 "Malahini Kuda [GEOGRAPHIC_DATA]" at bounding box center [241, 264] width 377 height 26
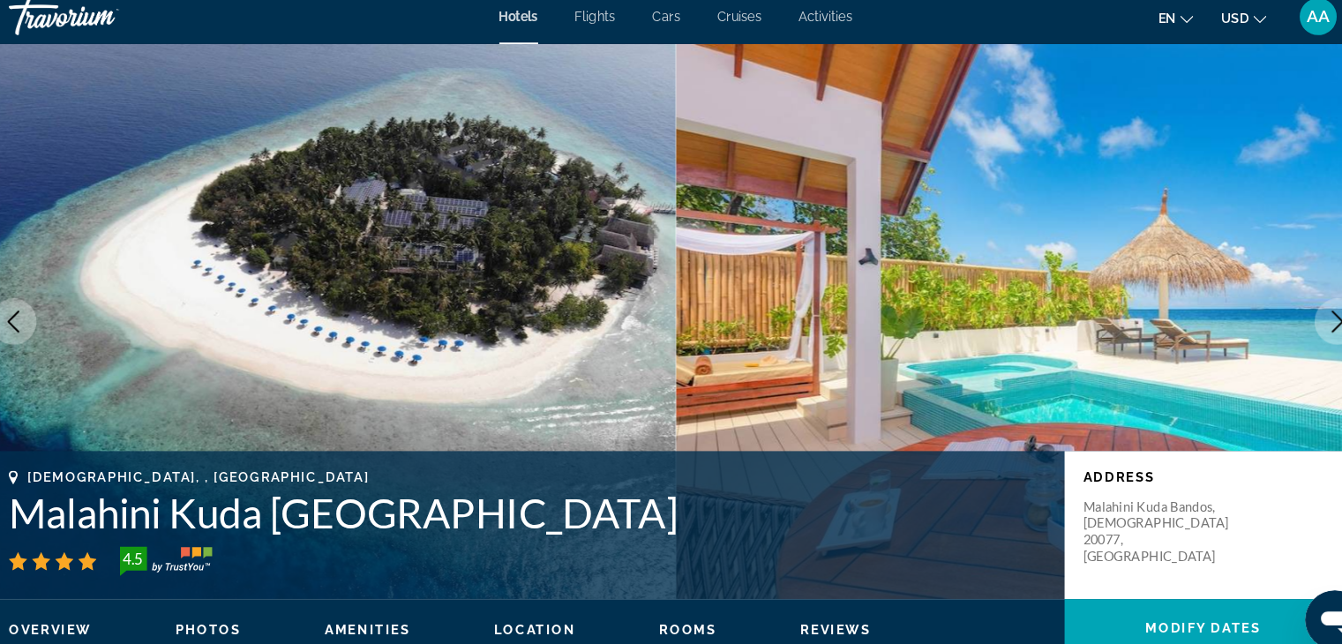
click at [1281, 311] on button "Next image" at bounding box center [1302, 318] width 44 height 44
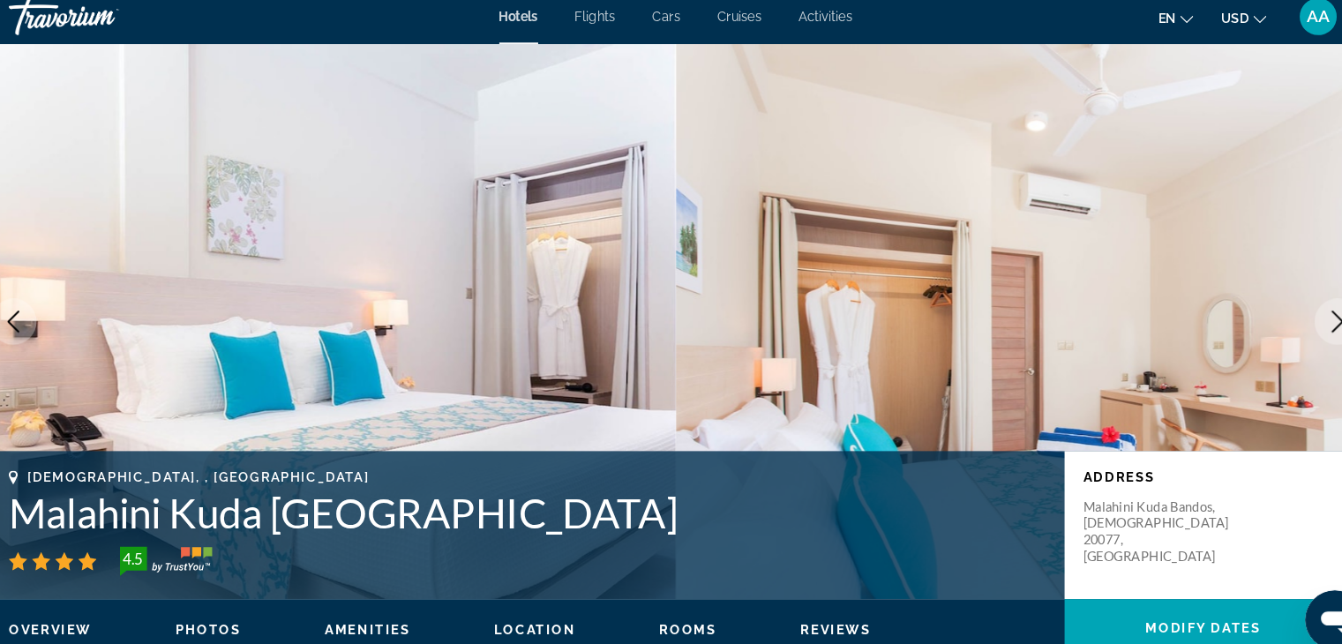
click at [1292, 311] on icon "Next image" at bounding box center [1302, 317] width 21 height 21
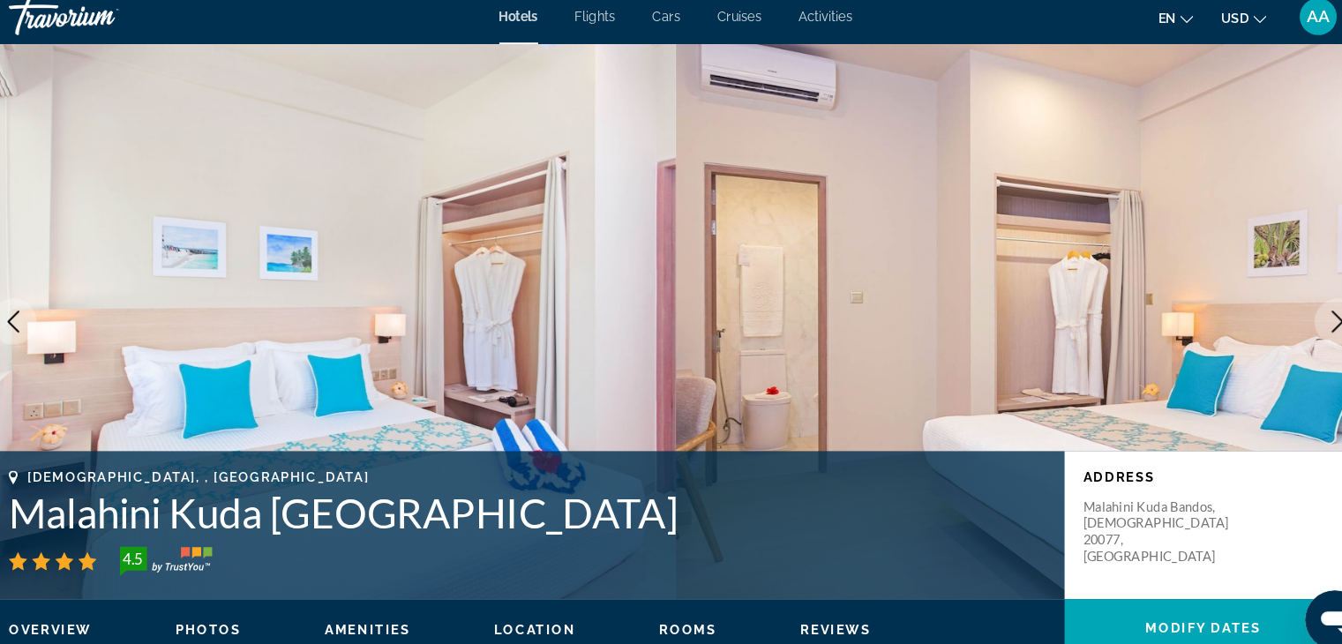
click at [1292, 311] on icon "Next image" at bounding box center [1302, 317] width 21 height 21
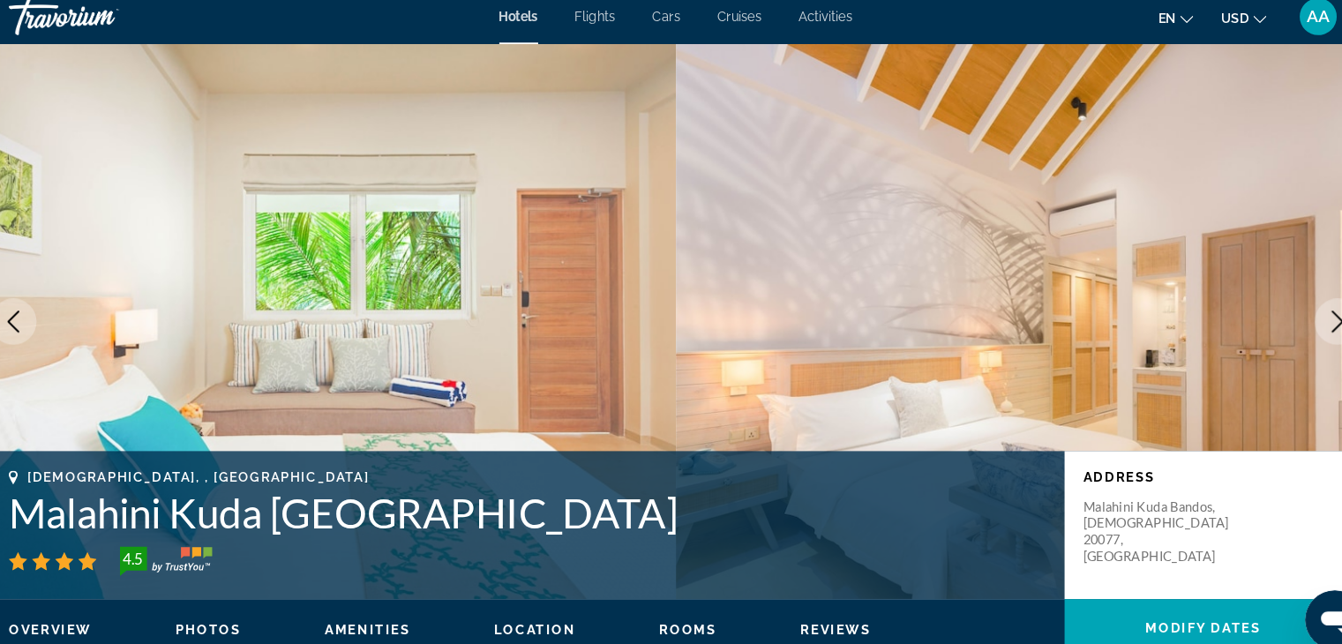
click at [1265, 346] on img "Main content" at bounding box center [1008, 317] width 672 height 529
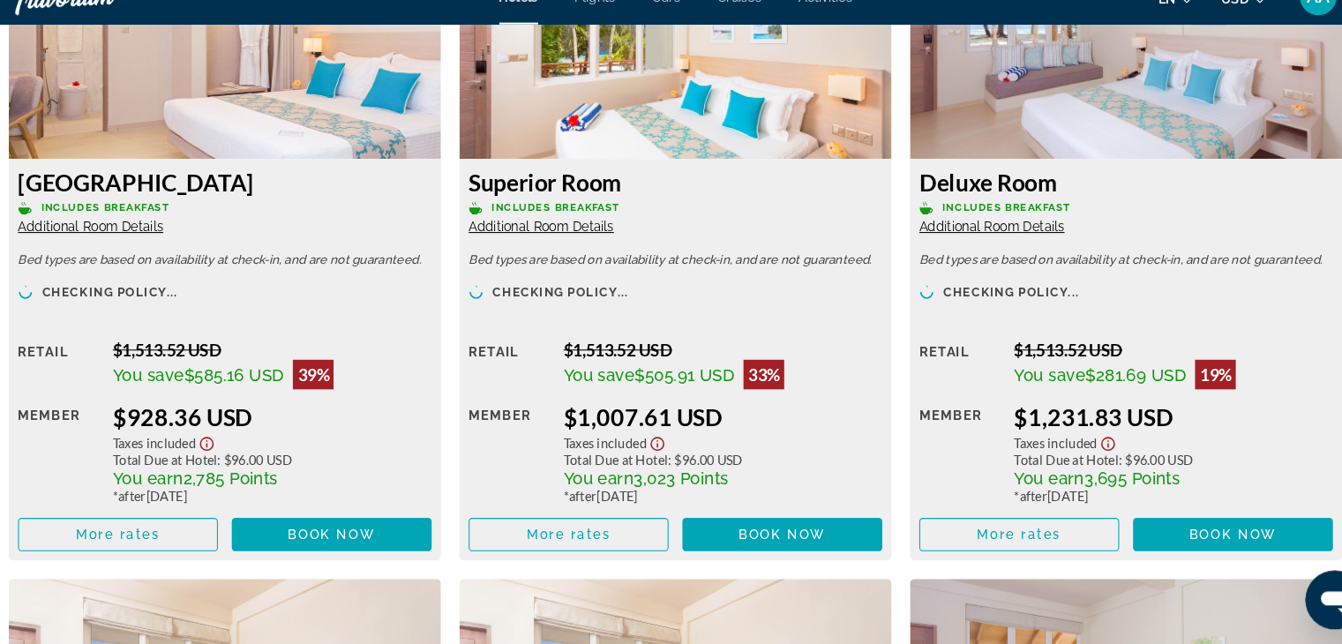
scroll to position [2544, 0]
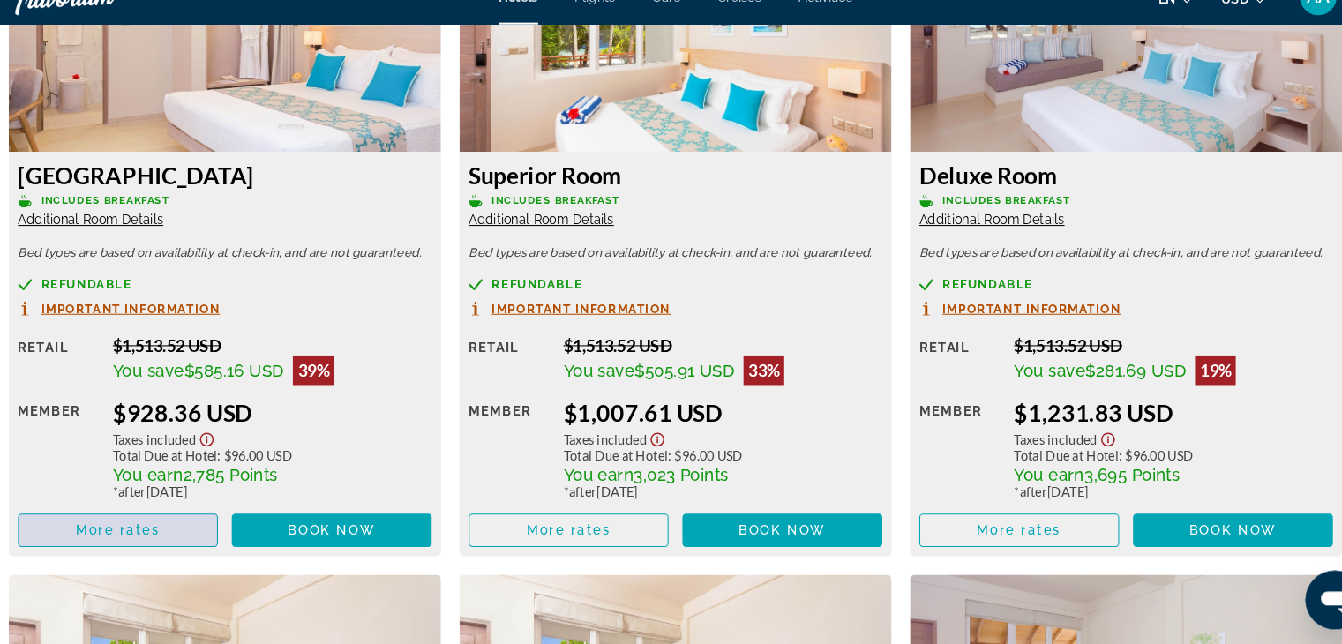
click at [96, 531] on span "Main content" at bounding box center [139, 535] width 189 height 42
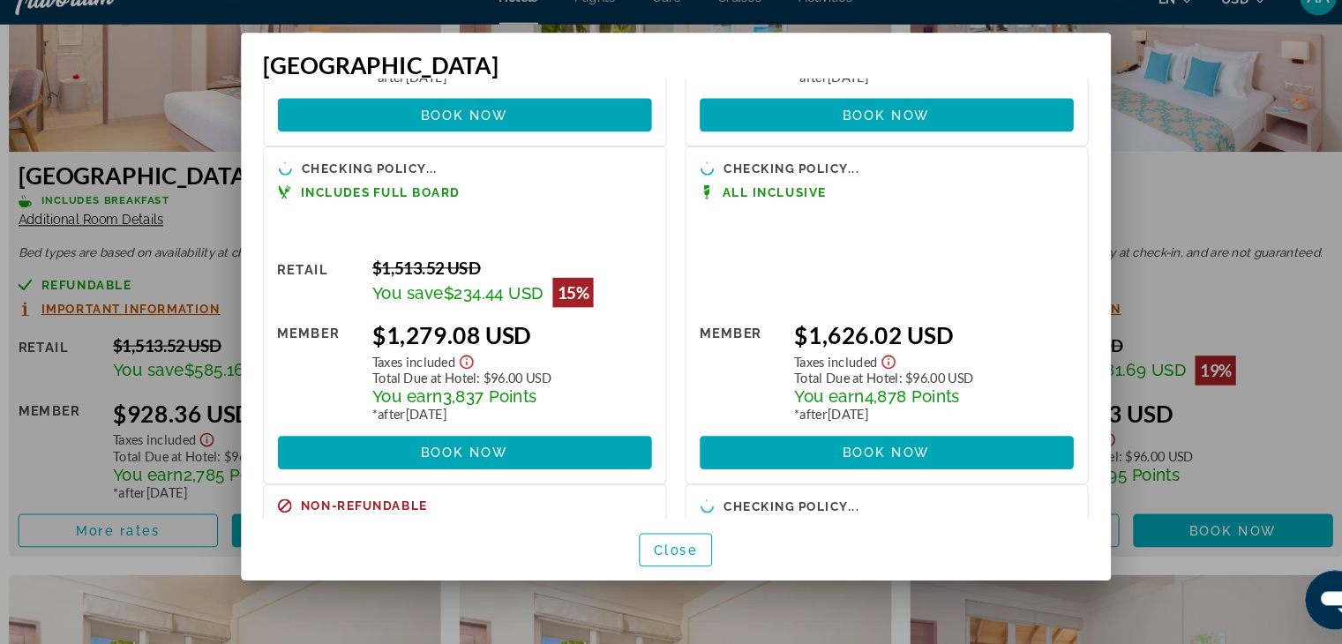
scroll to position [282, 0]
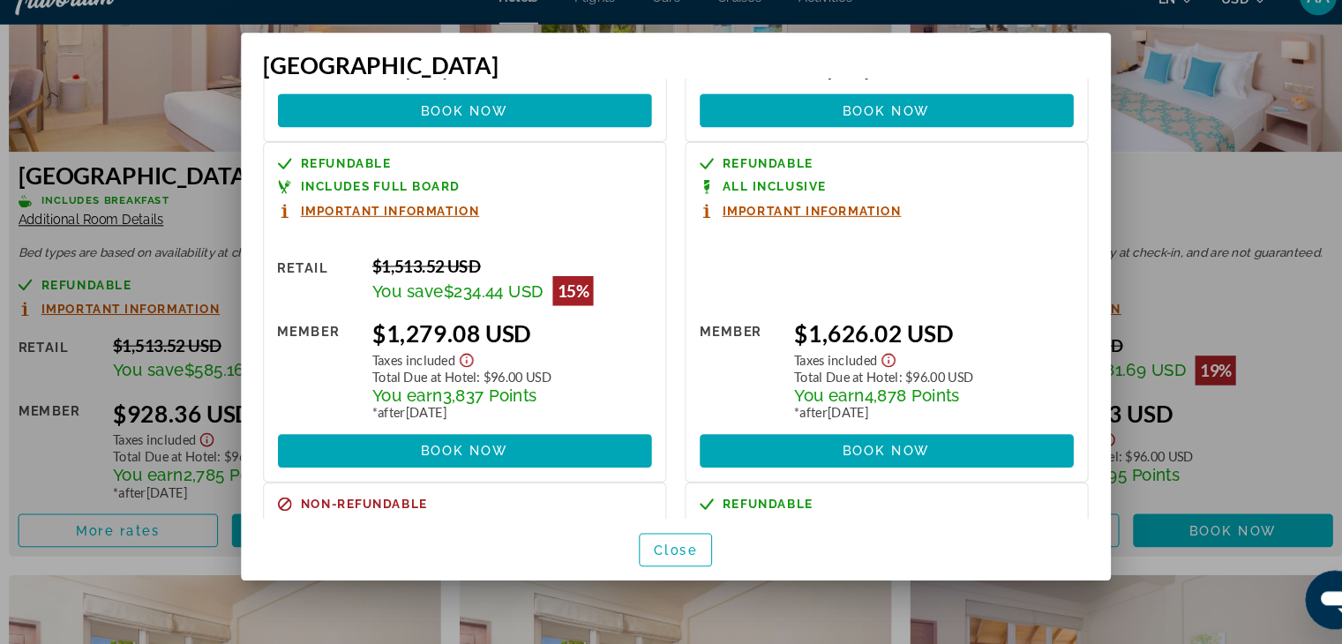
click at [987, 299] on div "Refundable All Inclusive Important Information Retail $0.00 when you redeem Mem…" at bounding box center [872, 327] width 385 height 325
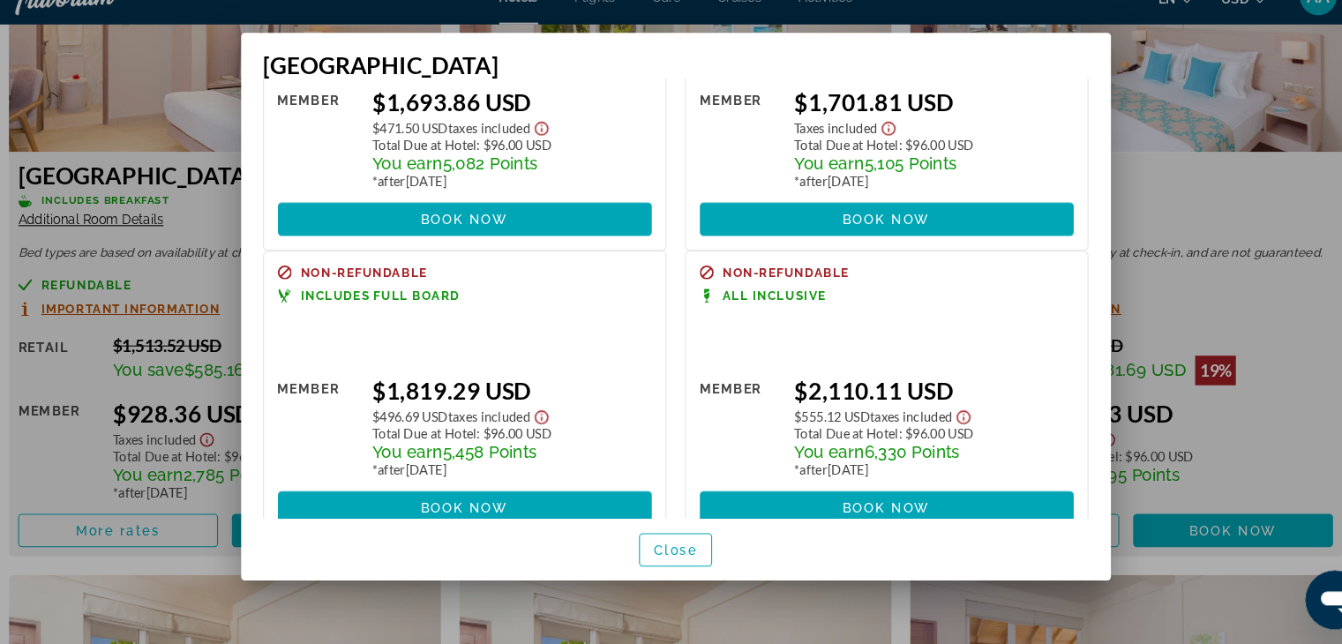
scroll to position [837, 0]
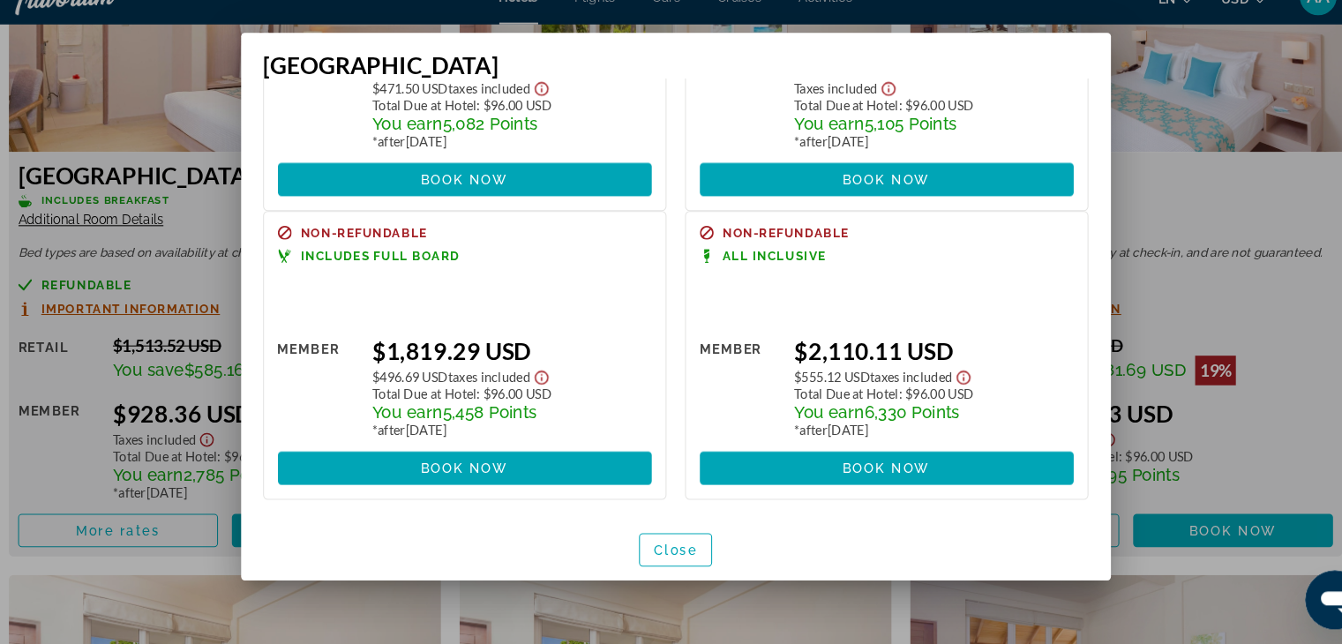
click at [971, 340] on div "Retail $0.00 when you redeem Member $2,110.11 USD $555.12 USD Taxes included To…" at bounding box center [872, 406] width 356 height 174
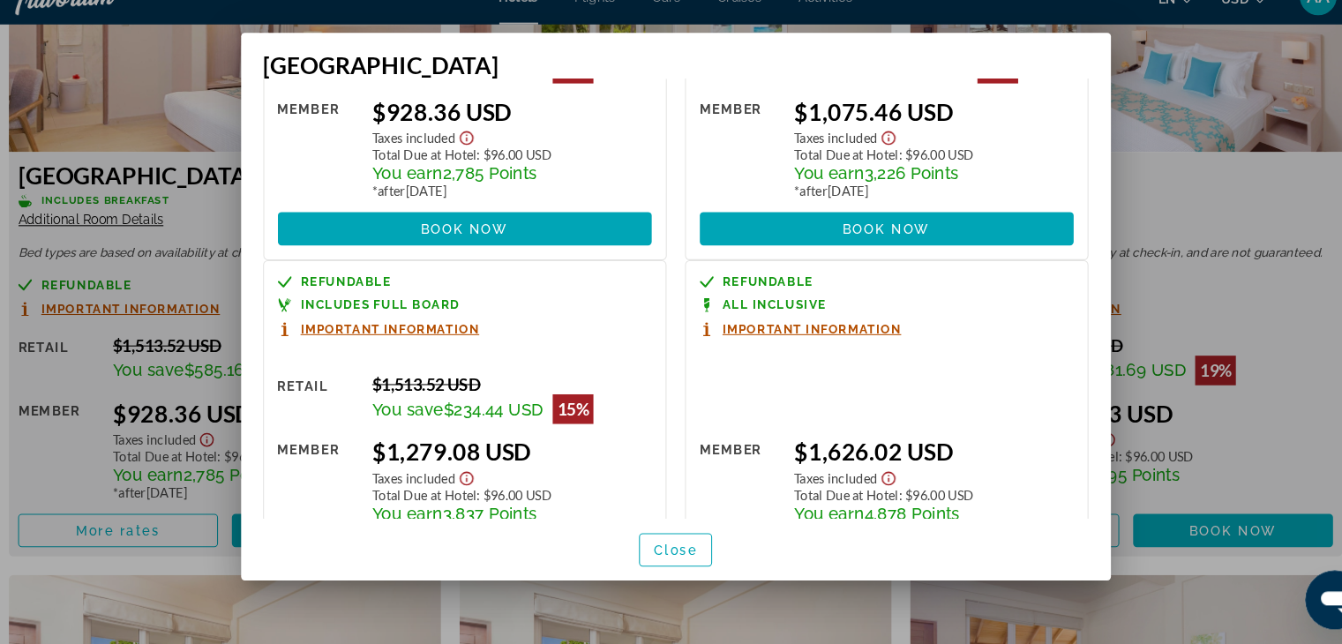
scroll to position [166, 0]
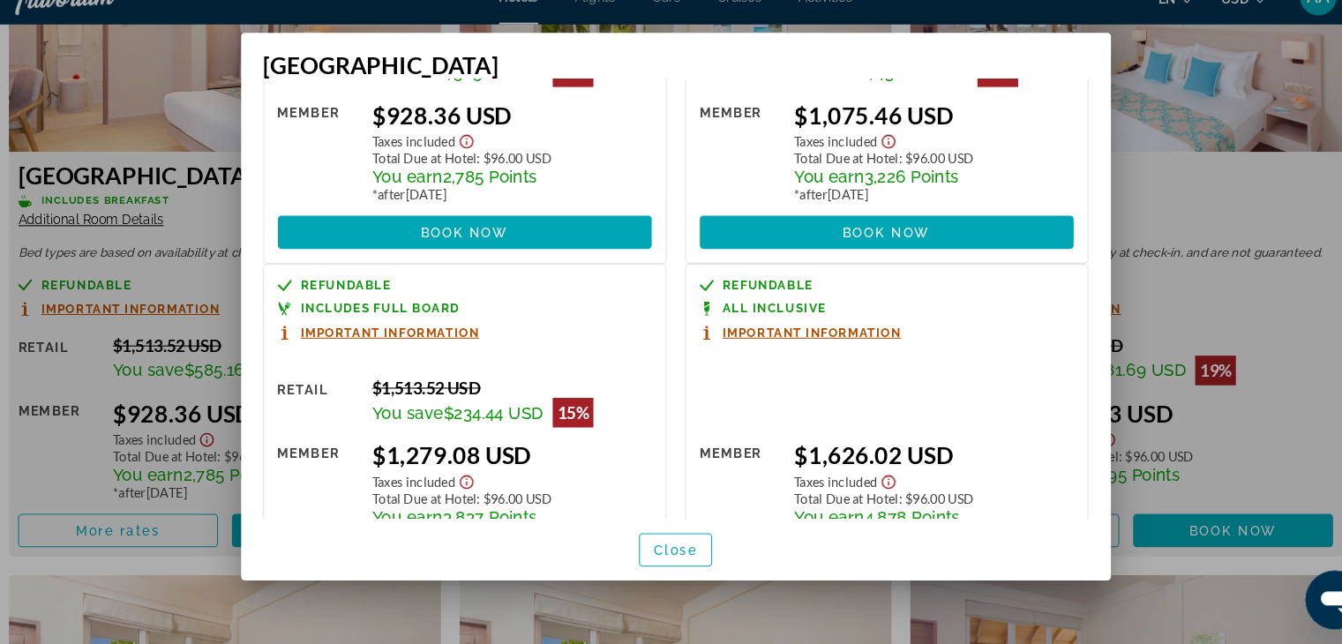
click at [1193, 152] on div at bounding box center [671, 322] width 1342 height 644
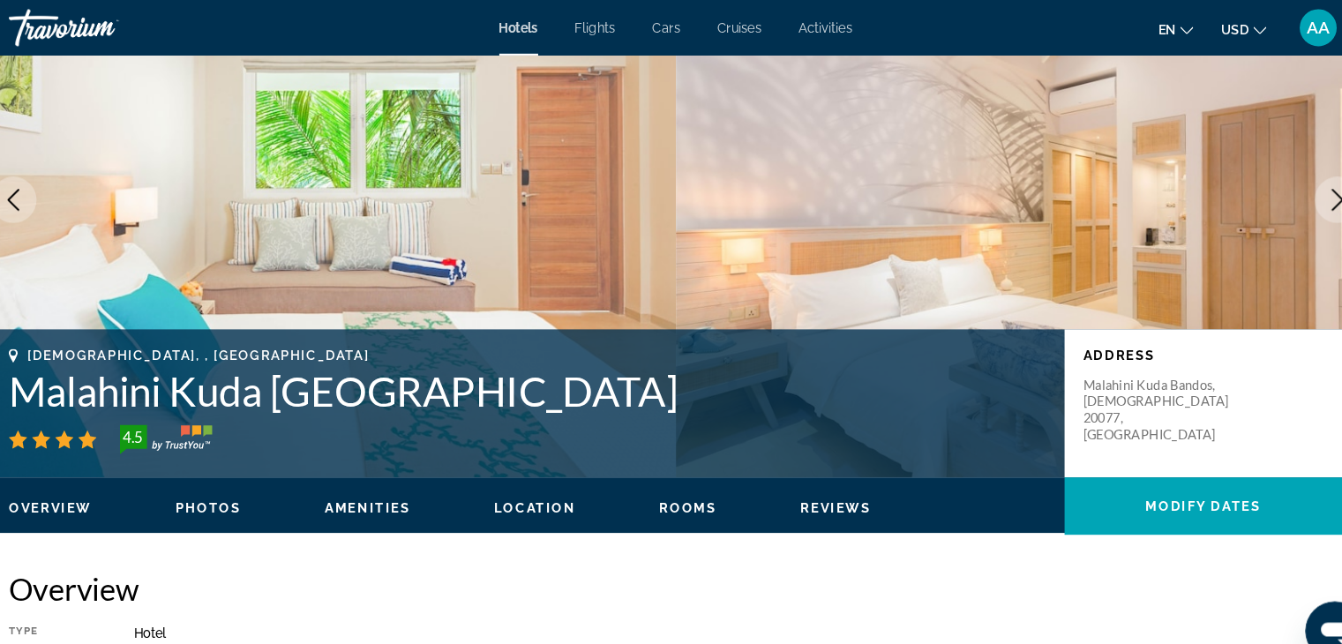
scroll to position [0, 0]
